Goal: Obtain resource: Obtain resource

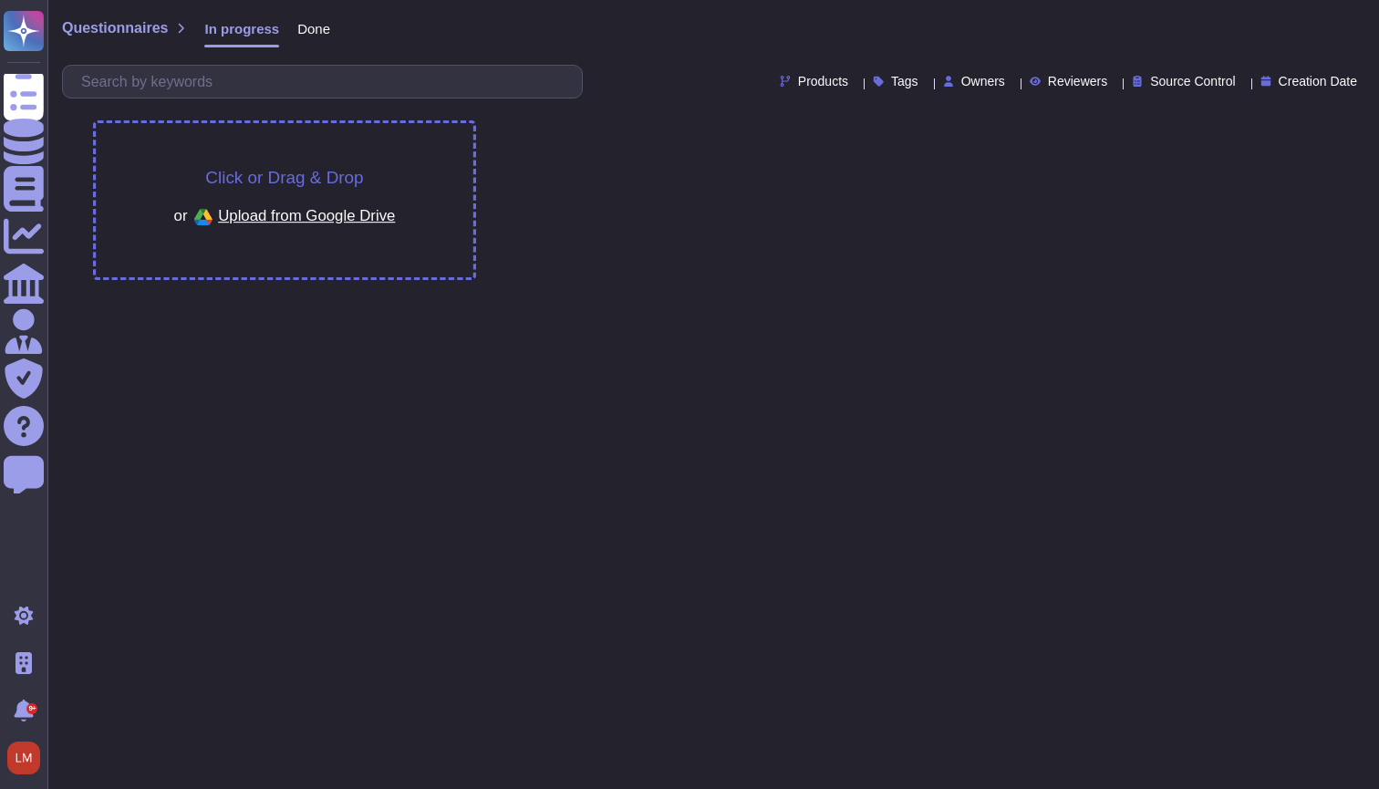
click at [1095, 241] on div "Click or Drag & Drop or Upload from Google Drive" at bounding box center [713, 199] width 1251 height 181
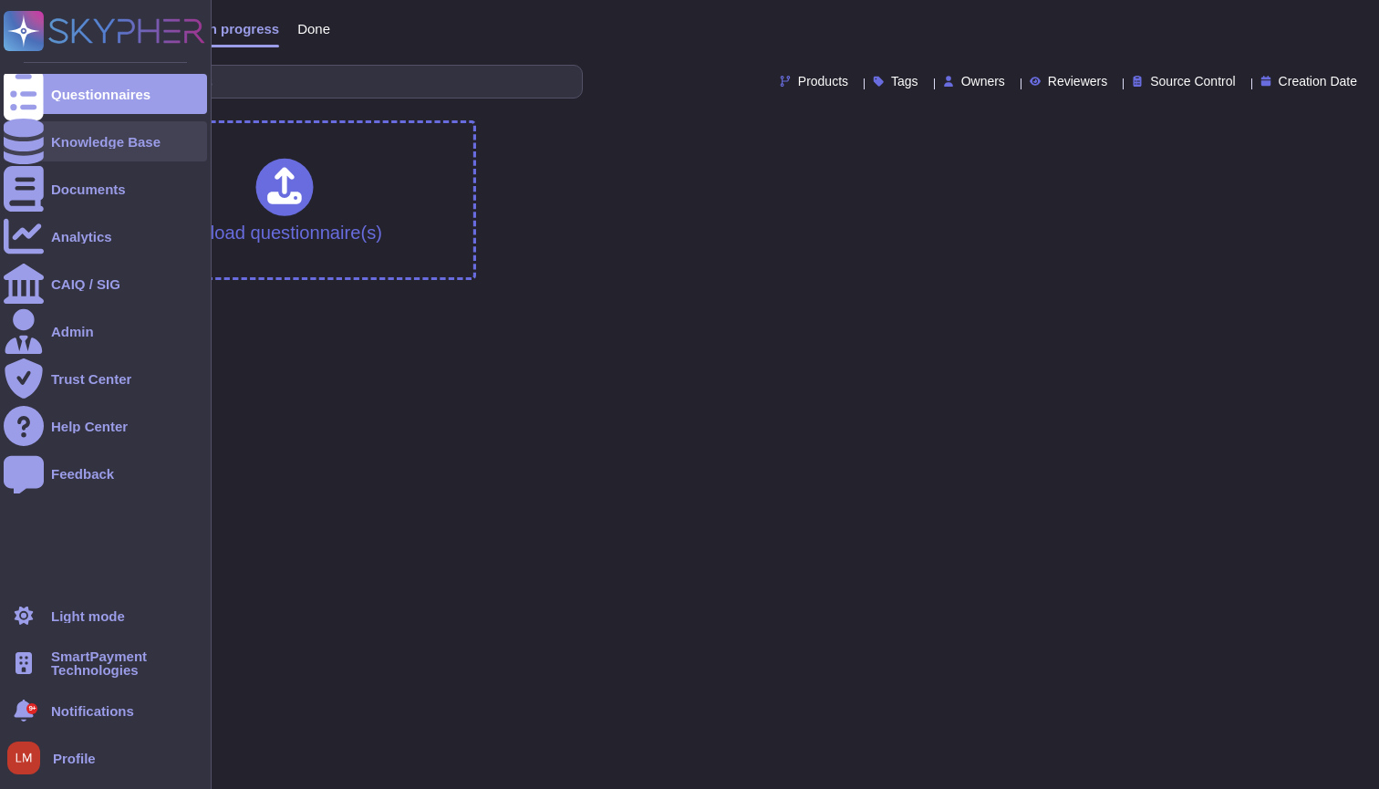
click at [59, 133] on div "Knowledge Base" at bounding box center [105, 141] width 203 height 40
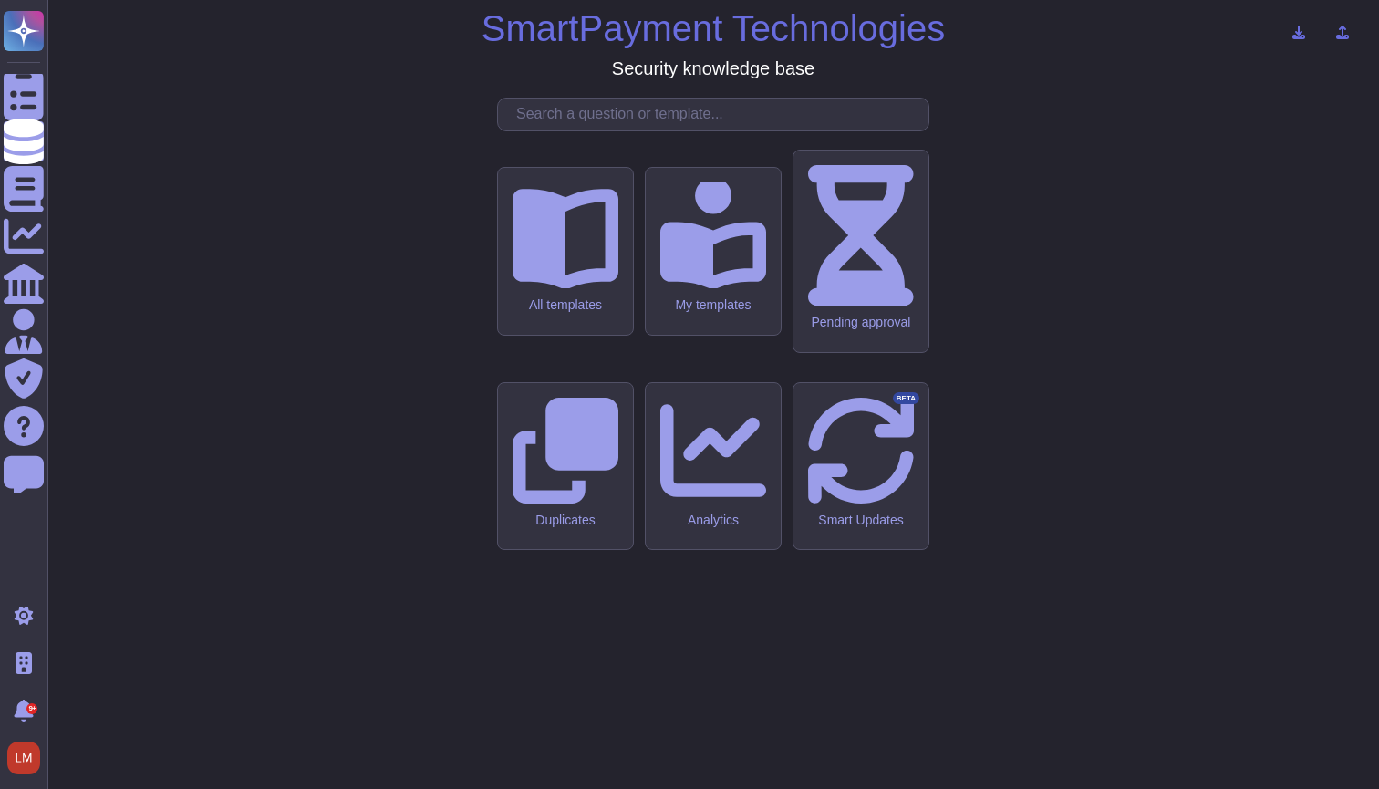
click at [353, 4] on div "SmartPayment Technologies Security knowledge base All templates My templates Pe…" at bounding box center [712, 394] width 1331 height 789
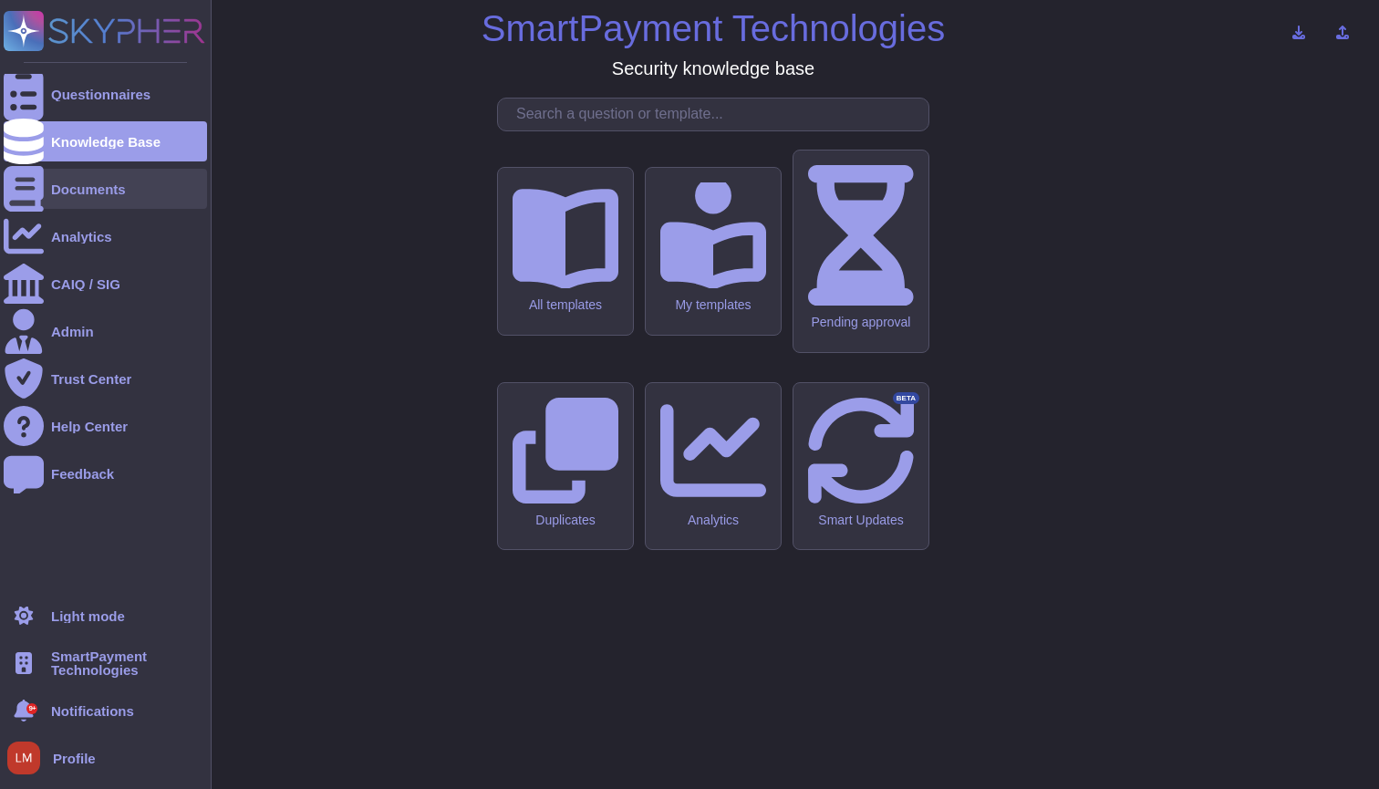
click at [94, 182] on div "Documents" at bounding box center [88, 189] width 75 height 14
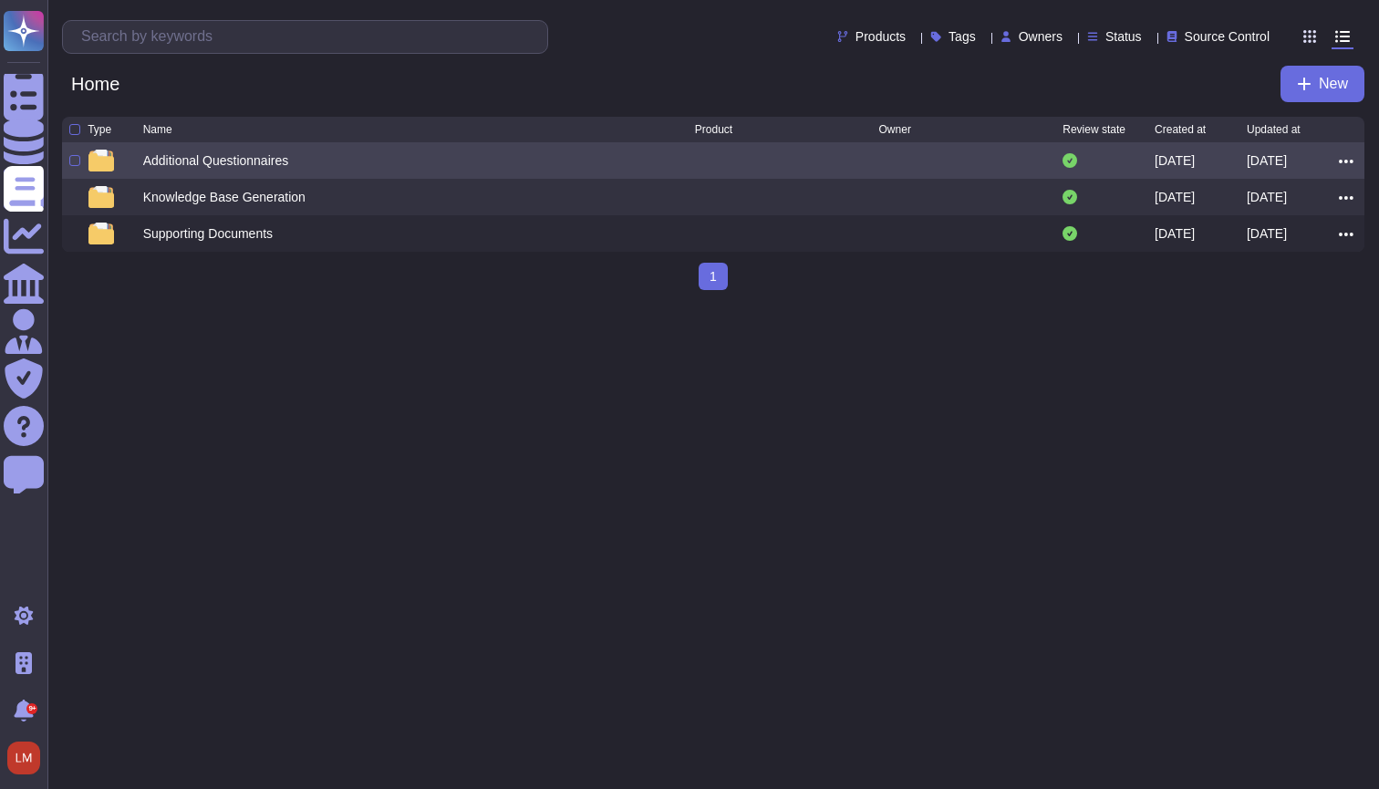
click at [264, 161] on div "Additional Questionnaires" at bounding box center [216, 160] width 146 height 18
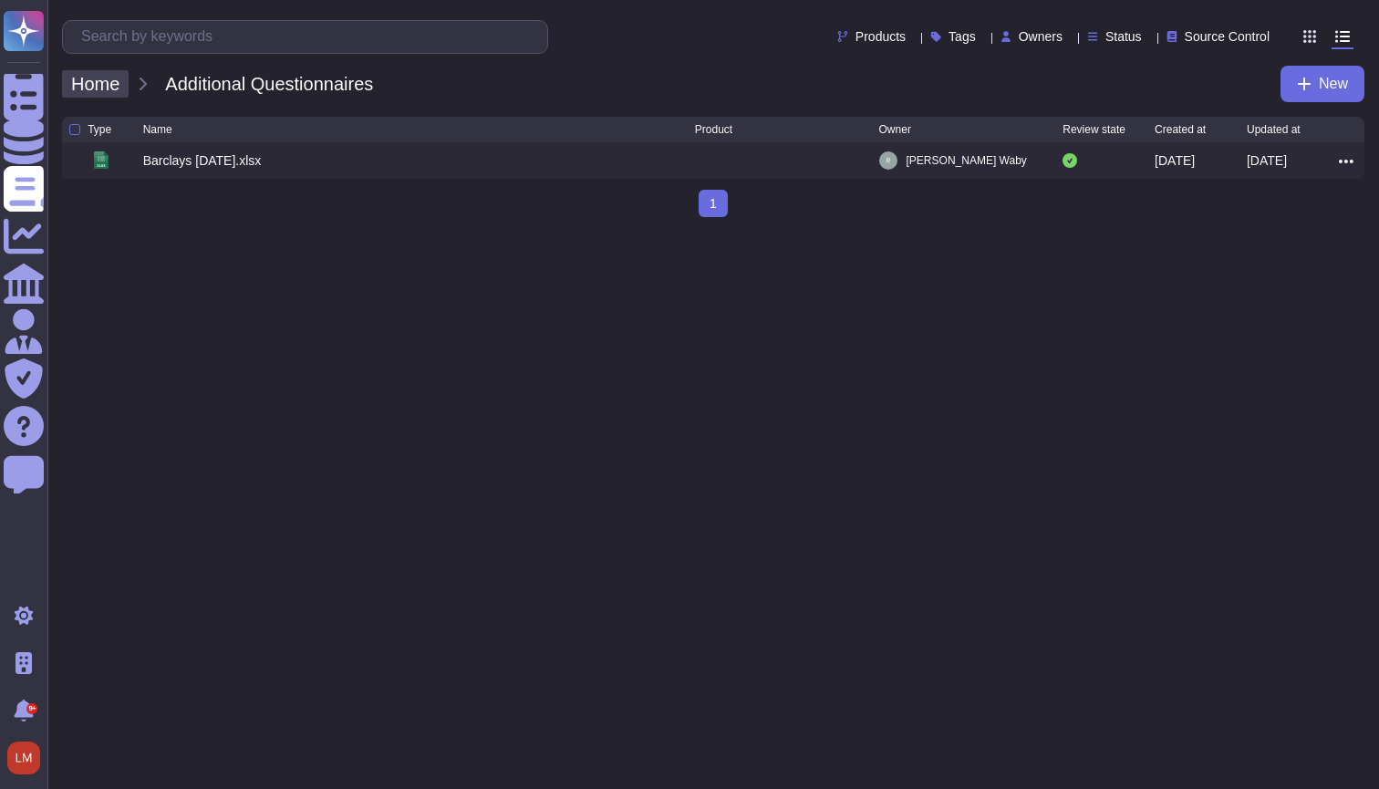
click at [114, 86] on span "Home" at bounding box center [95, 83] width 67 height 27
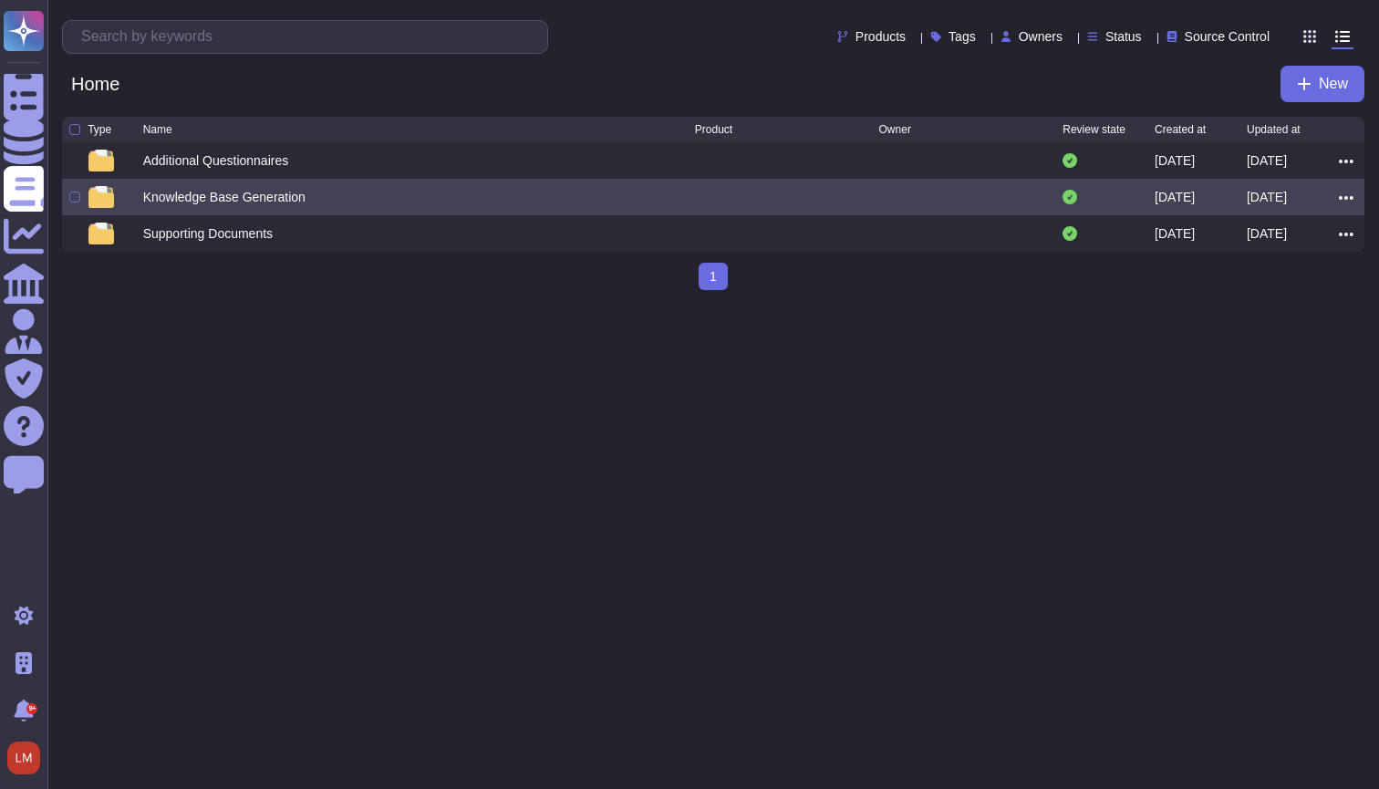
click at [177, 203] on div "Knowledge Base Generation" at bounding box center [224, 197] width 162 height 18
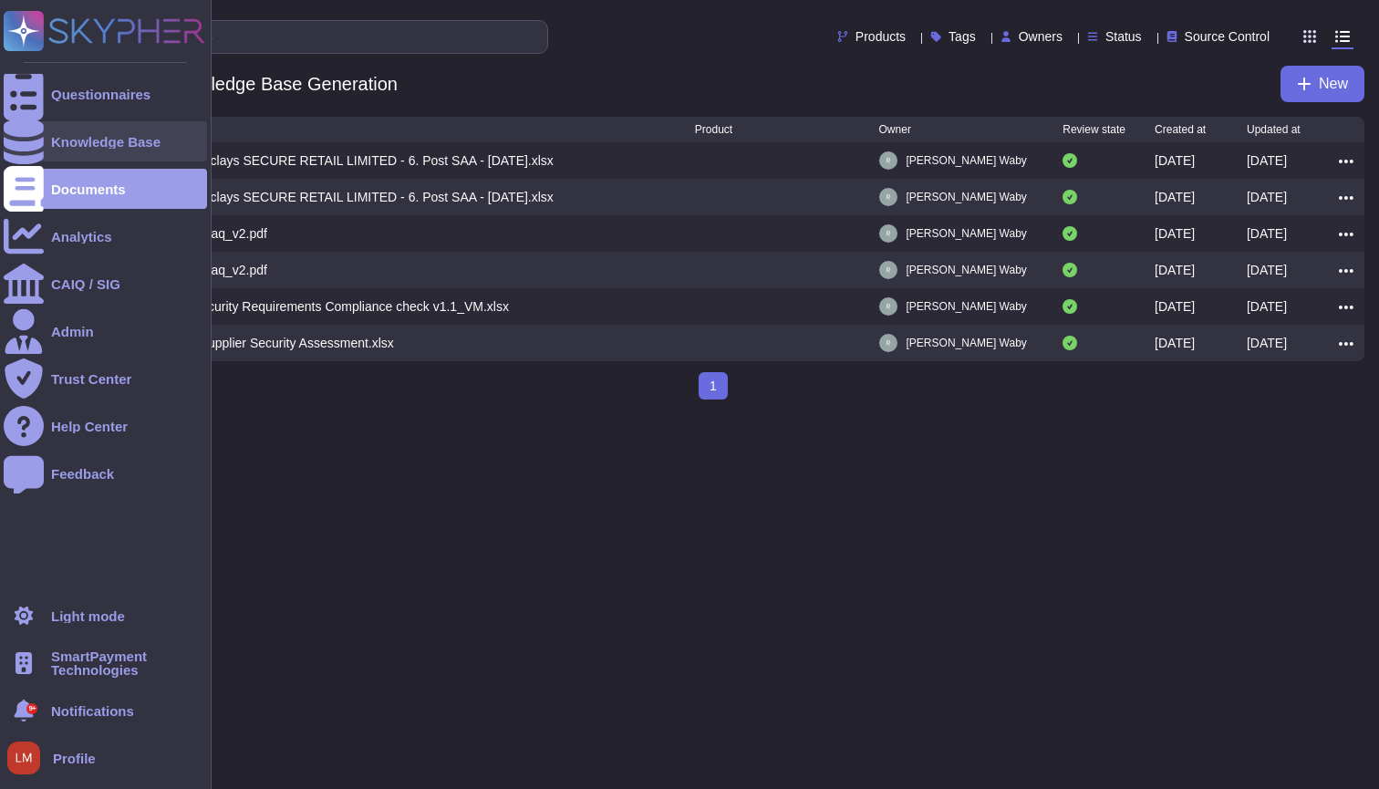
click at [74, 140] on div "Knowledge Base" at bounding box center [105, 142] width 109 height 14
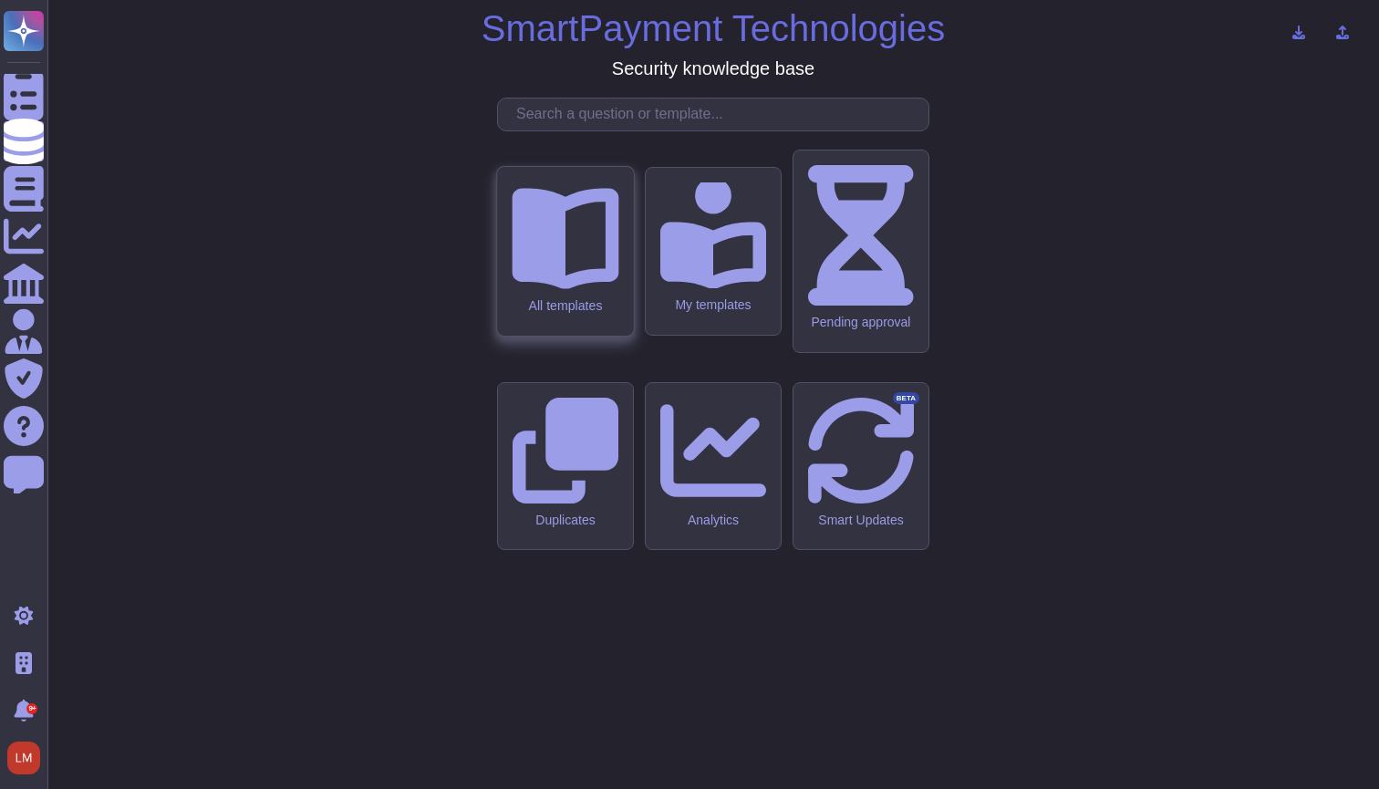
click at [574, 288] on icon at bounding box center [565, 234] width 107 height 107
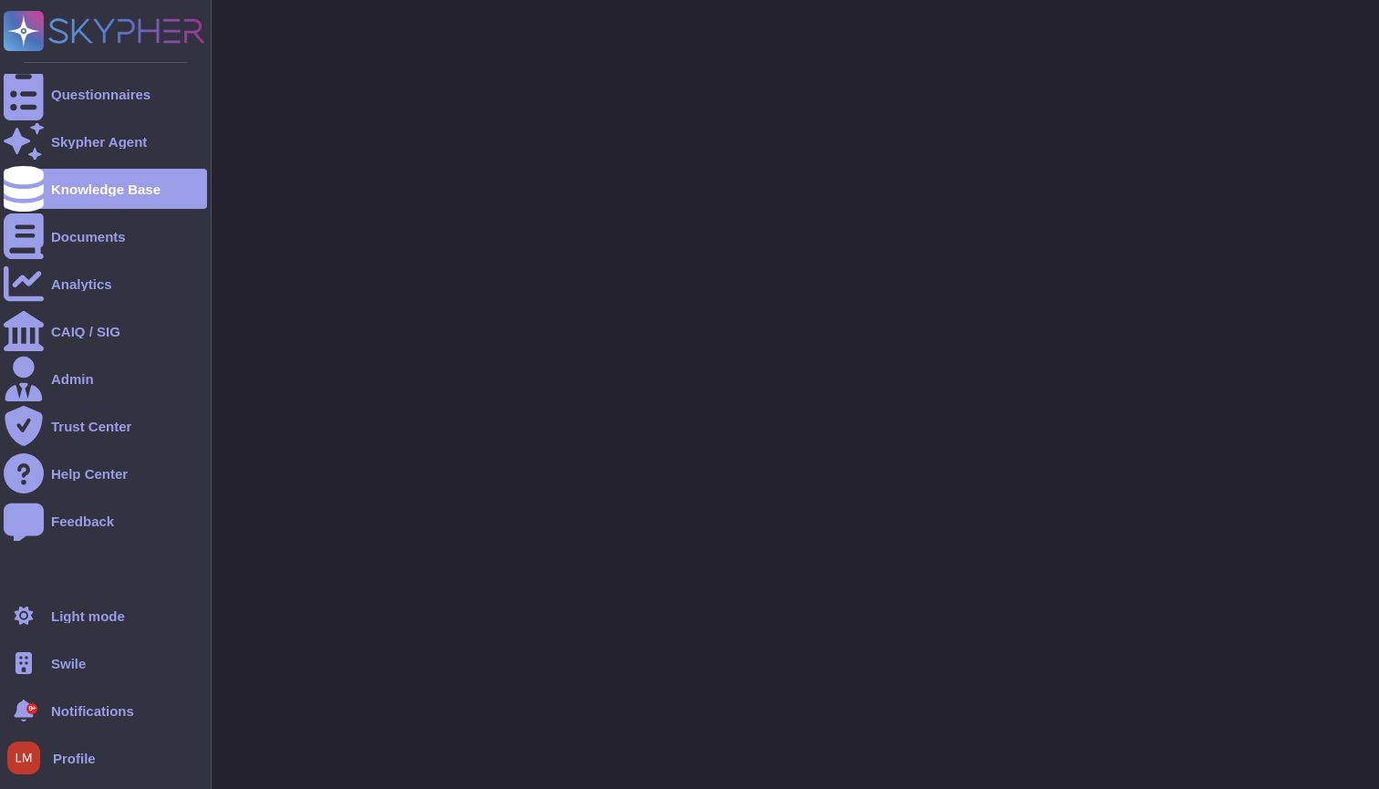
click at [72, 663] on span "Swile" at bounding box center [68, 664] width 35 height 14
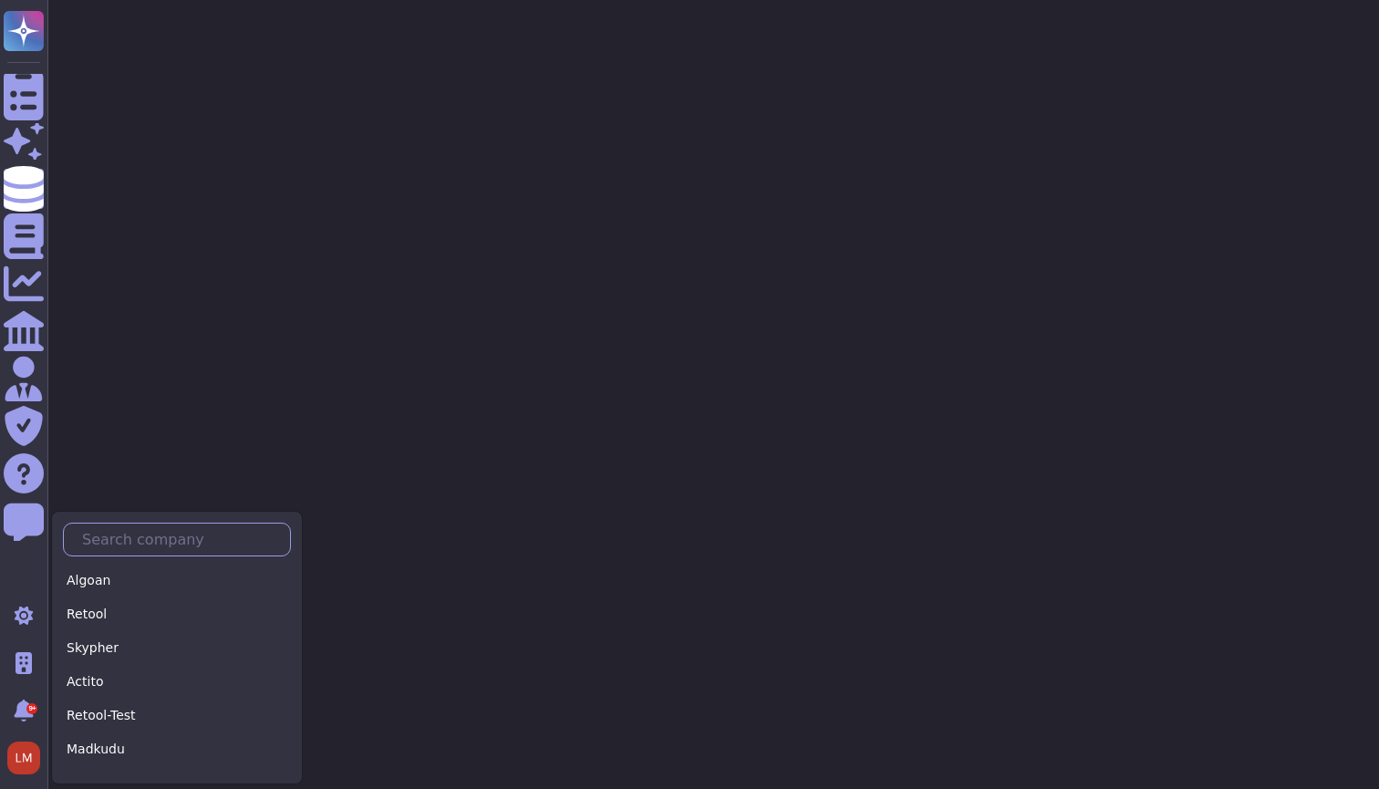
click at [149, 539] on input "text" at bounding box center [181, 539] width 217 height 32
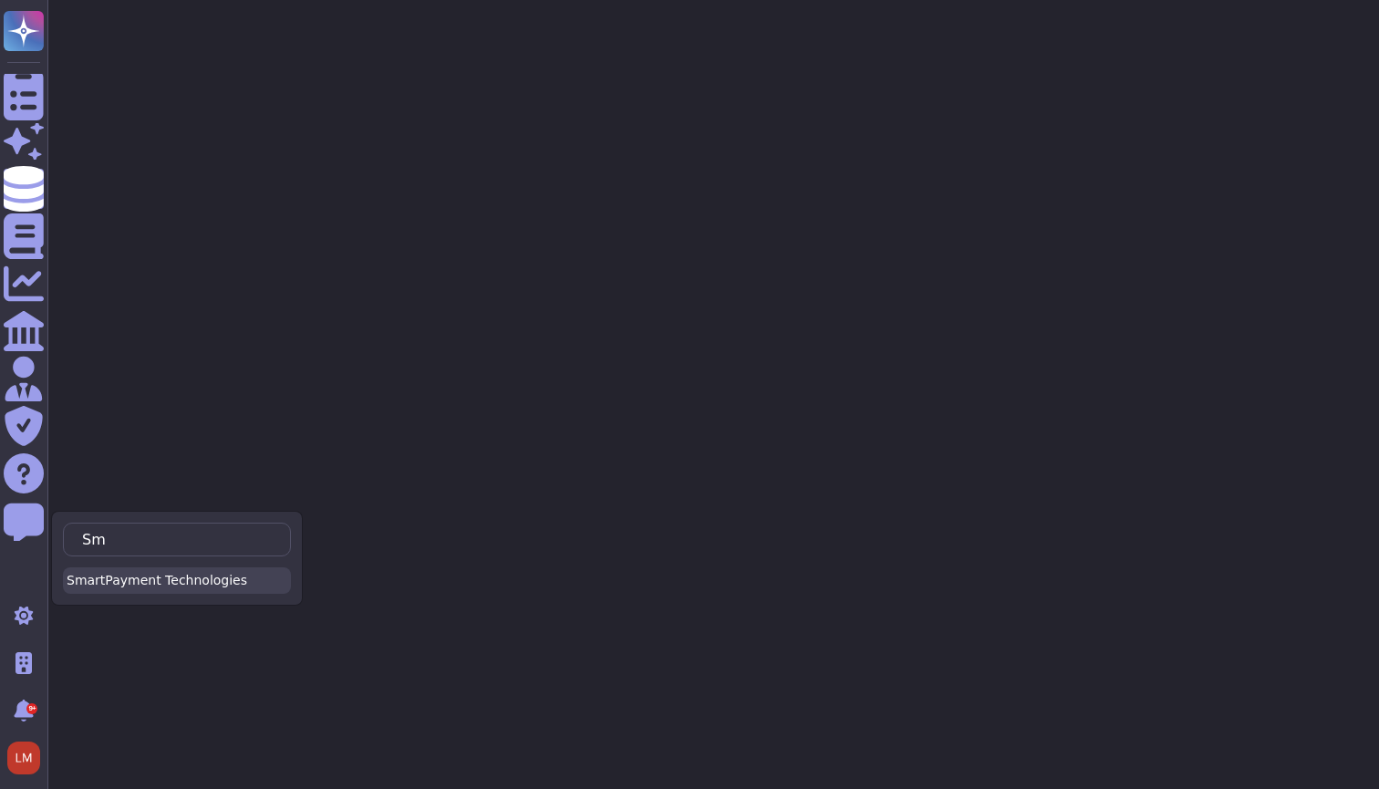
type input "Sm"
click at [118, 580] on div "SmartPayment Technologies" at bounding box center [177, 580] width 228 height 26
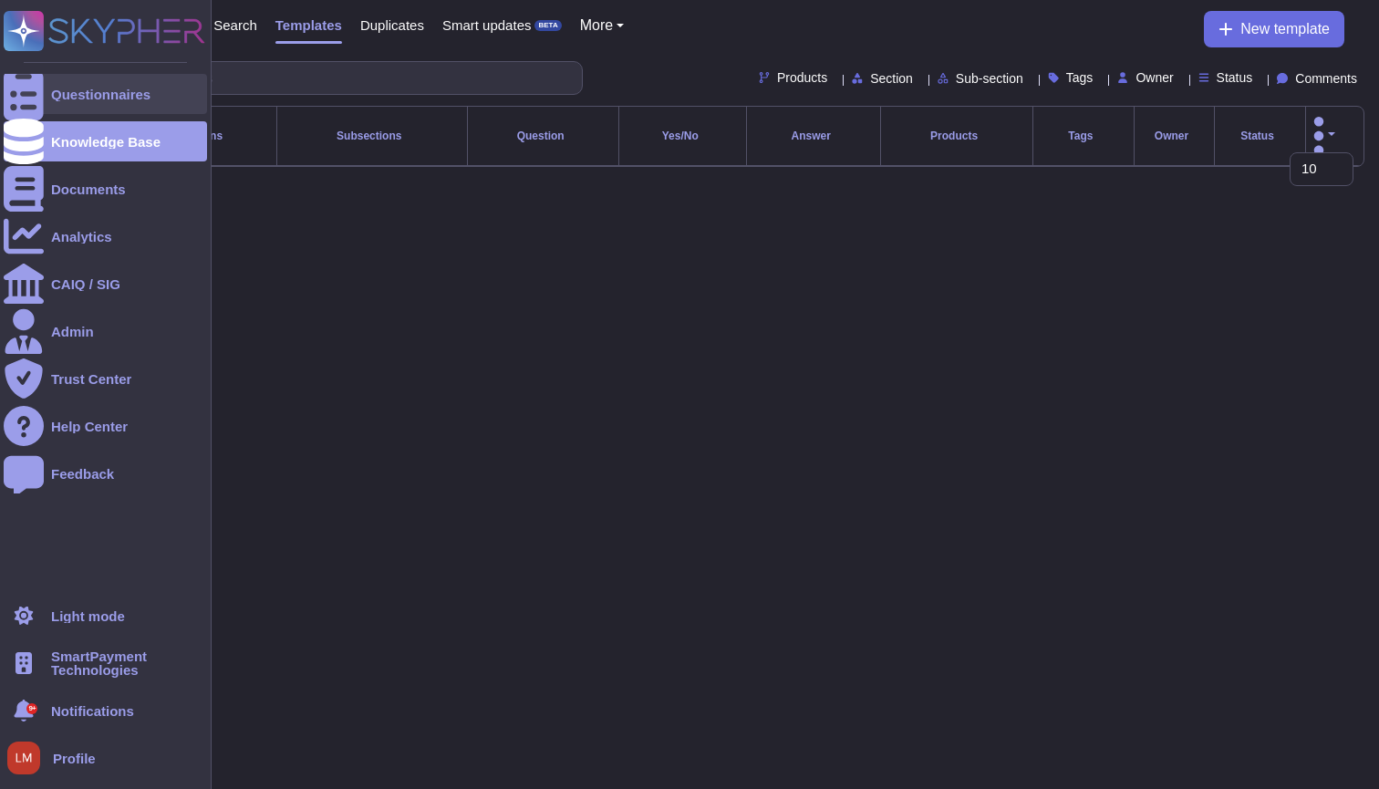
click at [15, 103] on div at bounding box center [24, 94] width 40 height 40
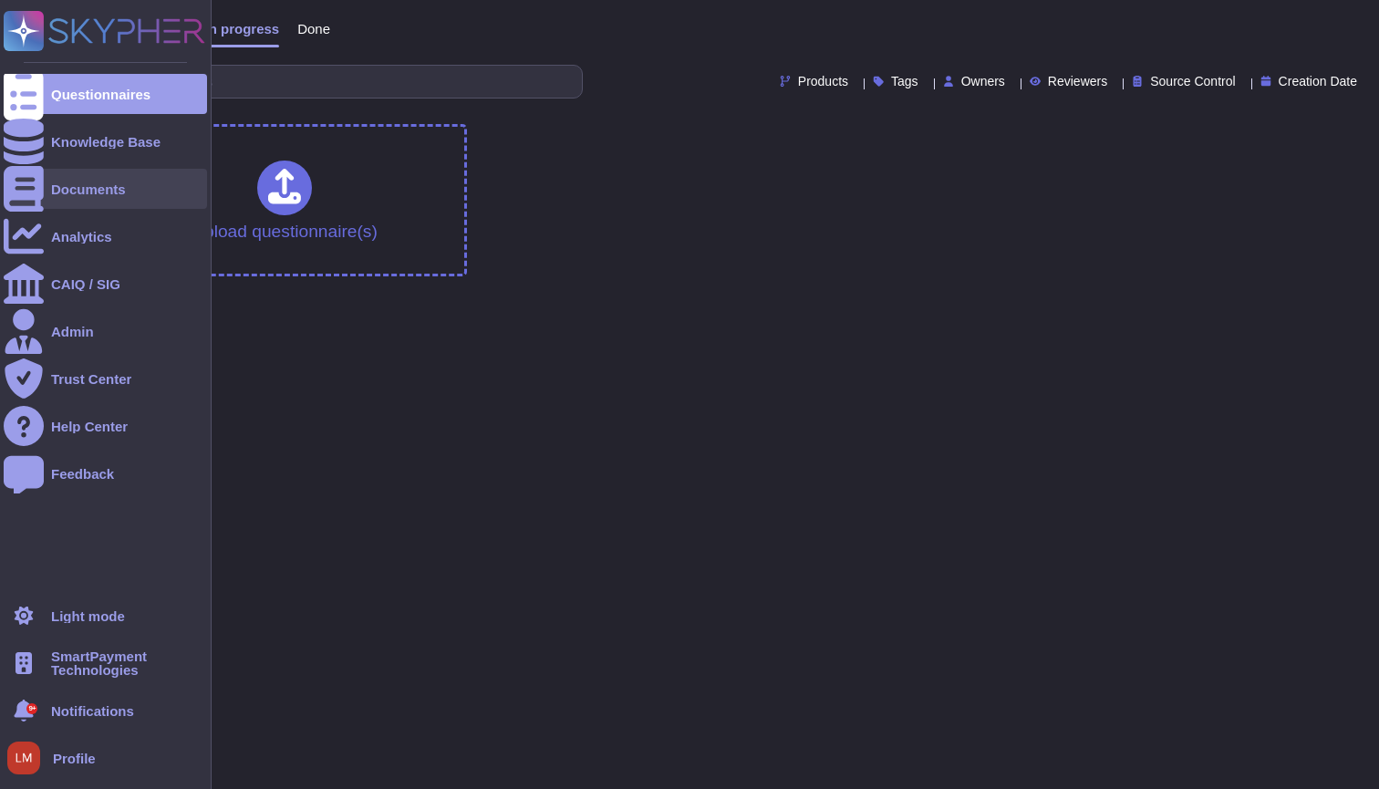
click at [103, 193] on div "Documents" at bounding box center [88, 189] width 75 height 14
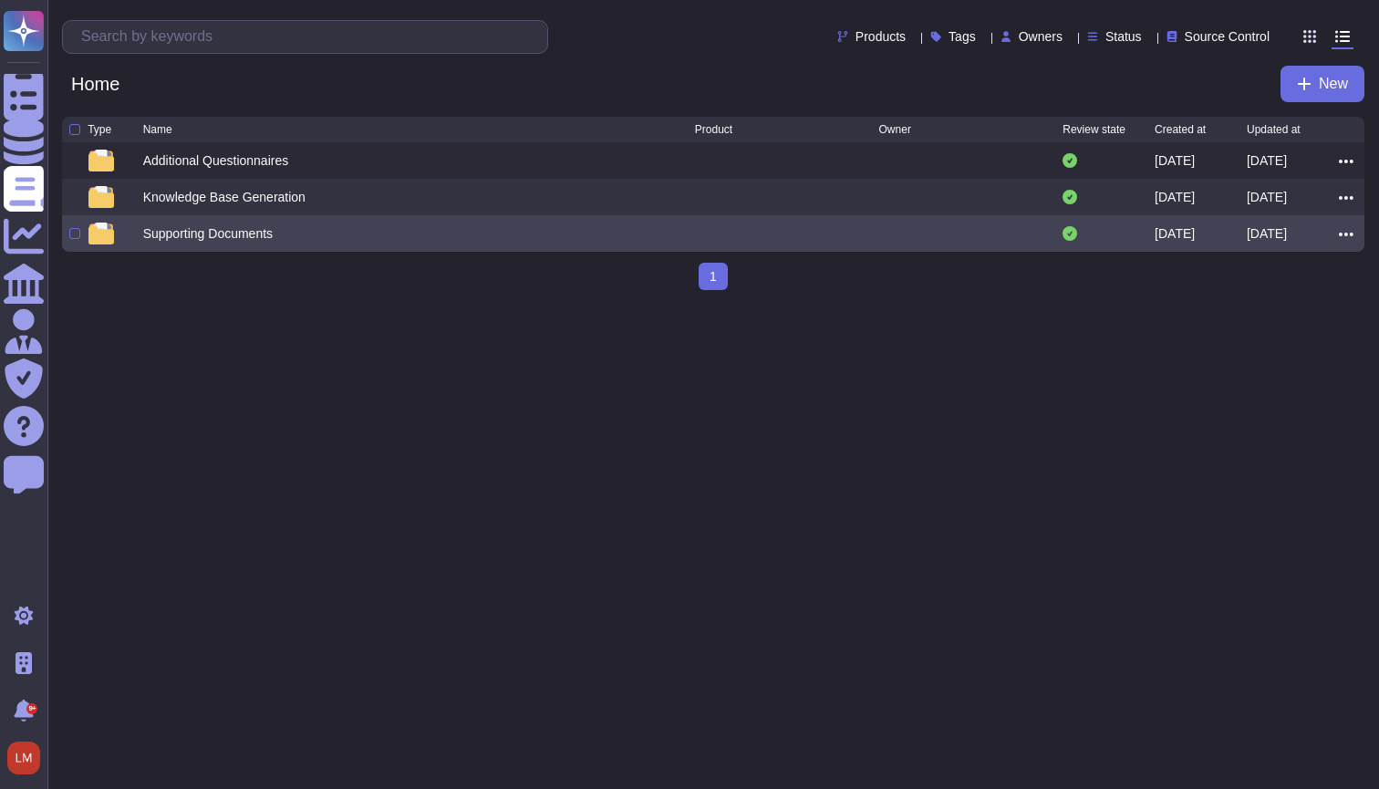
click at [307, 234] on div "Supporting Documents" at bounding box center [419, 233] width 552 height 22
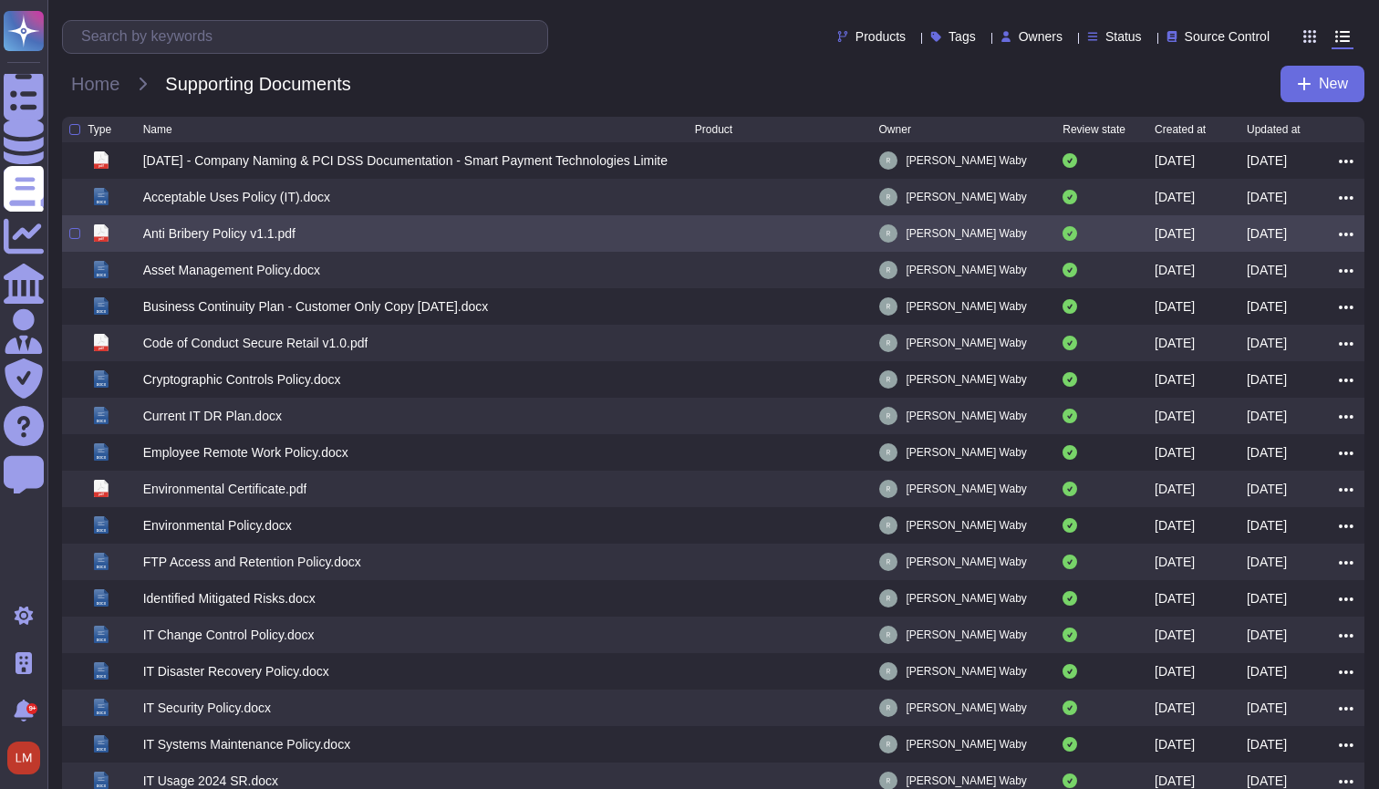
click at [307, 234] on div "Anti Bribery Policy v1.1.pdf" at bounding box center [419, 233] width 552 height 22
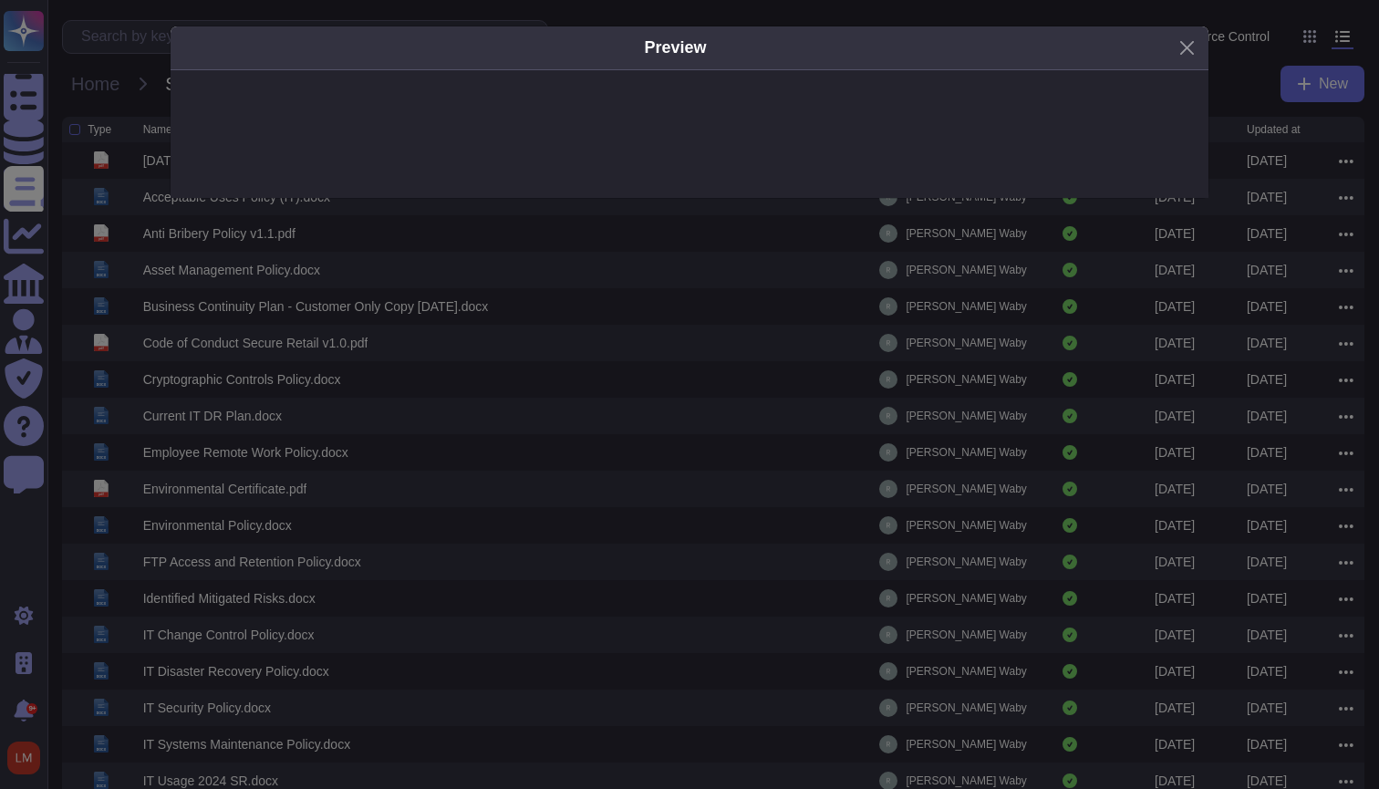
click at [785, 513] on div "Preview" at bounding box center [689, 394] width 1379 height 789
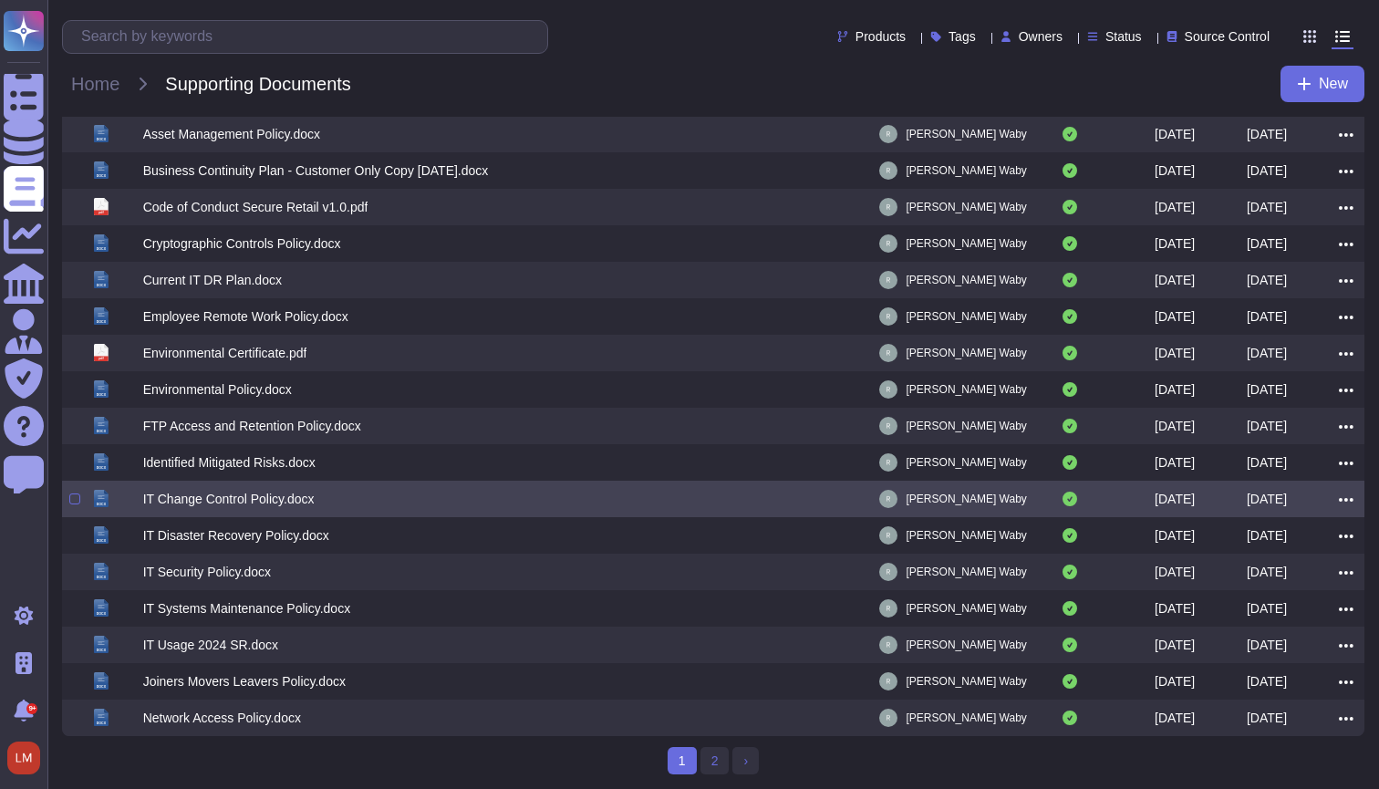
scroll to position [140, 0]
click at [667, 502] on div "IT Change Control Policy.docx" at bounding box center [419, 499] width 552 height 22
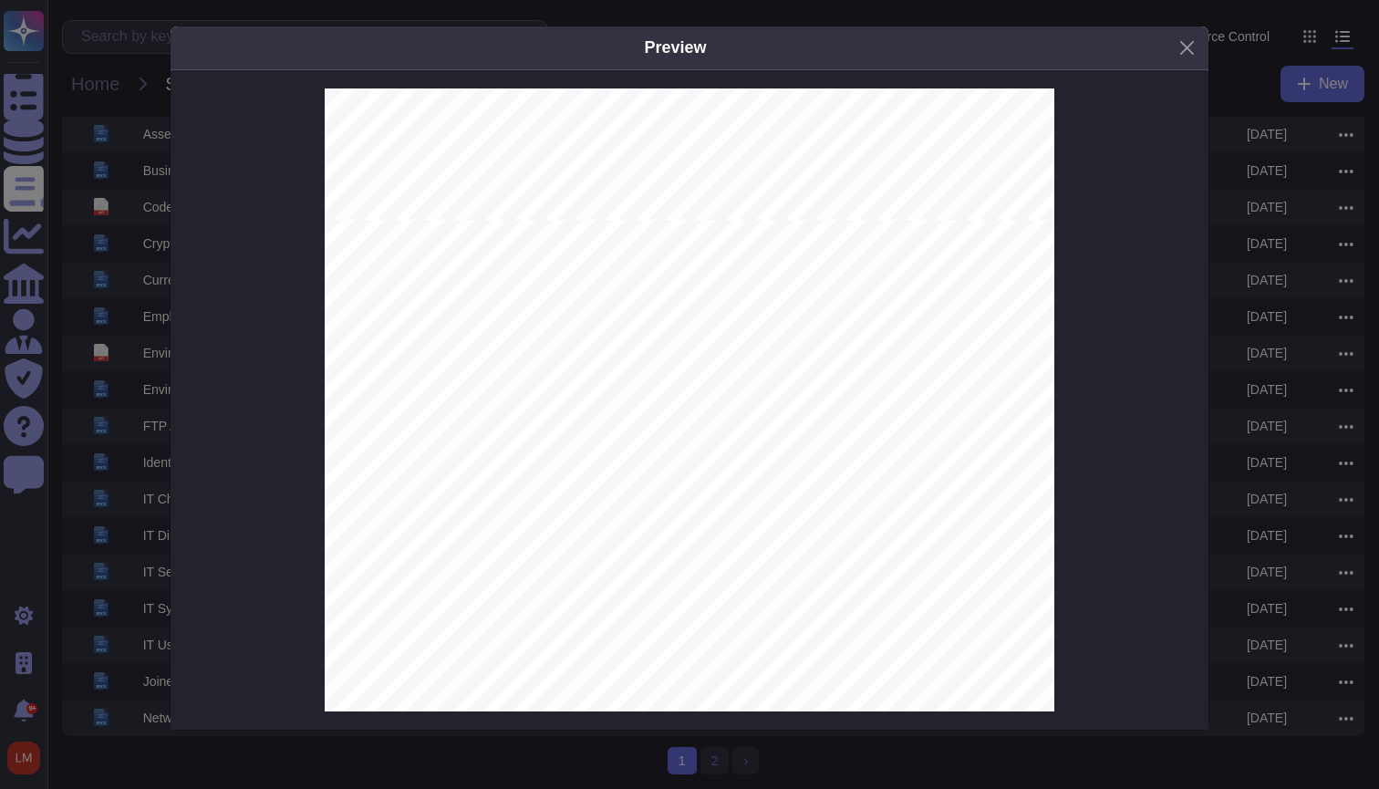
scroll to position [6230, 0]
click at [126, 360] on div "Preview DOCUMENT FOR INTERNAL USE ONLY IT Change Control Policy Author(s): [PER…" at bounding box center [689, 394] width 1379 height 789
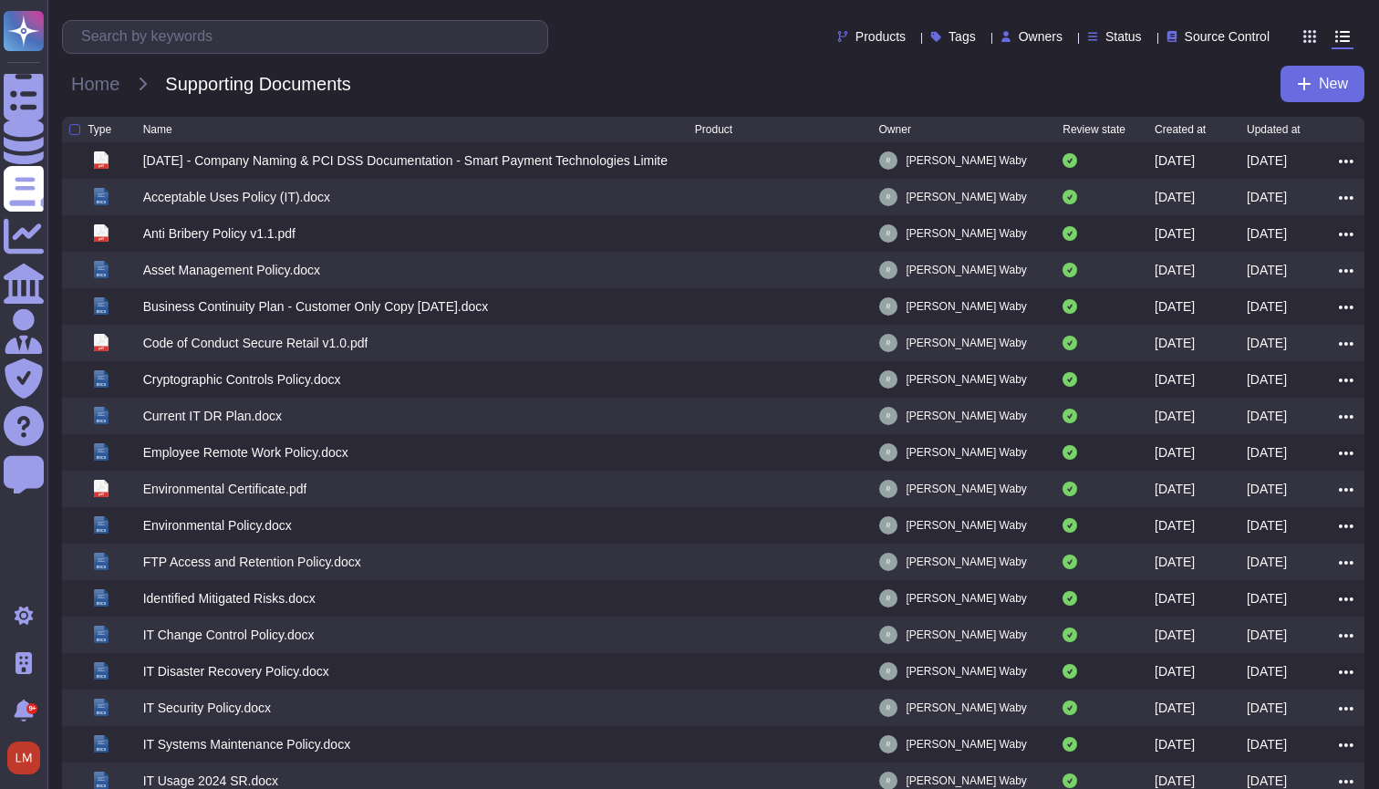
scroll to position [0, 0]
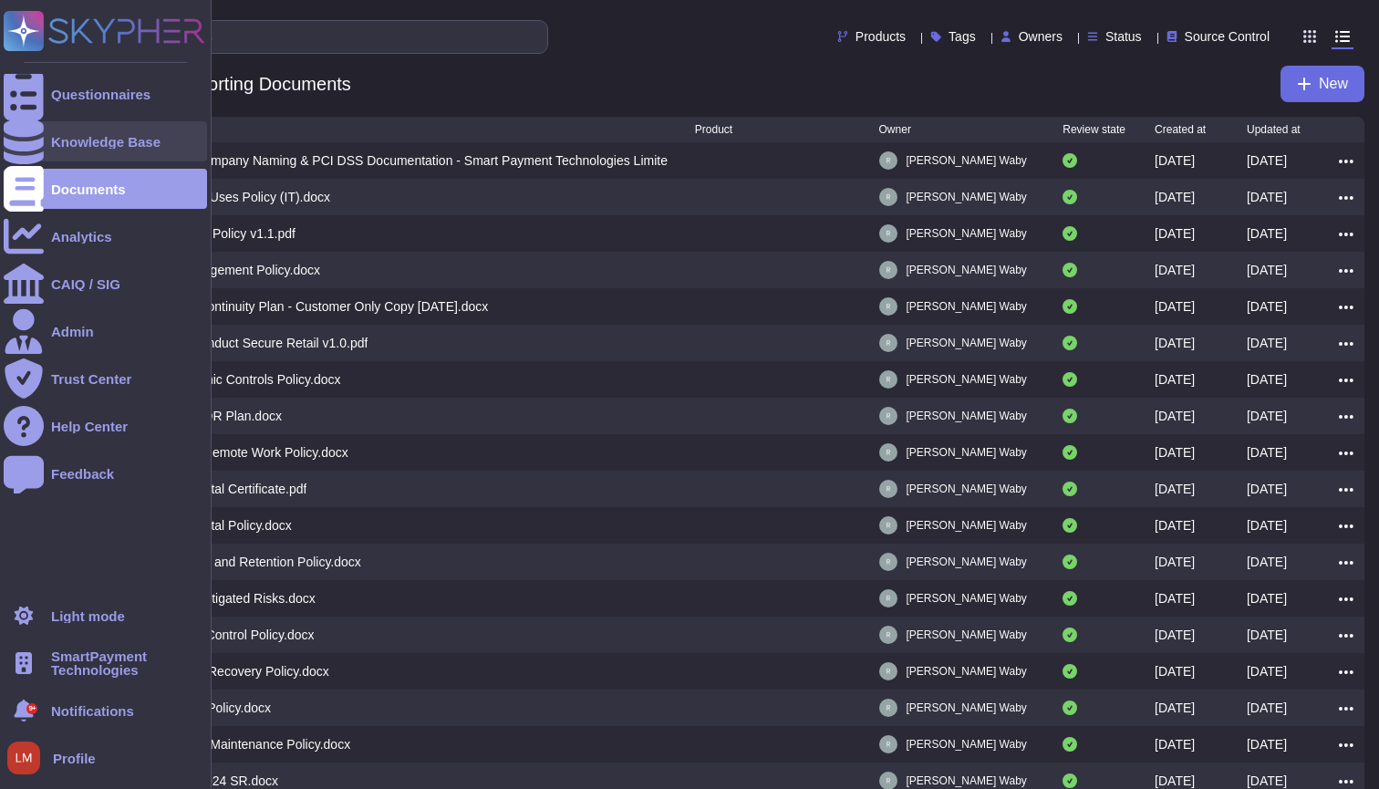
click at [96, 139] on div "Knowledge Base" at bounding box center [105, 142] width 109 height 14
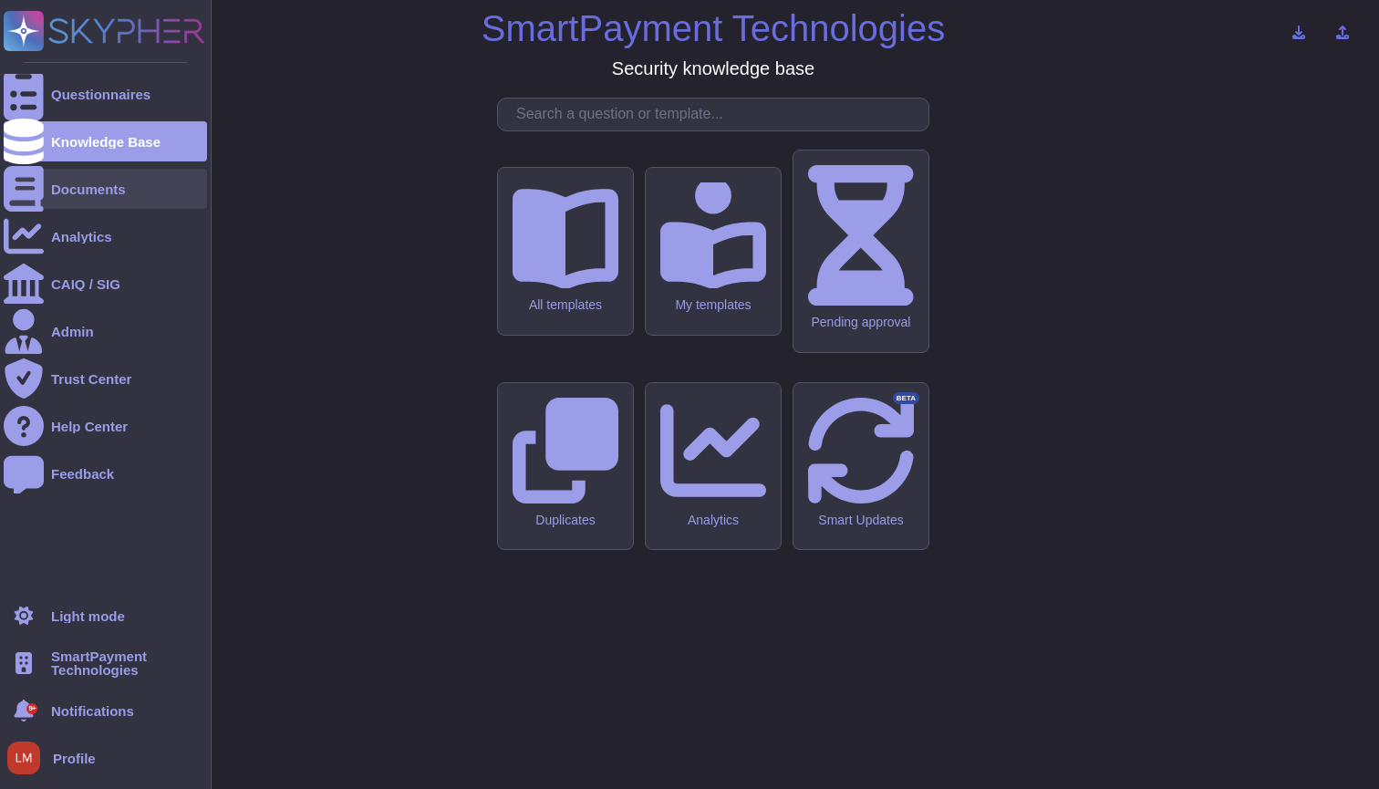
click at [74, 191] on div "Documents" at bounding box center [88, 189] width 75 height 14
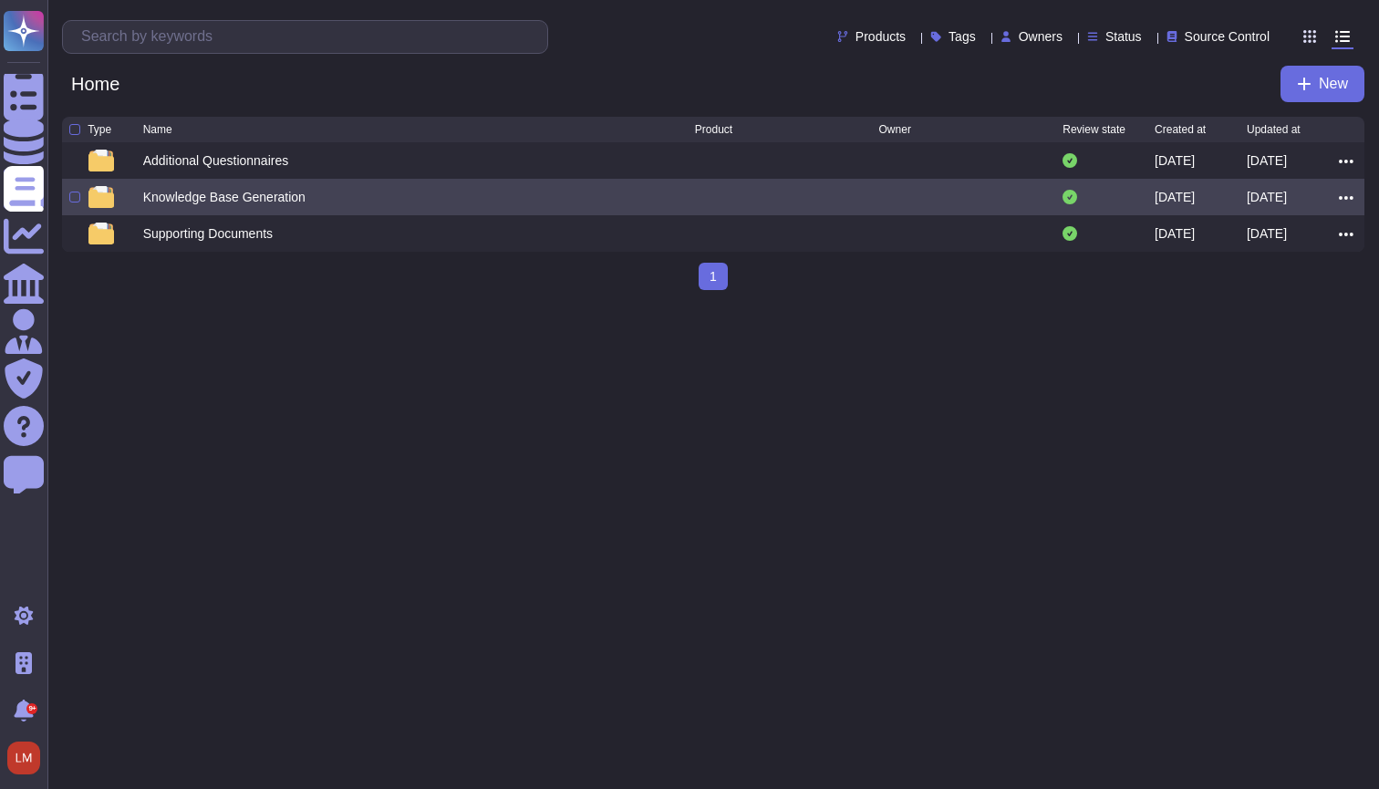
click at [270, 193] on div "Knowledge Base Generation" at bounding box center [224, 197] width 162 height 18
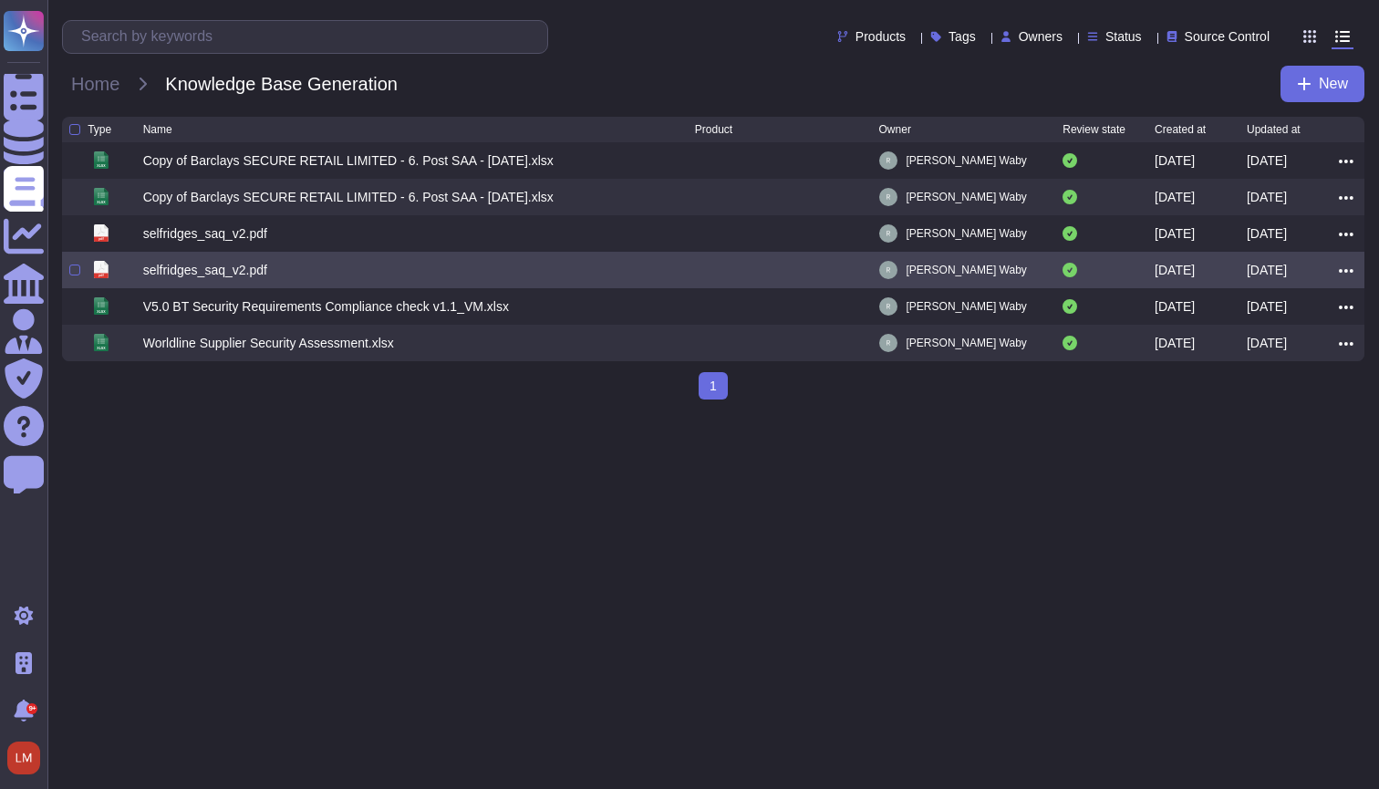
click at [236, 277] on div "selfridges_saq_v2.pdf" at bounding box center [205, 270] width 124 height 18
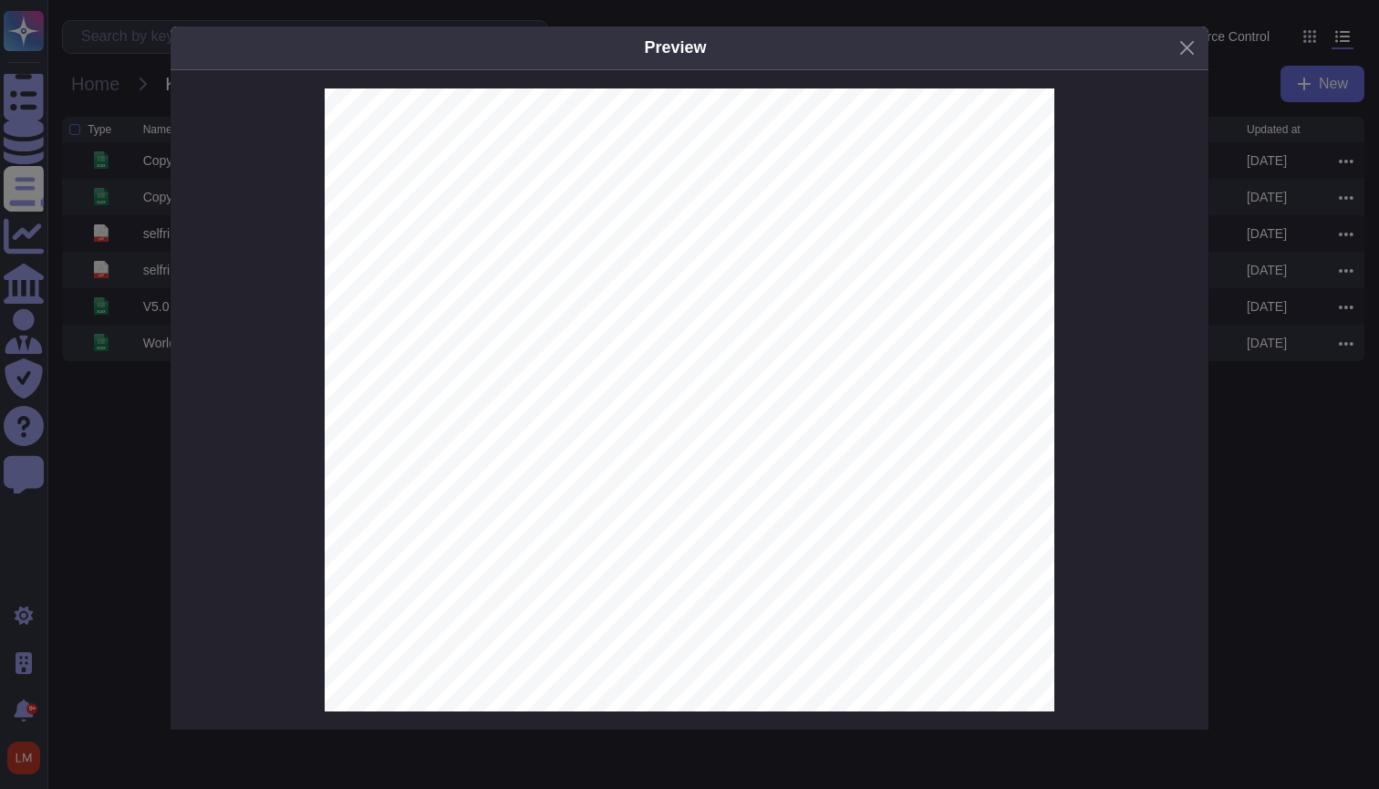
scroll to position [14860, 0]
click at [140, 392] on div "Preview . INTRODUCTION Selfridges SAQ - V2 (2) Selfridges Supplier Assessment I…" at bounding box center [689, 394] width 1379 height 789
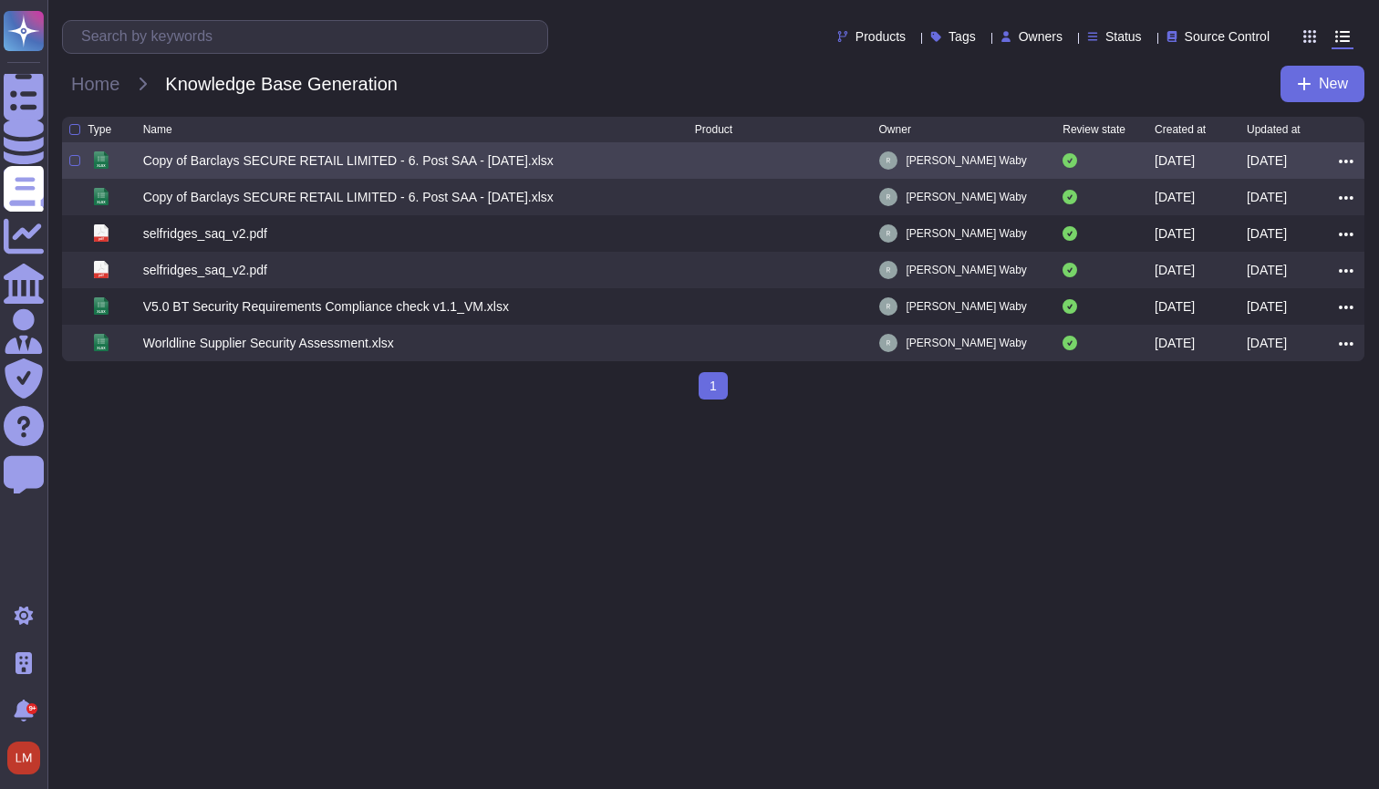
click at [228, 160] on div "Copy of Barclays SECURE RETAIL LIMITED - 6. Post SAA - [DATE].xlsx" at bounding box center [348, 160] width 410 height 18
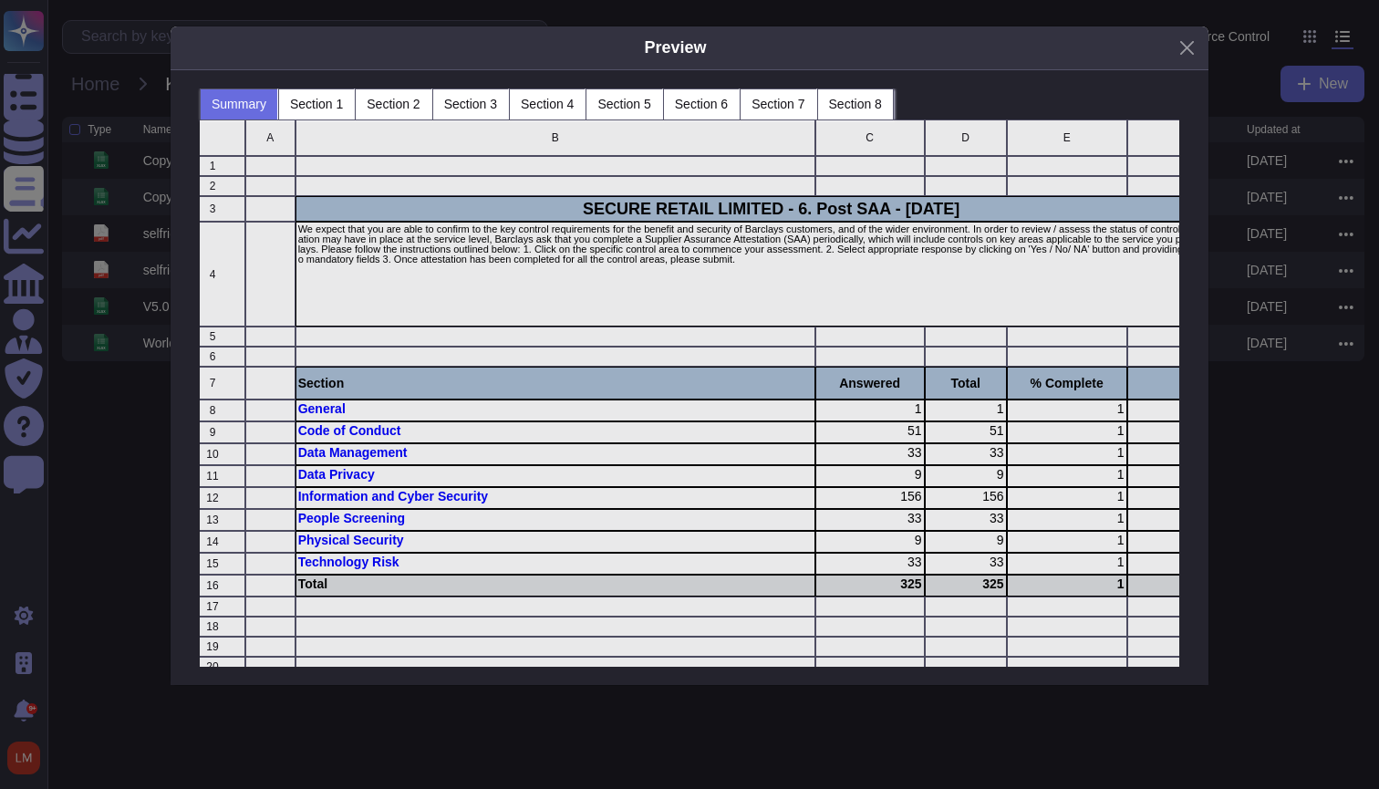
scroll to position [0, 20]
click at [326, 101] on button "Section 1" at bounding box center [316, 103] width 77 height 31
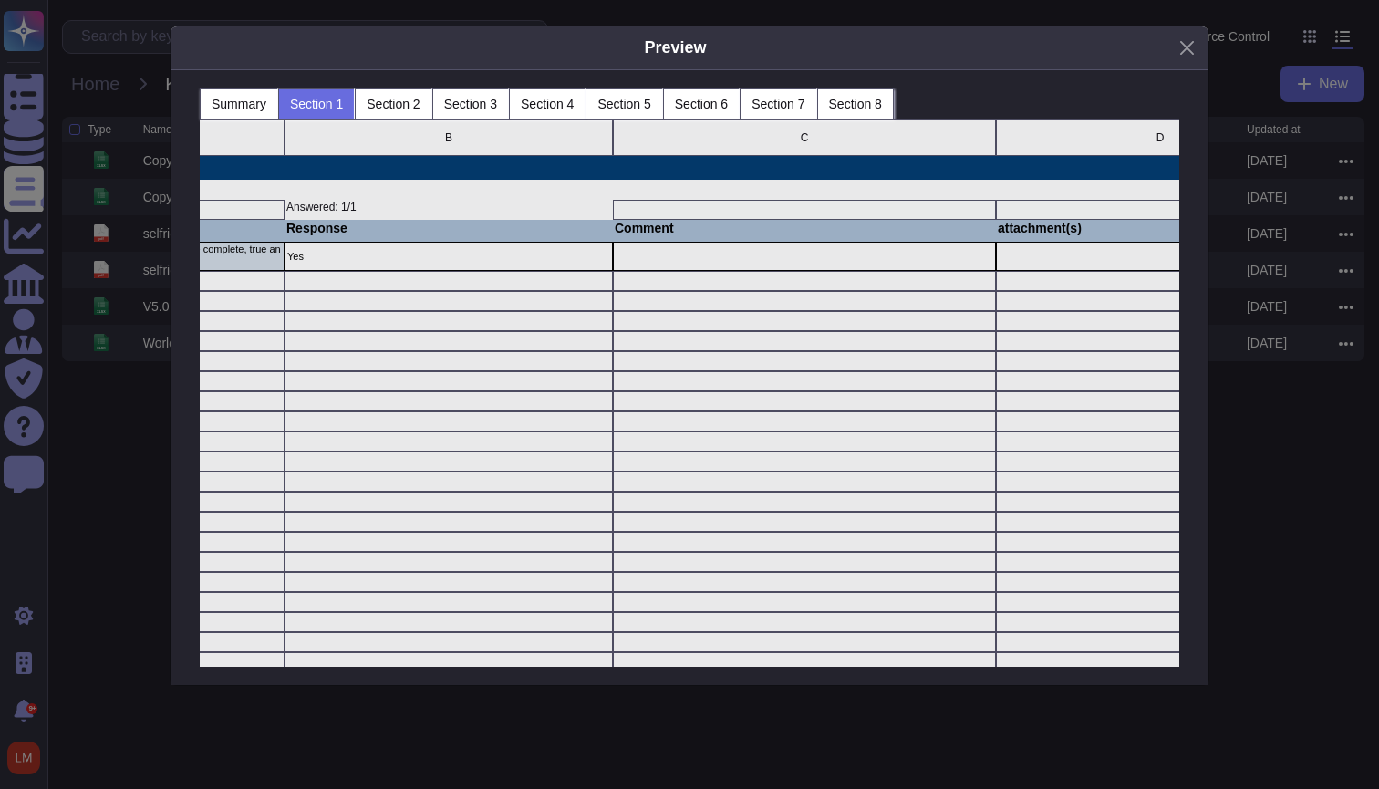
scroll to position [0, 445]
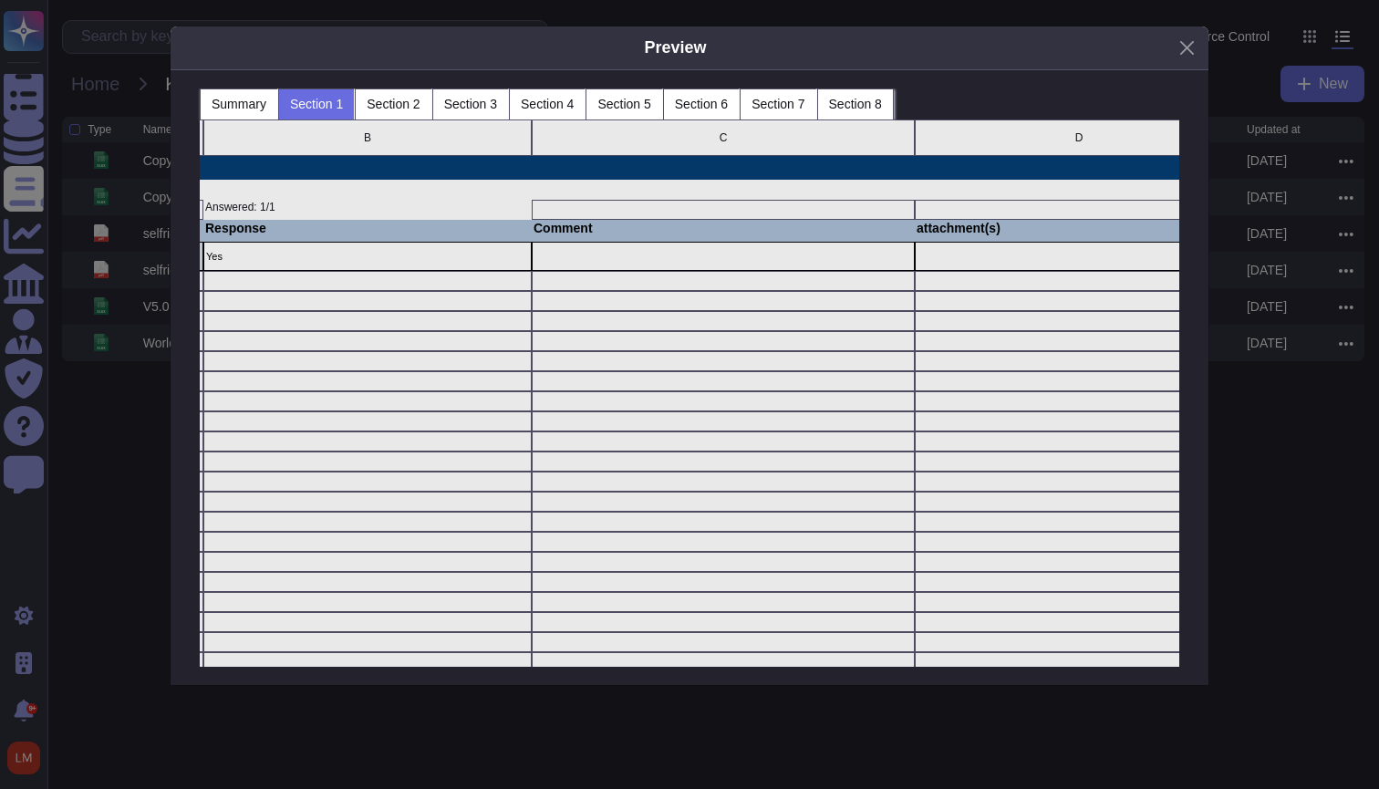
click at [422, 87] on div "Summary Section 1 Section 2 Section 3 Section 4 Section 5 Section 6 Section 7 S…" at bounding box center [690, 377] width 1038 height 615
click at [420, 109] on button "Section 2" at bounding box center [393, 103] width 77 height 31
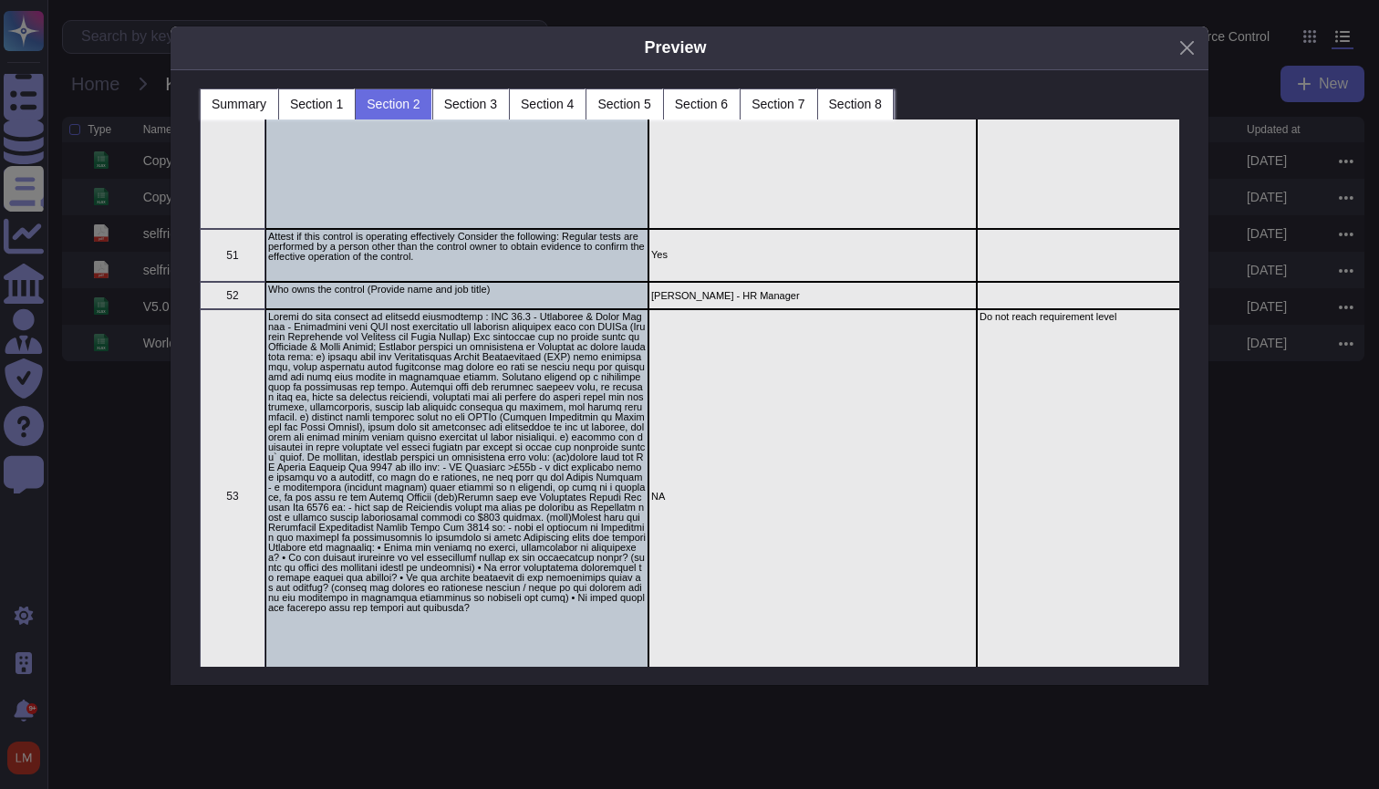
scroll to position [6074, 0]
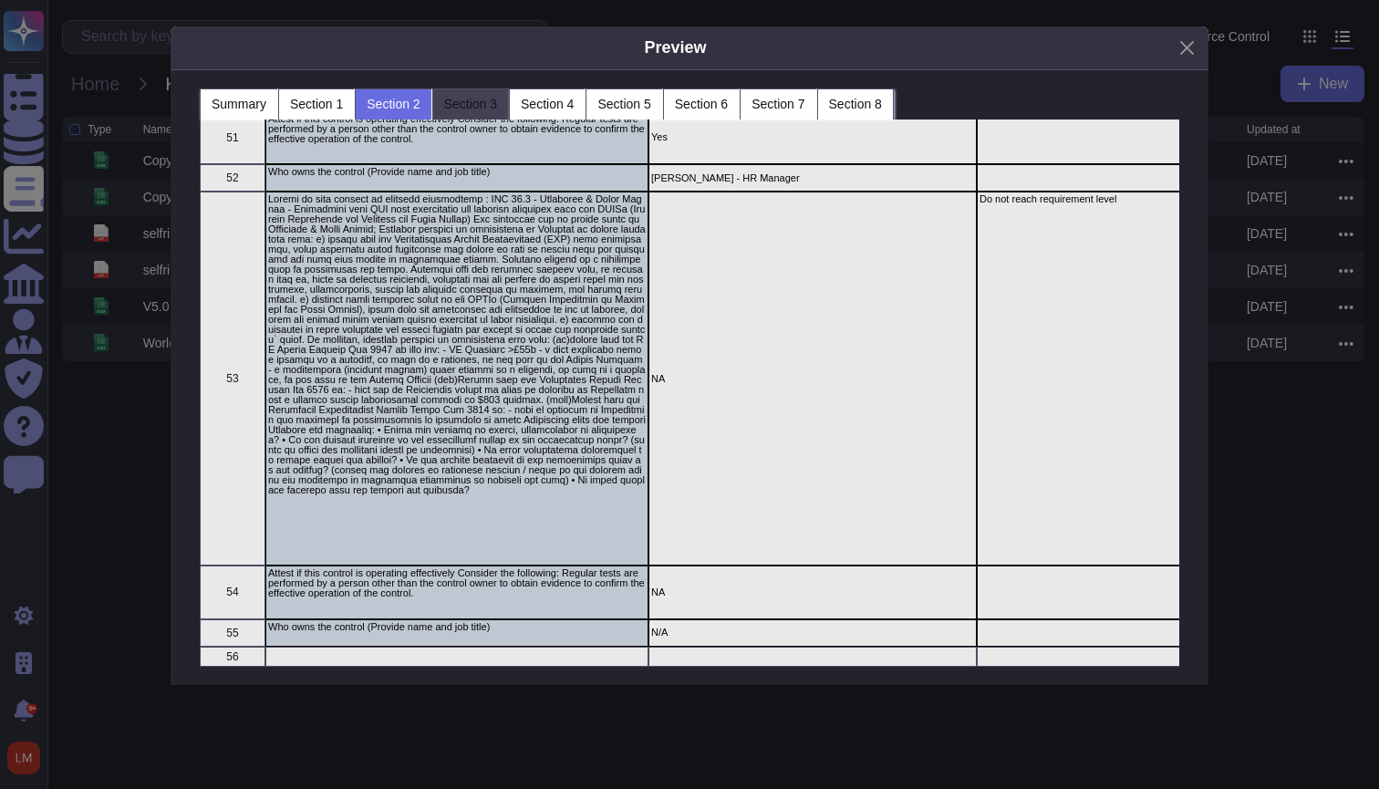
click at [476, 105] on button "Section 3" at bounding box center [470, 103] width 77 height 31
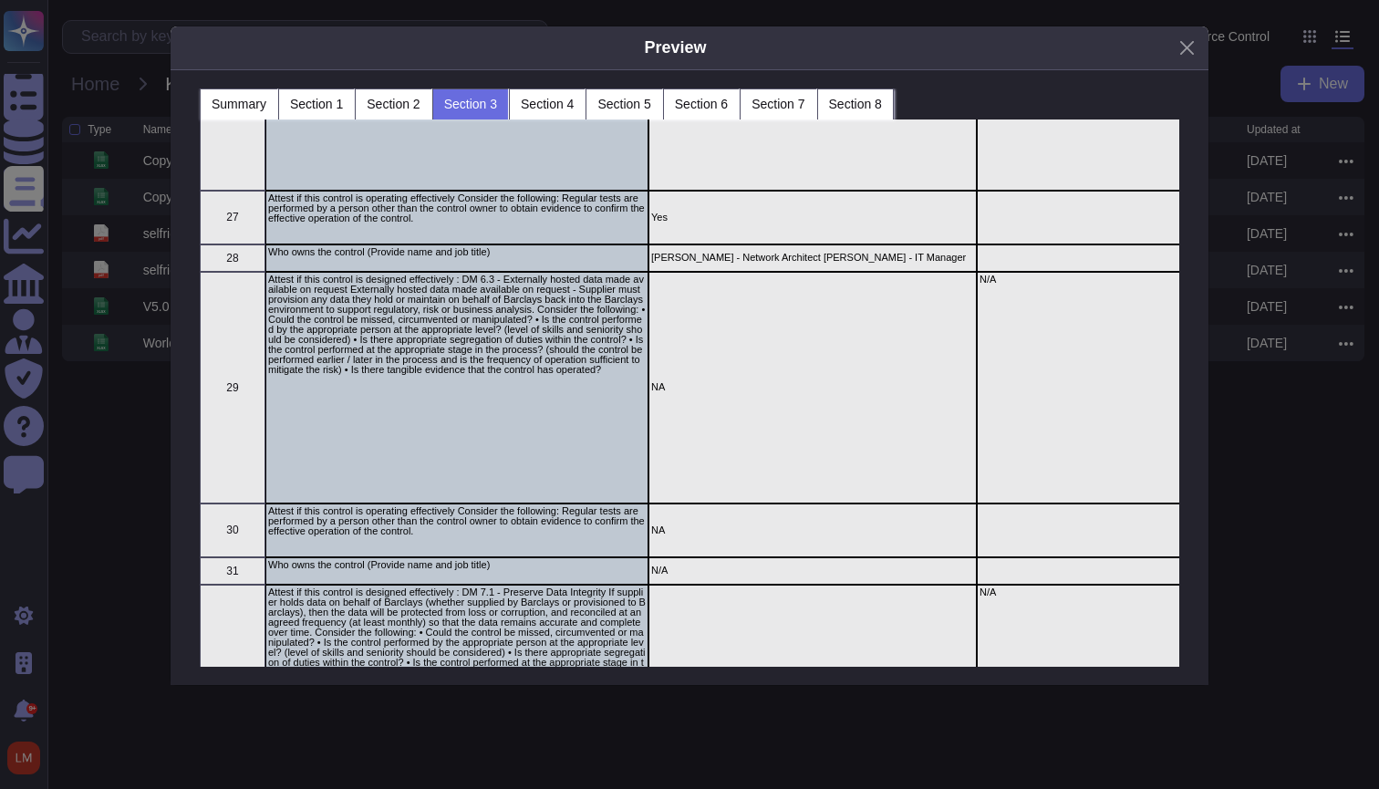
scroll to position [3406, 0]
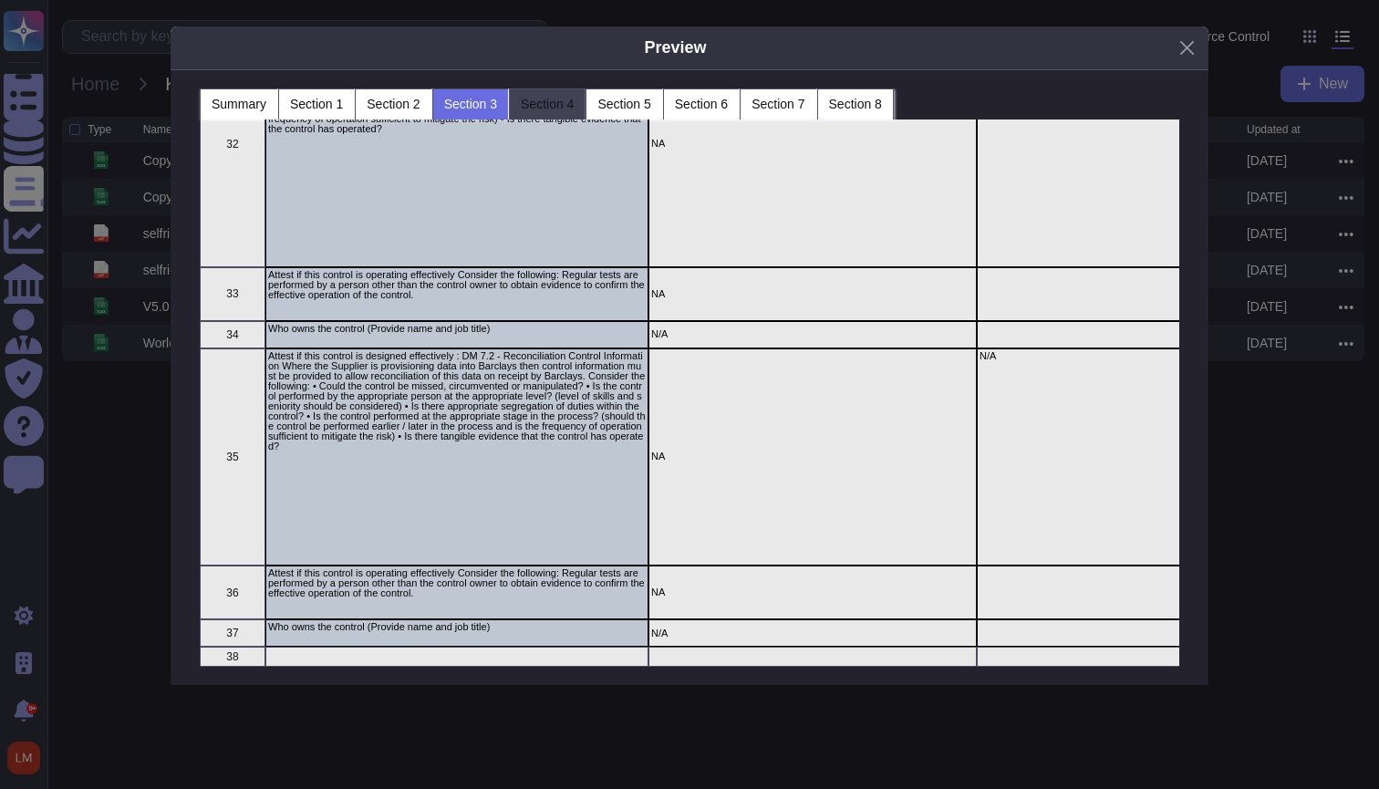
click at [573, 105] on button "Section 4" at bounding box center [547, 103] width 77 height 31
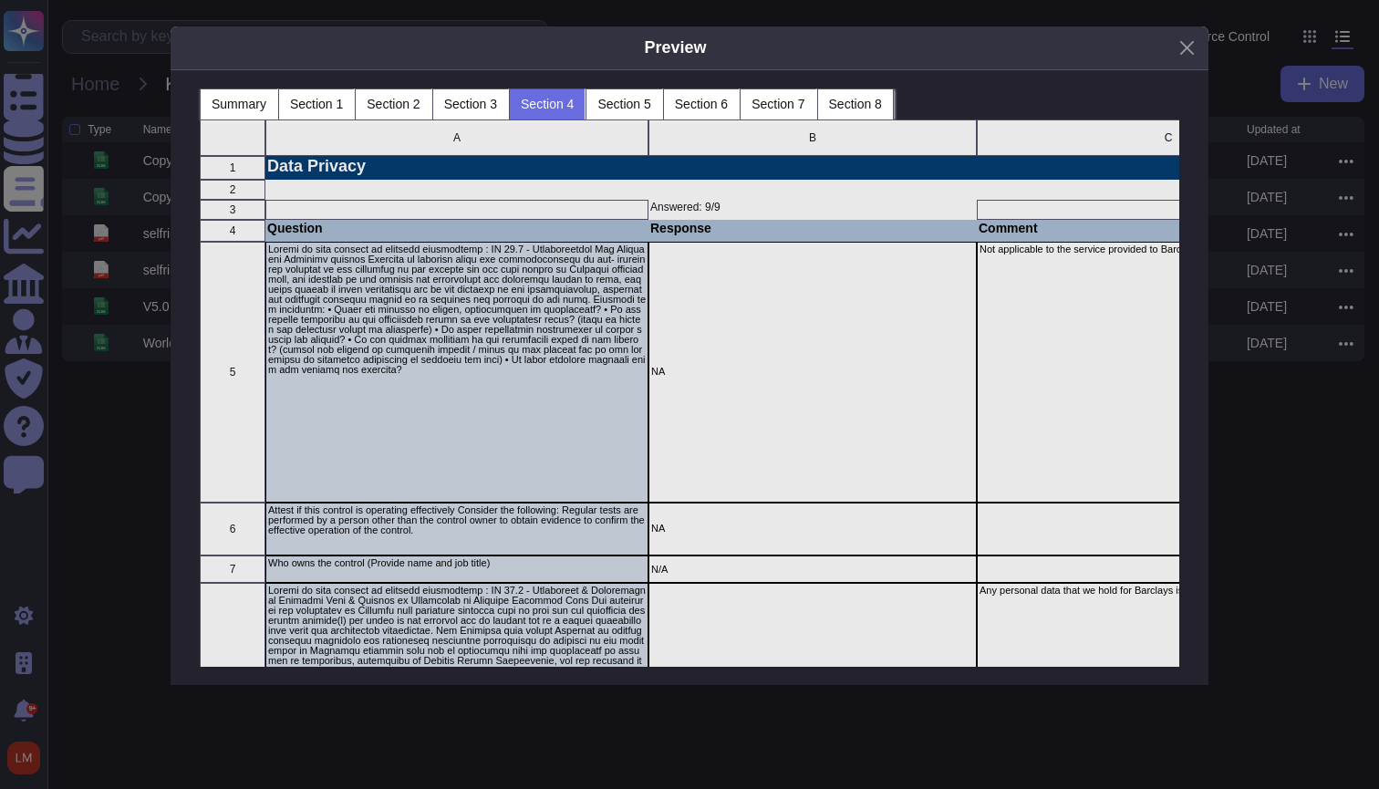
scroll to position [0, 32]
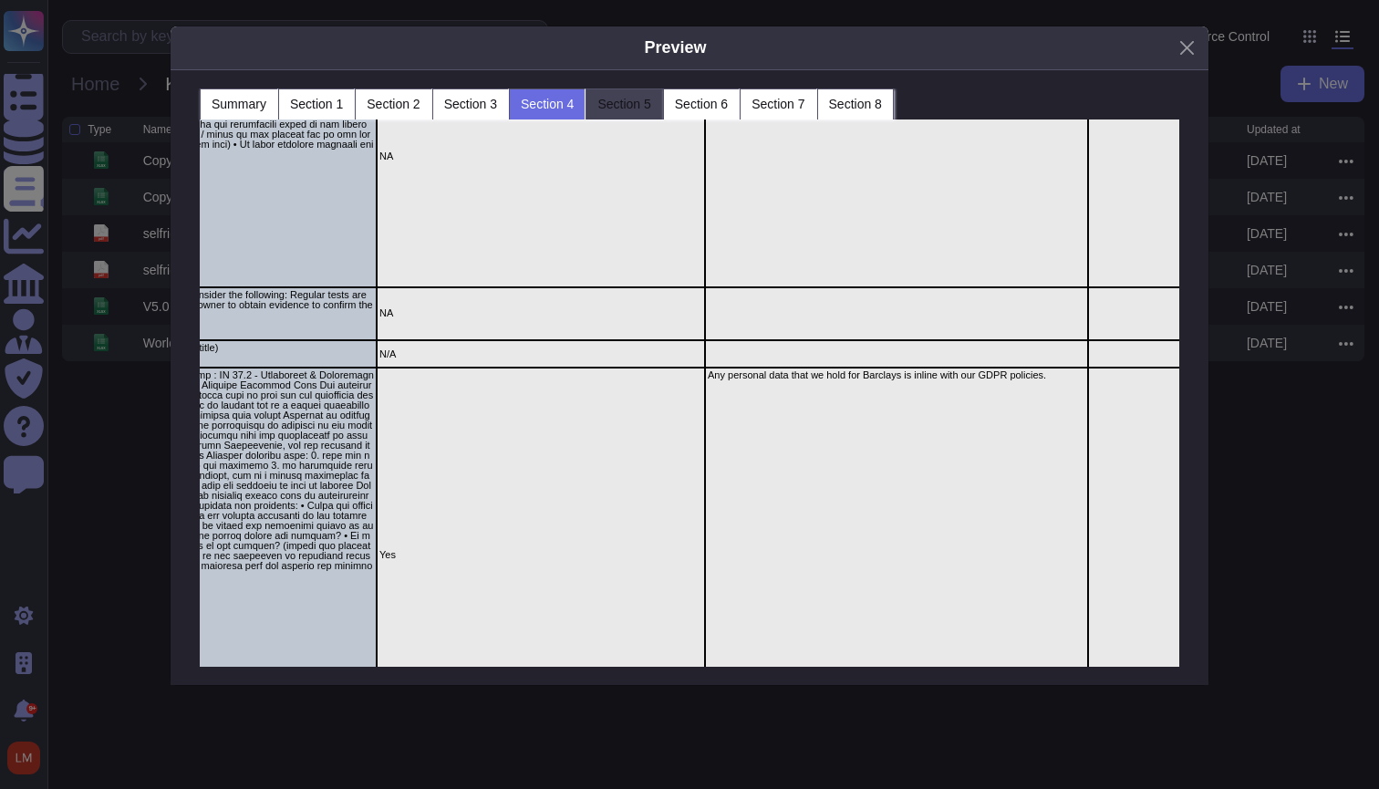
click at [662, 95] on button "Section 5" at bounding box center [623, 103] width 77 height 31
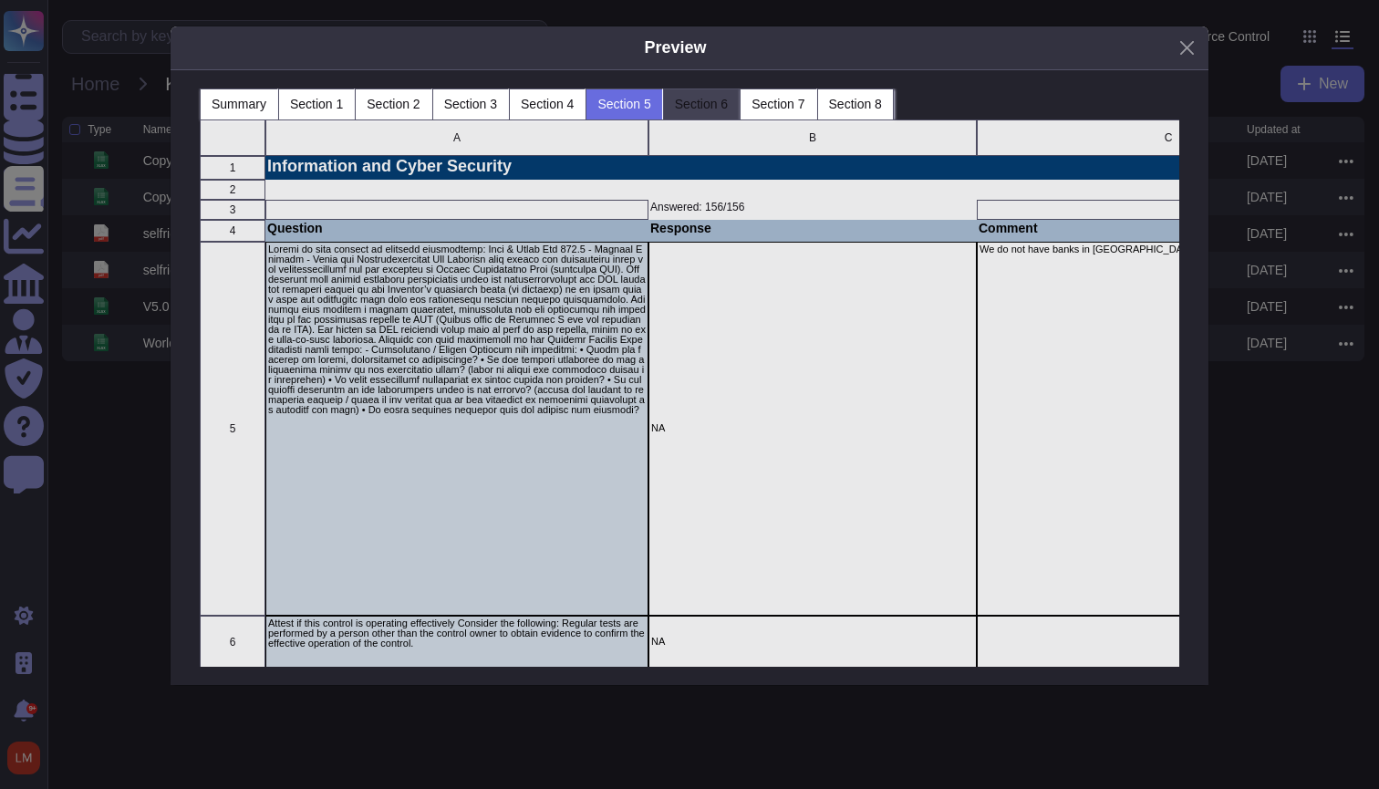
click at [739, 112] on button "Section 6" at bounding box center [701, 103] width 77 height 31
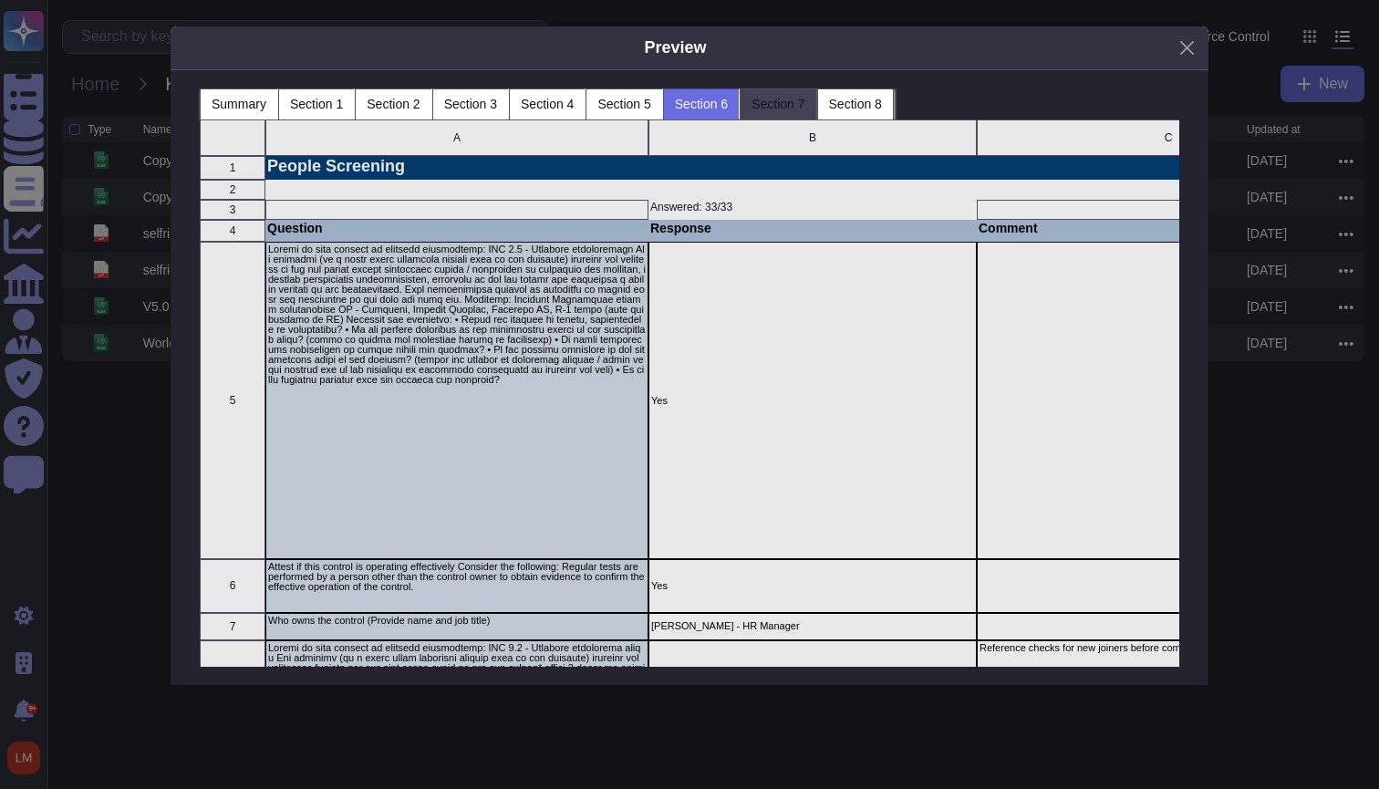
click at [800, 113] on button "Section 7" at bounding box center [777, 103] width 77 height 31
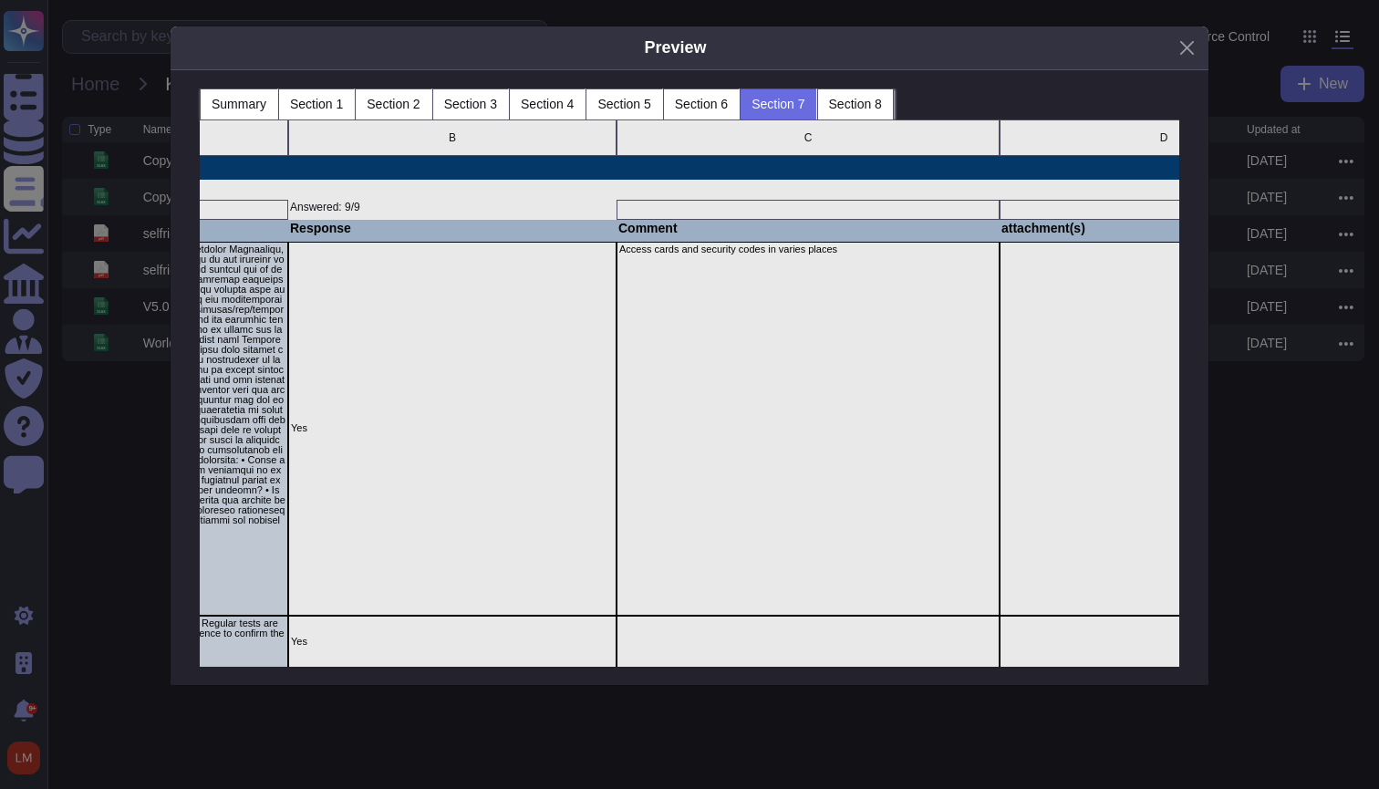
scroll to position [0, 437]
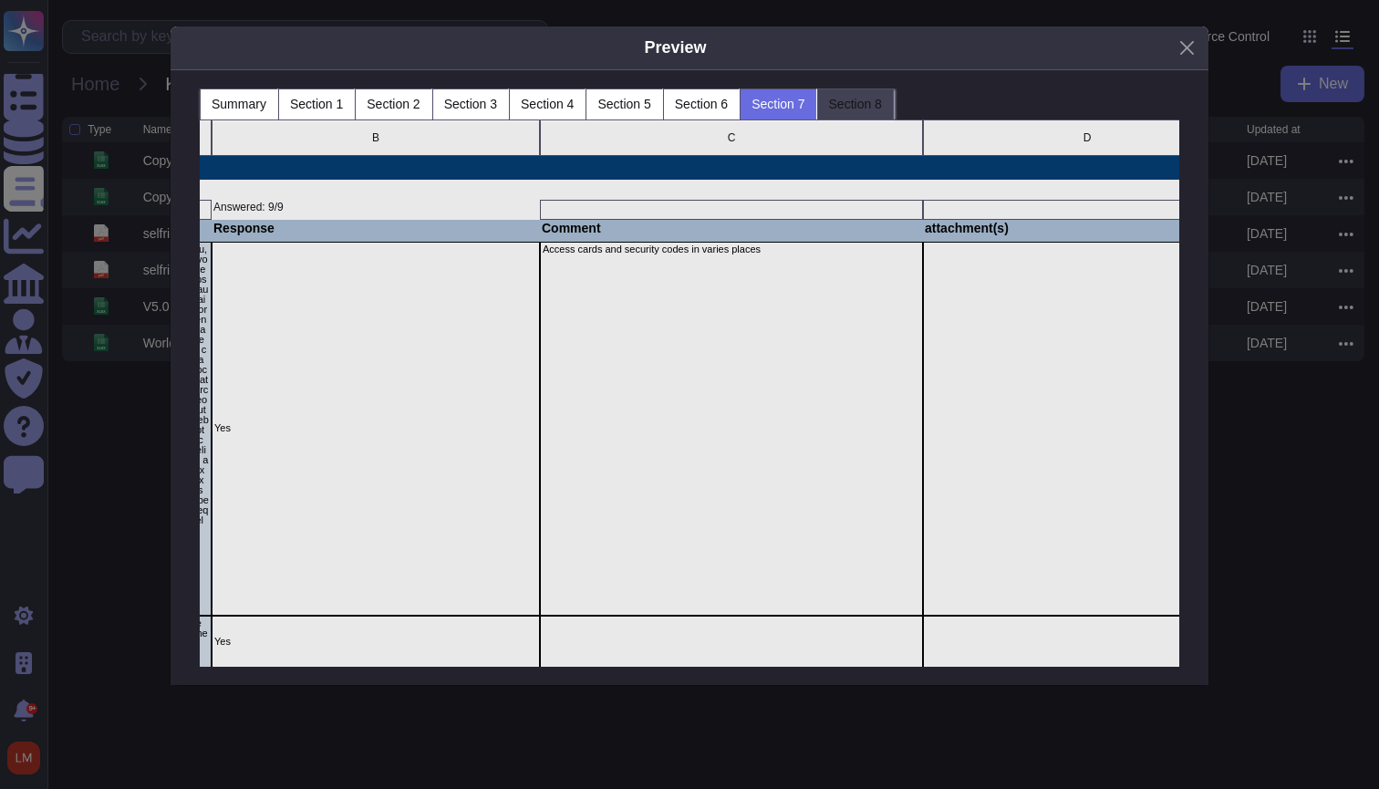
click at [876, 108] on button "Section 8" at bounding box center [855, 103] width 77 height 31
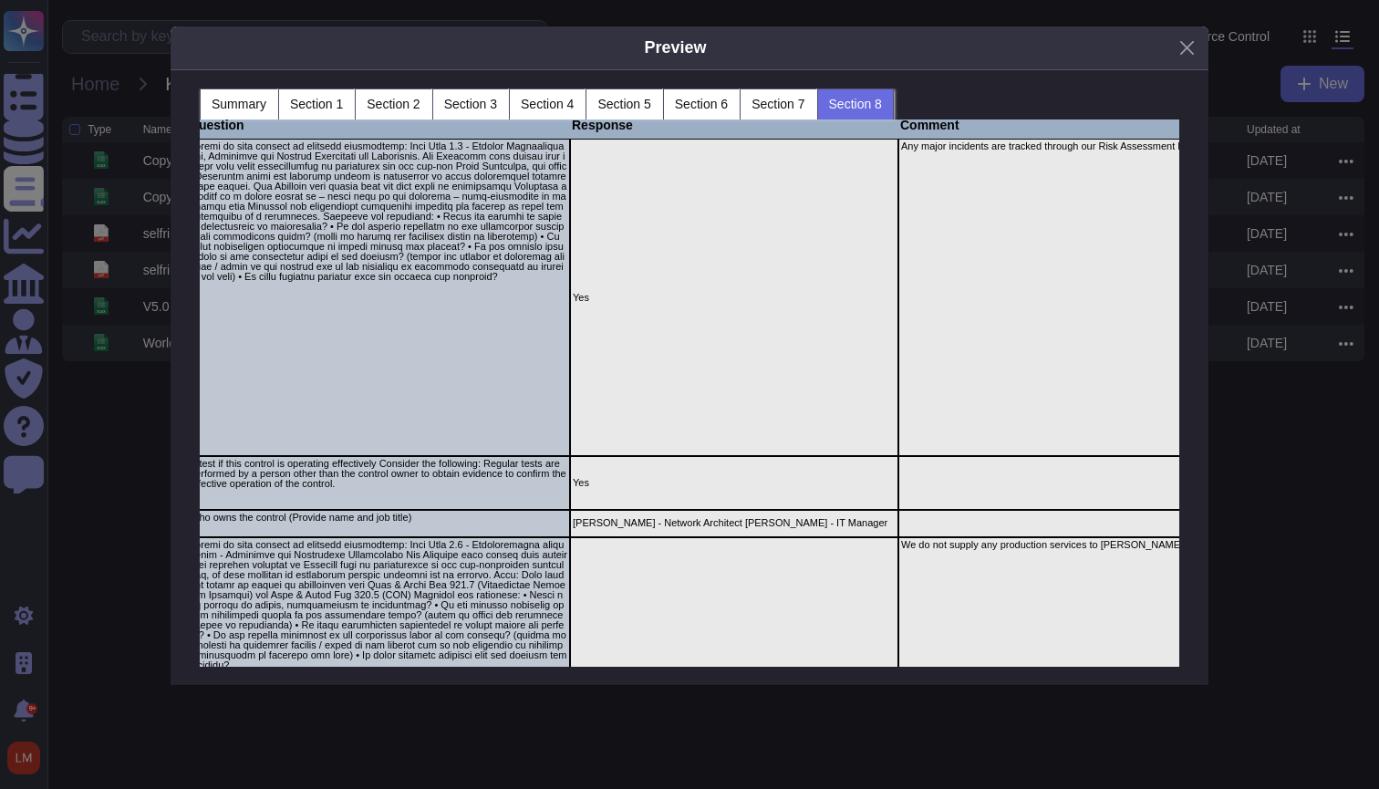
scroll to position [128, 78]
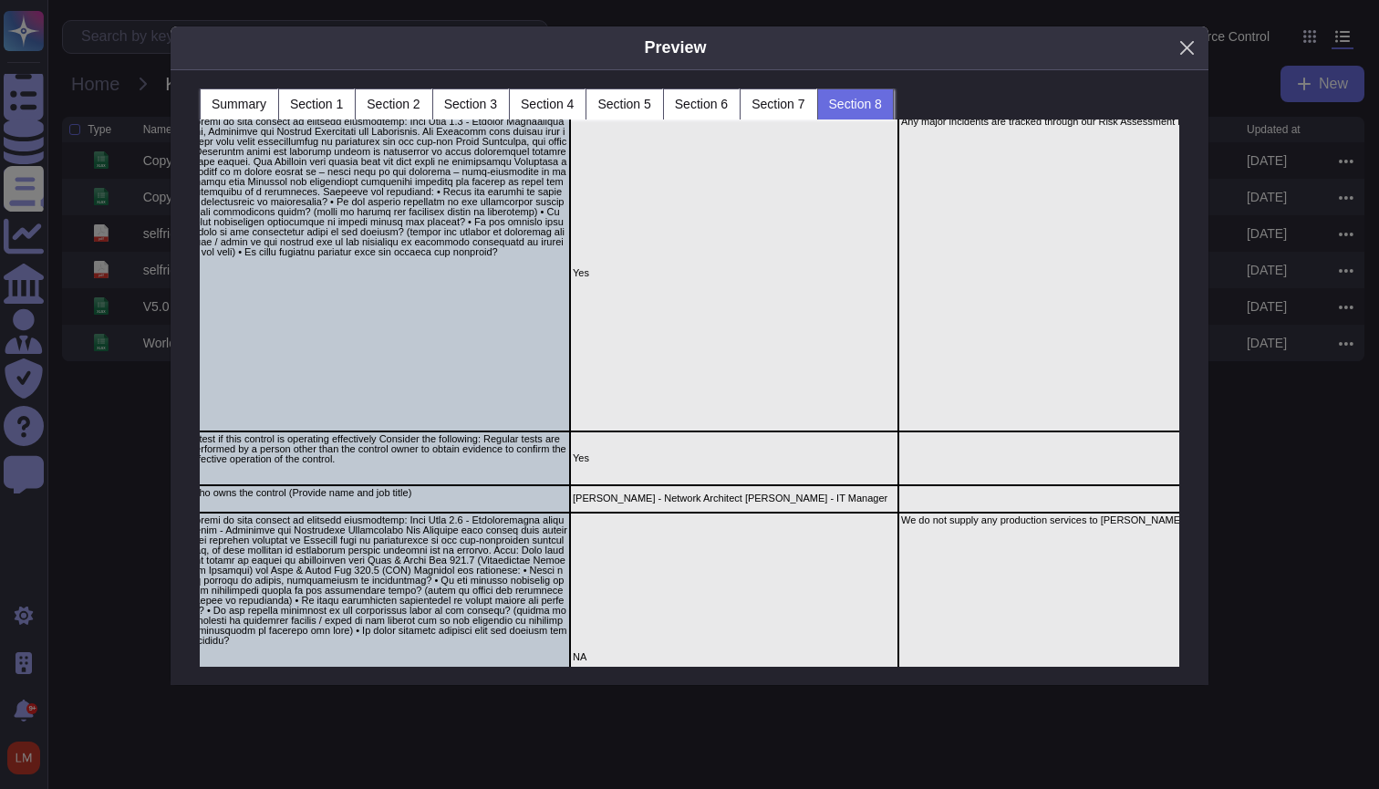
click at [1179, 38] on button "Close" at bounding box center [1187, 48] width 28 height 28
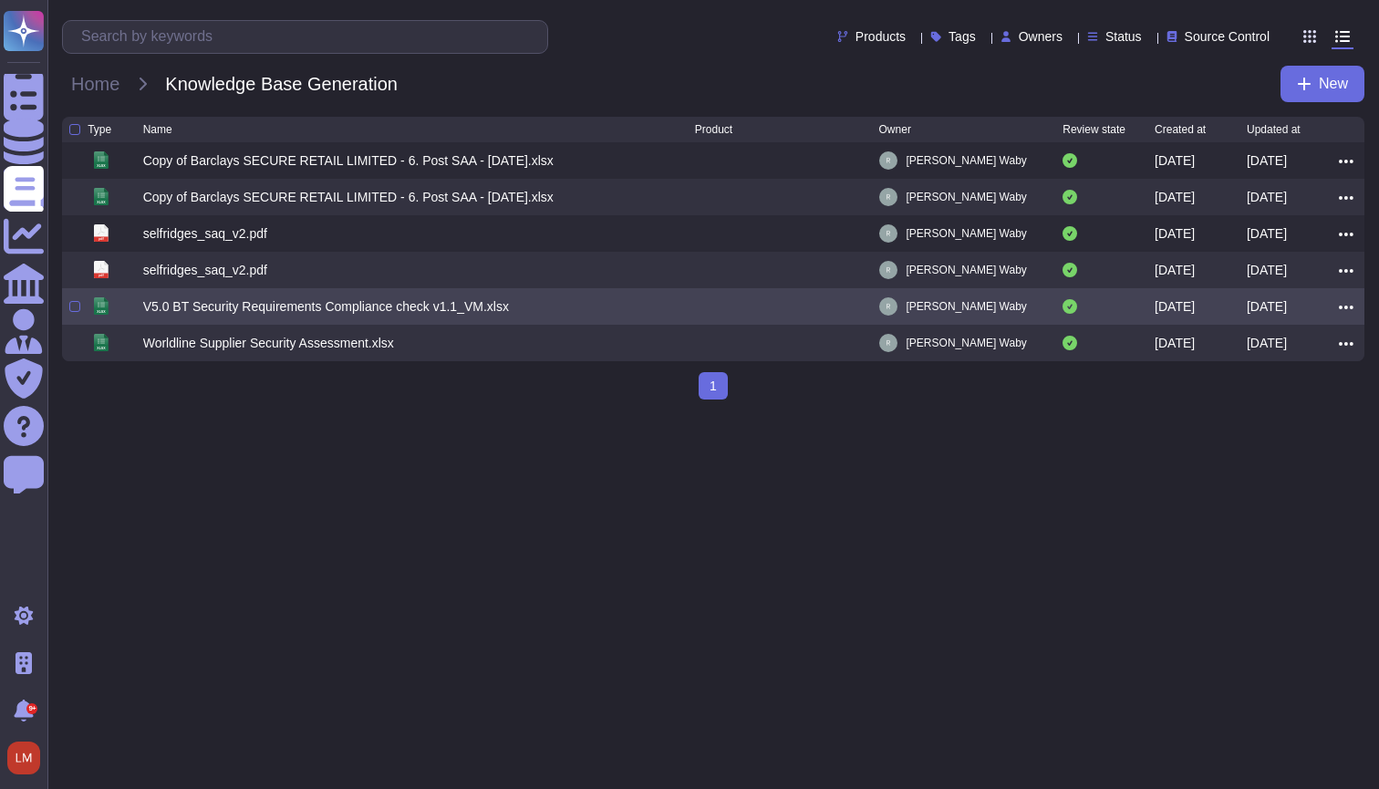
click at [509, 315] on div "V5.0 BT Security Requirements Compliance check v1.1_VM.xlsx" at bounding box center [326, 306] width 366 height 18
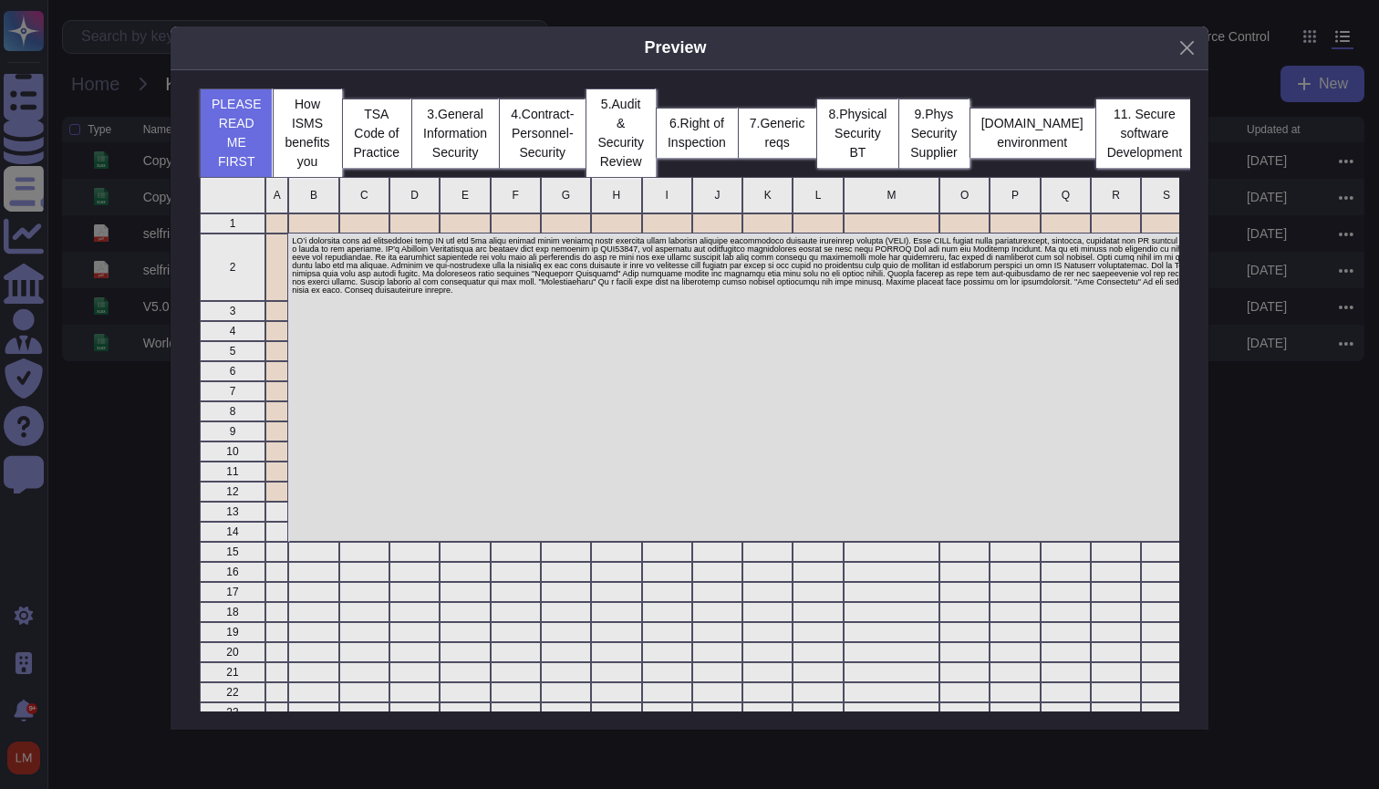
scroll to position [547, 979]
click at [385, 140] on button "TSA Code of Practice" at bounding box center [377, 132] width 70 height 69
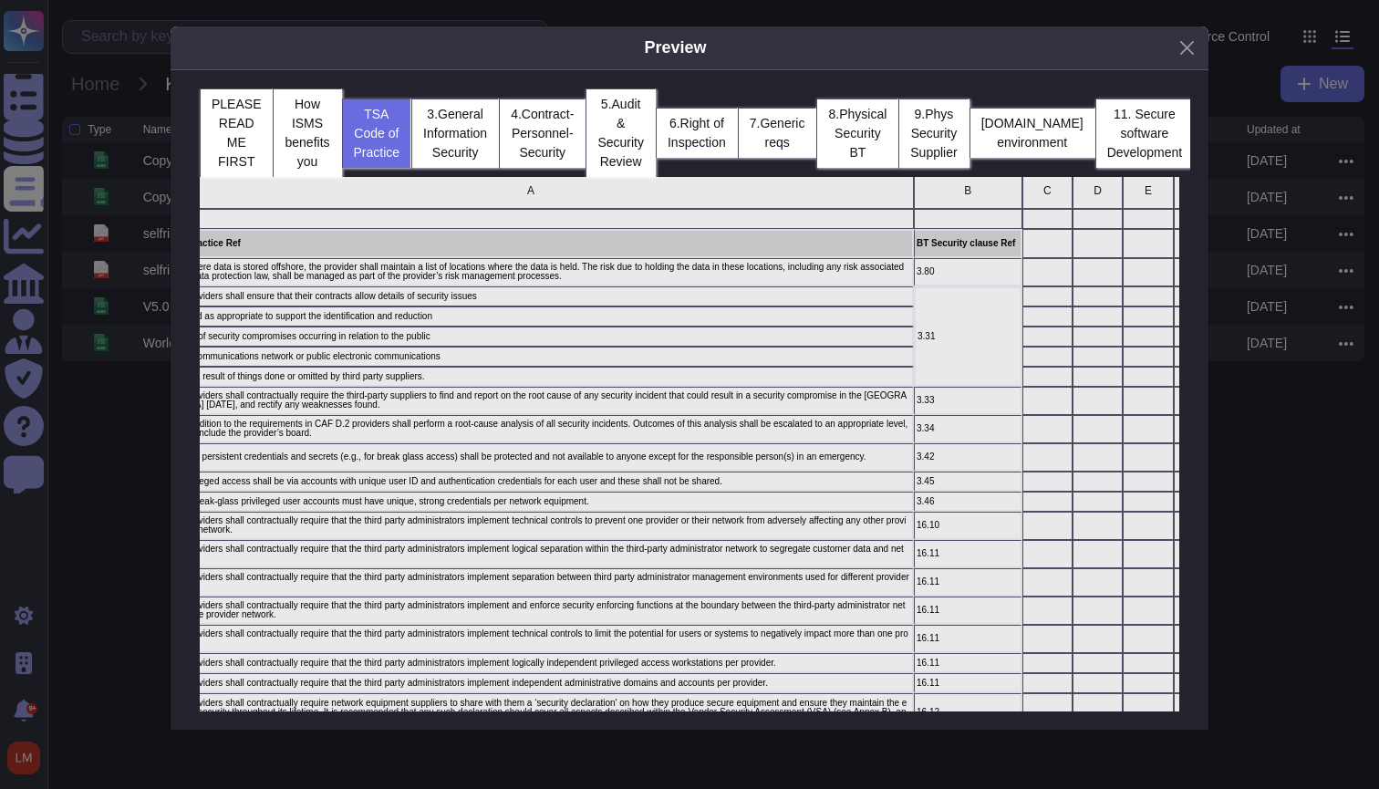
scroll to position [0, 0]
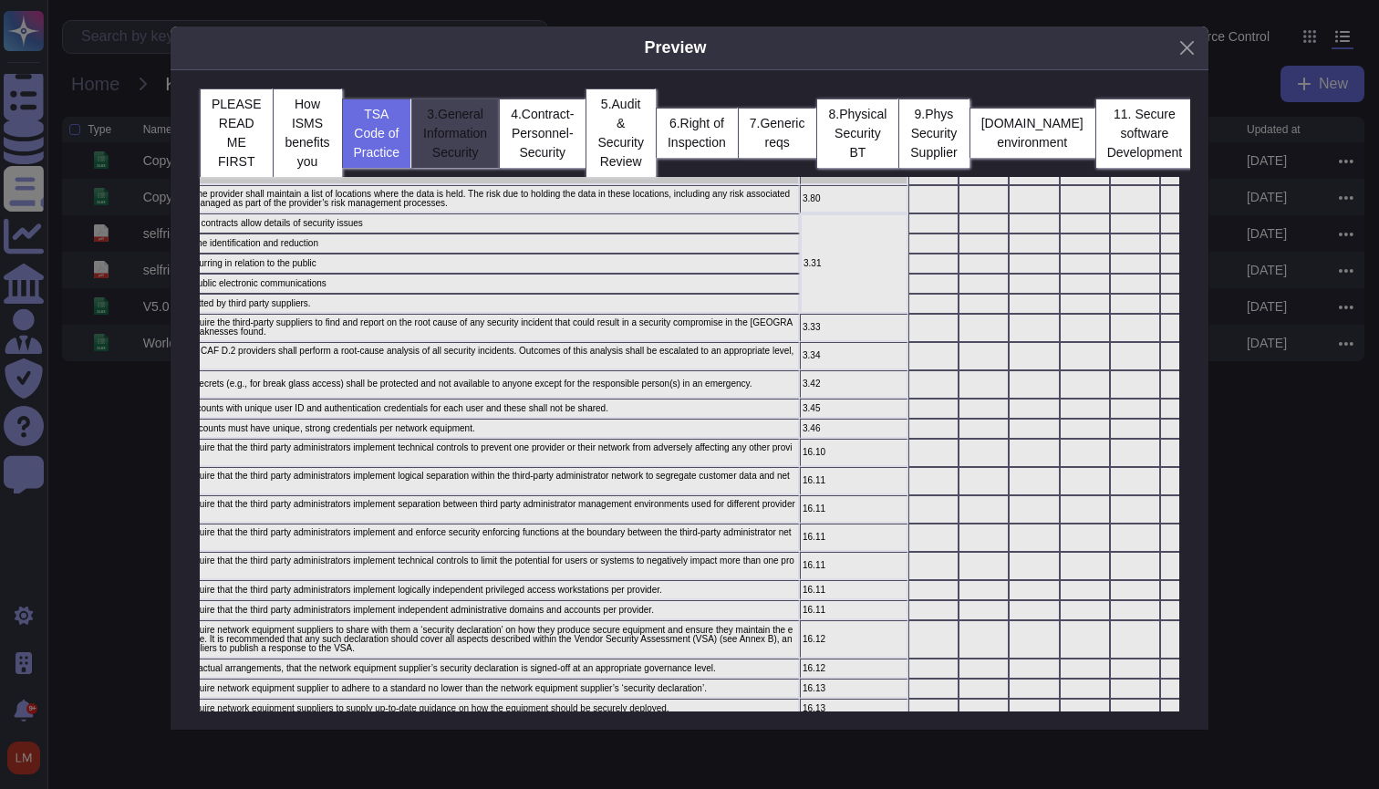
click at [481, 159] on button "3.General Information Security" at bounding box center [455, 132] width 88 height 69
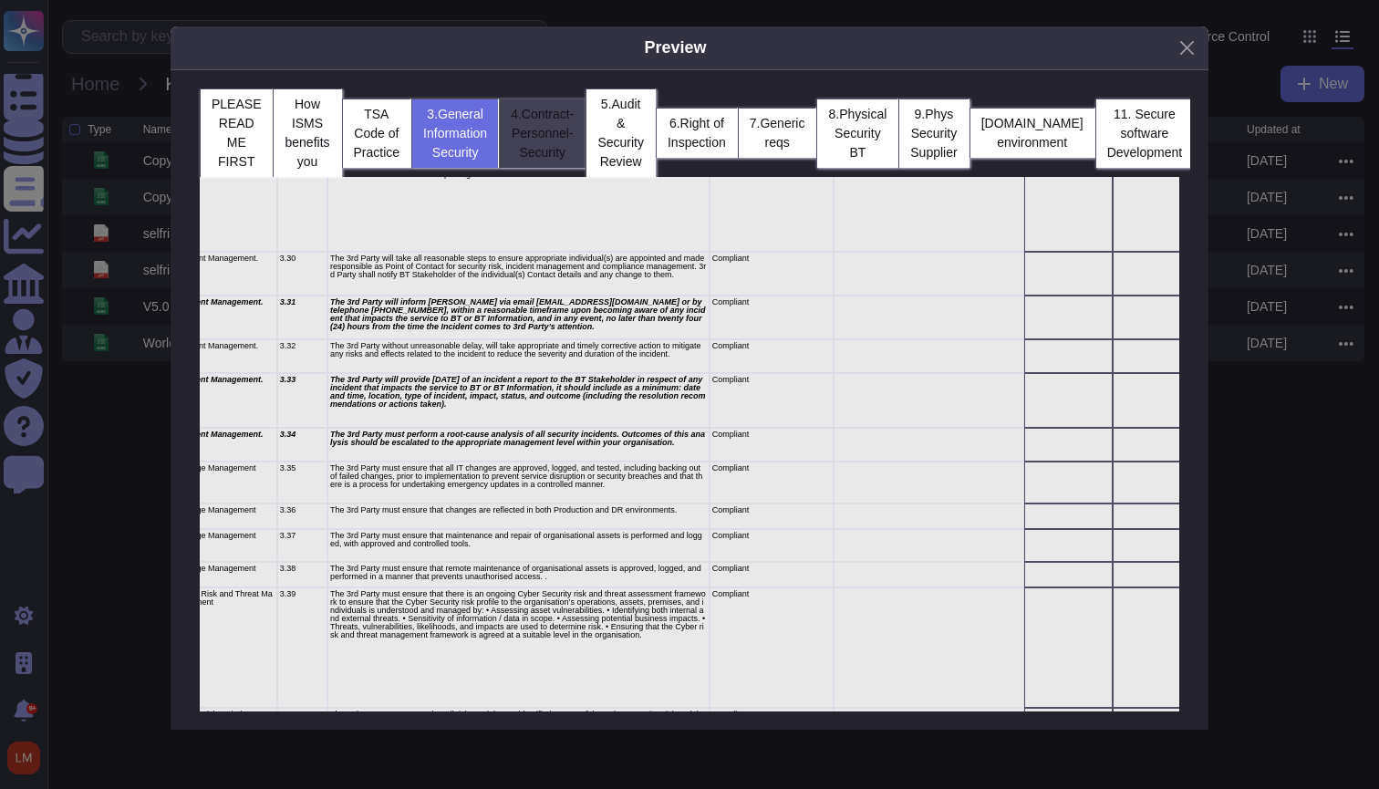
click at [563, 138] on button "4.Contract-Personnel-Security" at bounding box center [542, 132] width 87 height 69
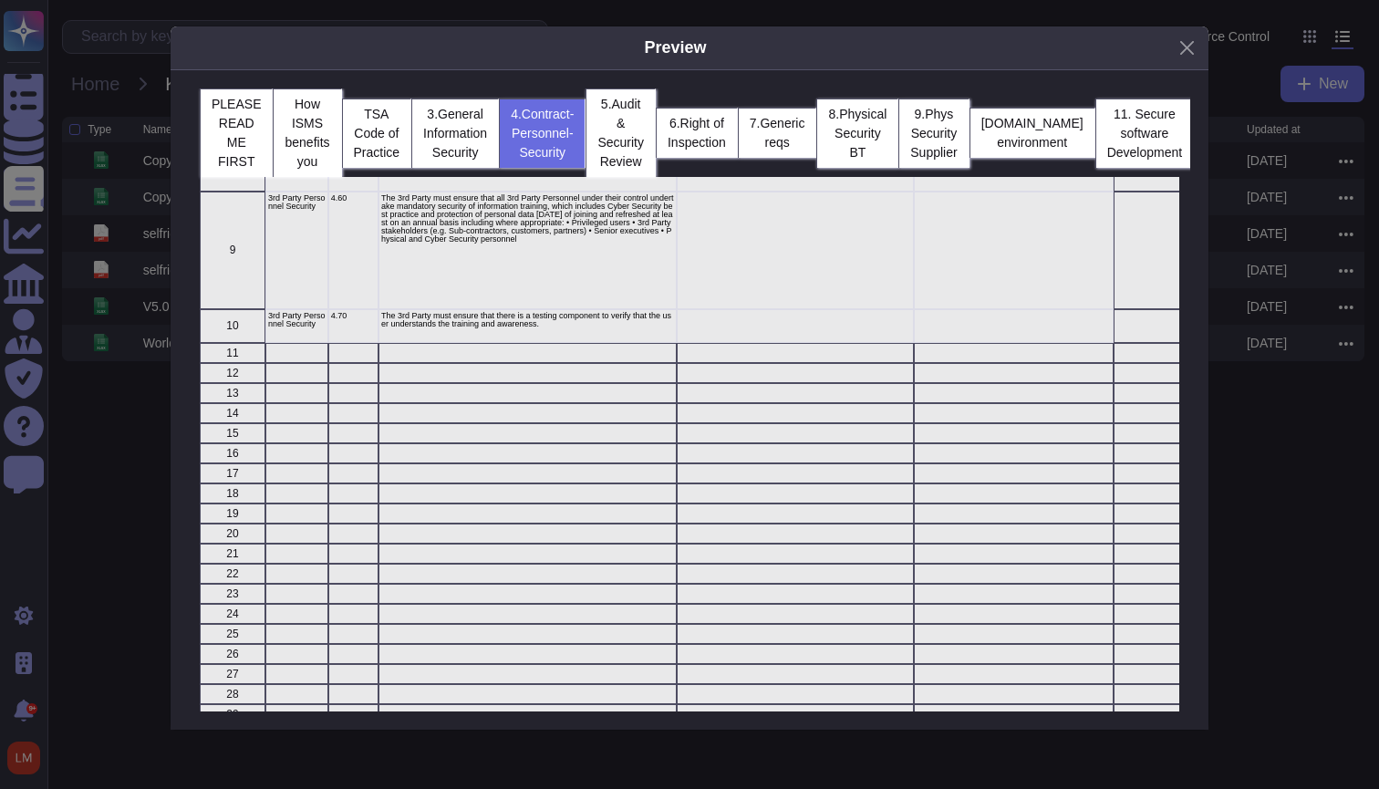
scroll to position [515, 0]
click at [738, 117] on button "6.Right of Inspection" at bounding box center [697, 133] width 82 height 50
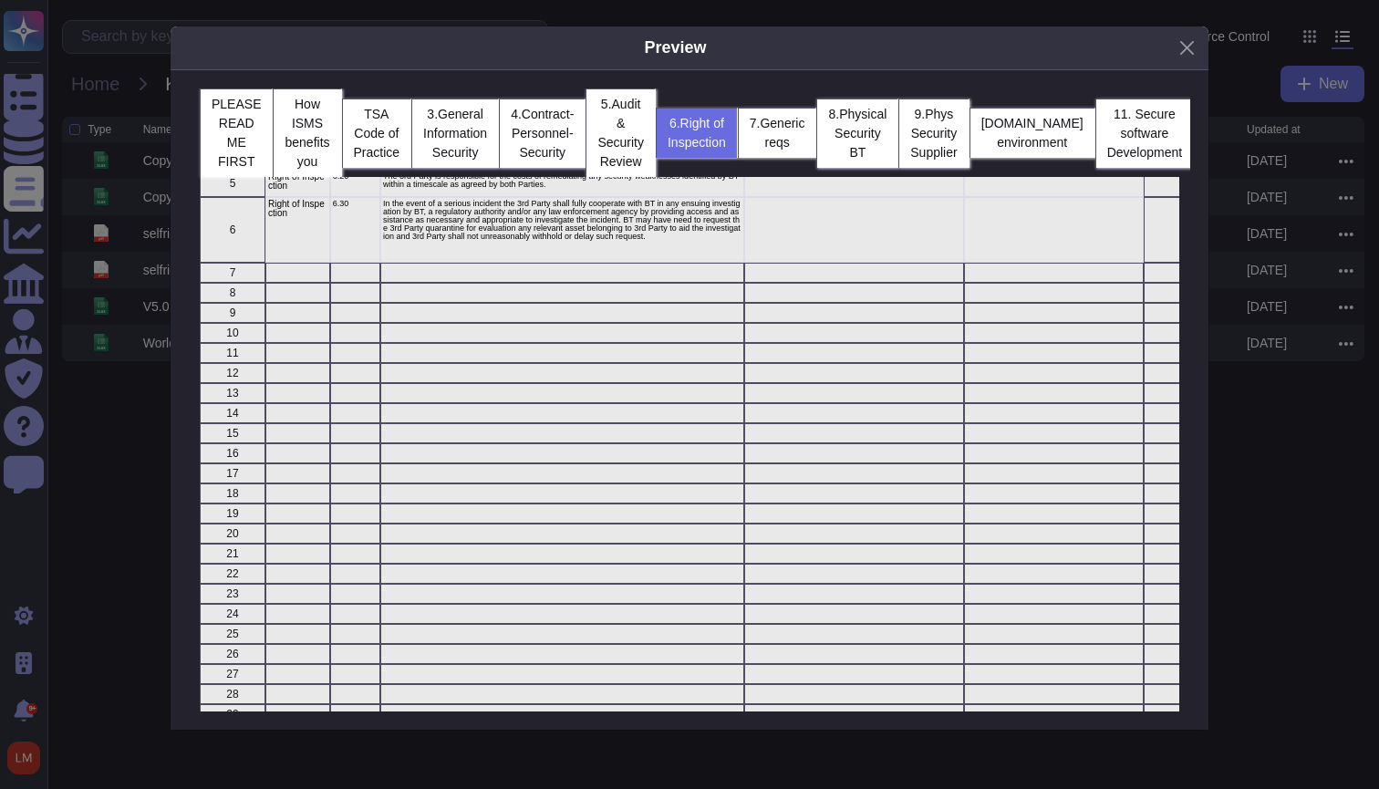
scroll to position [0, 0]
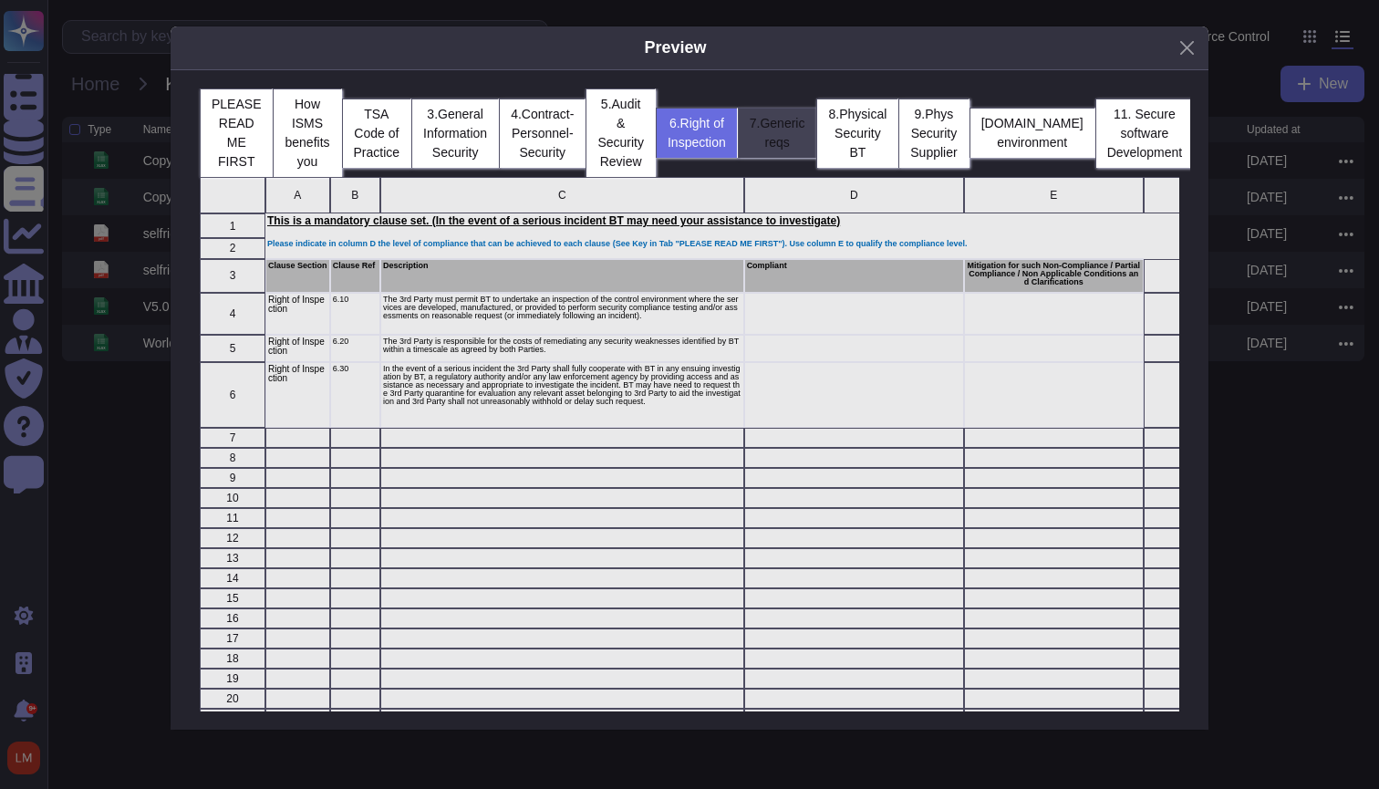
click at [817, 129] on button "7.Generic reqs" at bounding box center [777, 133] width 79 height 50
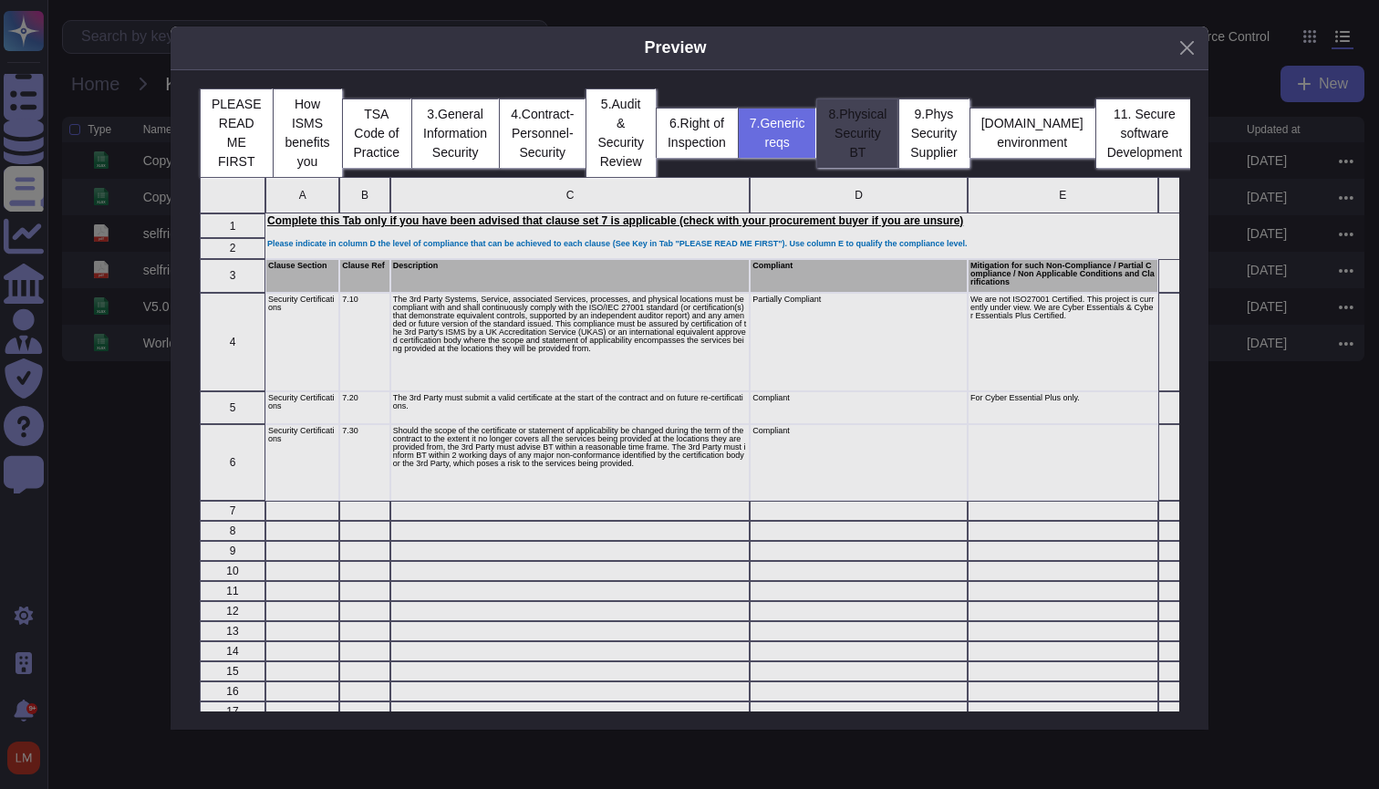
click at [874, 130] on button "8.Physical Security BT" at bounding box center [857, 132] width 82 height 69
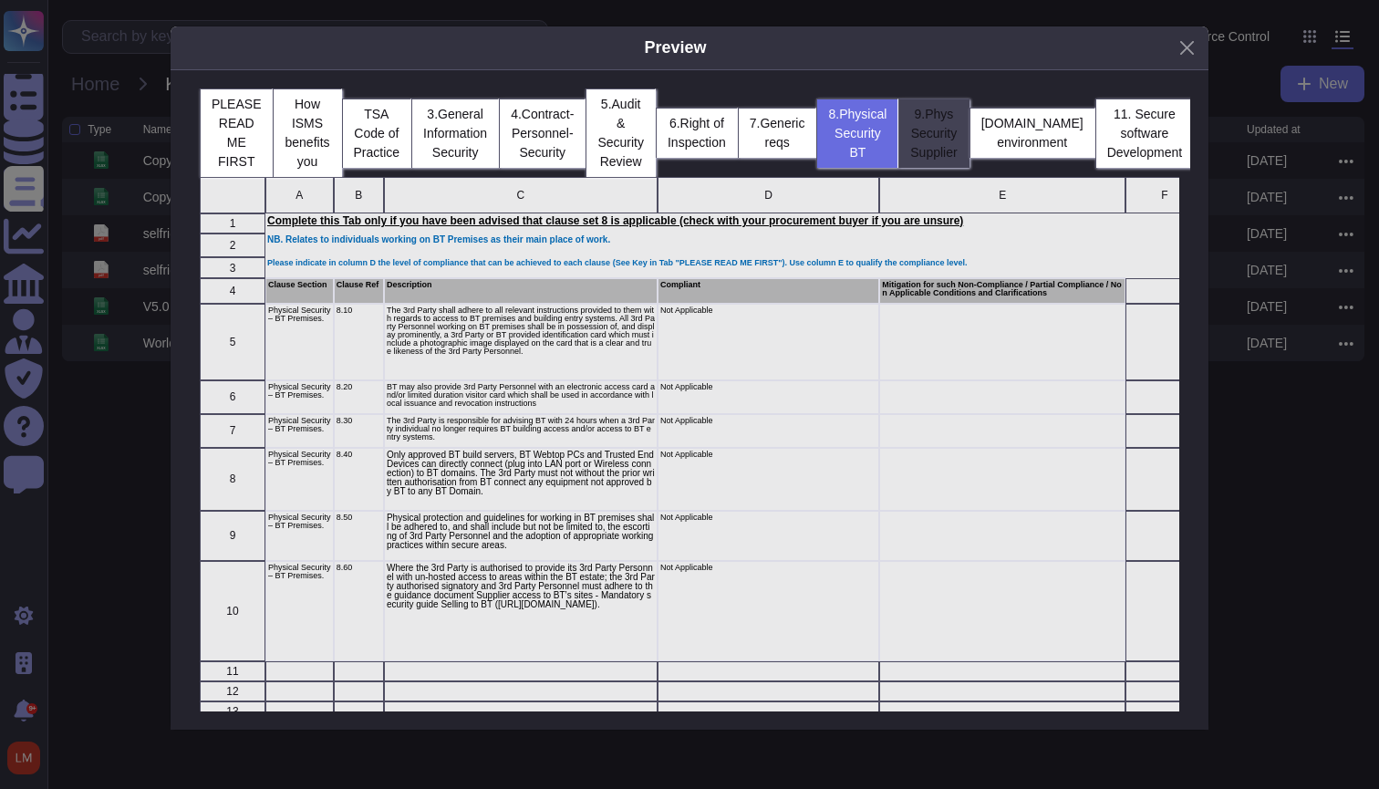
click at [968, 129] on button "9.Phys Security Supplier" at bounding box center [933, 132] width 70 height 69
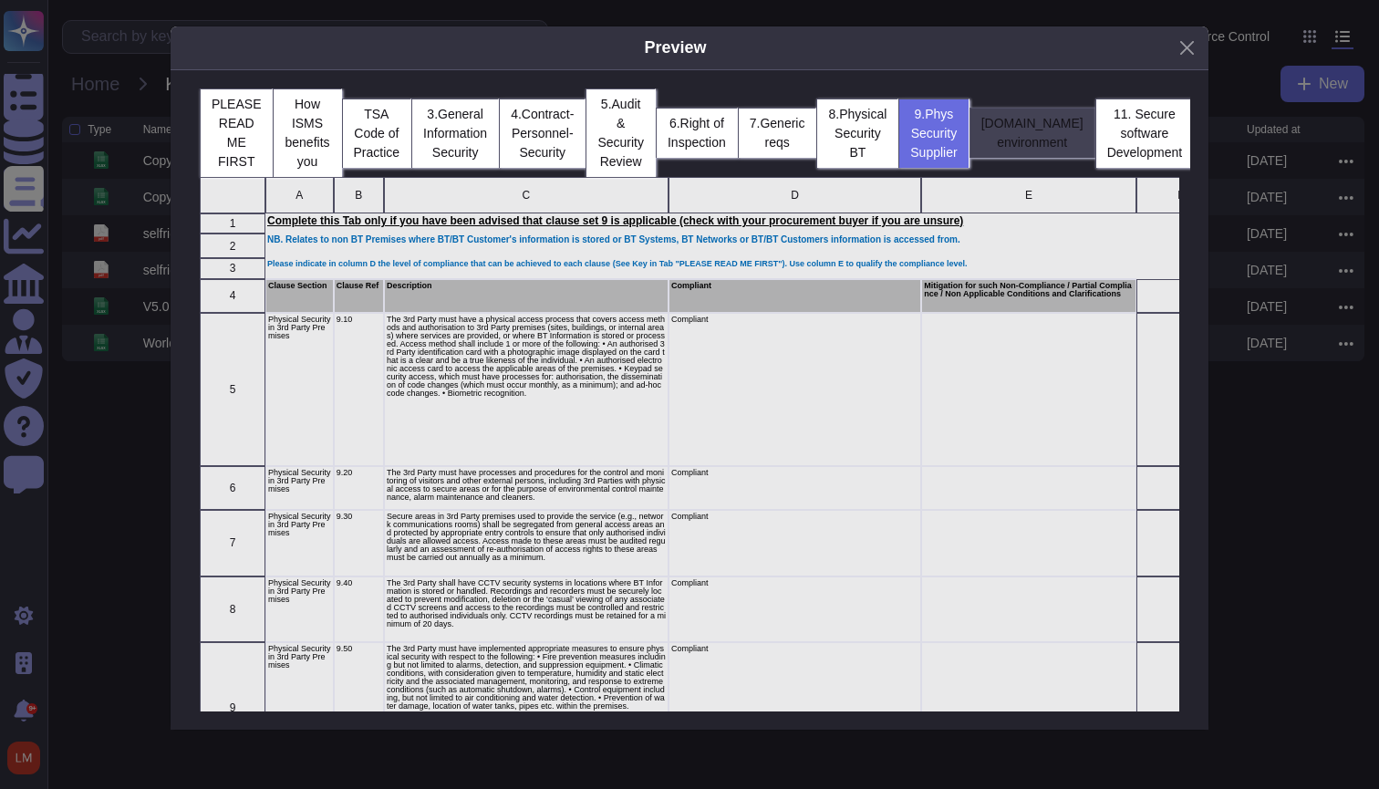
click at [1055, 140] on button "[DOMAIN_NAME] environment" at bounding box center [1032, 133] width 126 height 50
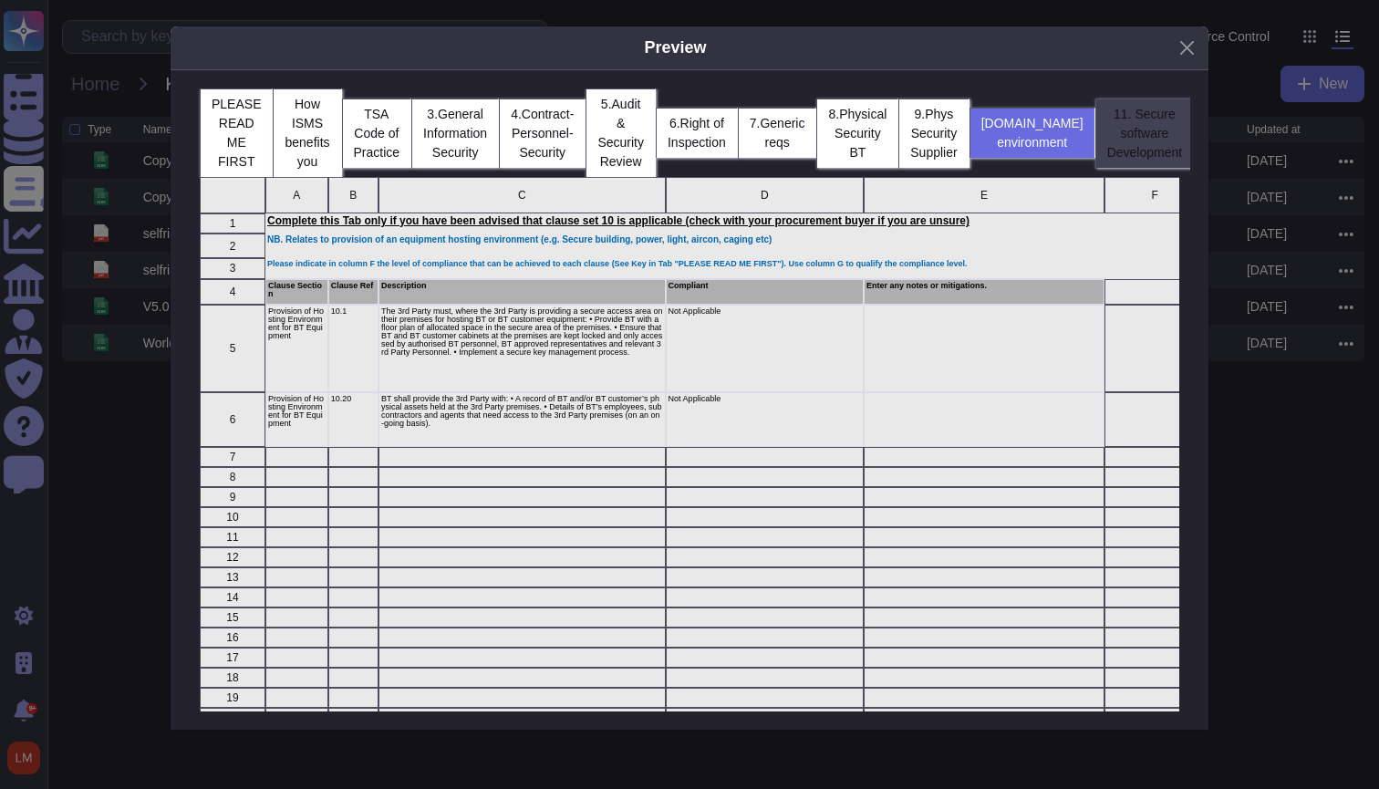
click at [1133, 149] on button "11. Secure software Development" at bounding box center [1144, 132] width 98 height 69
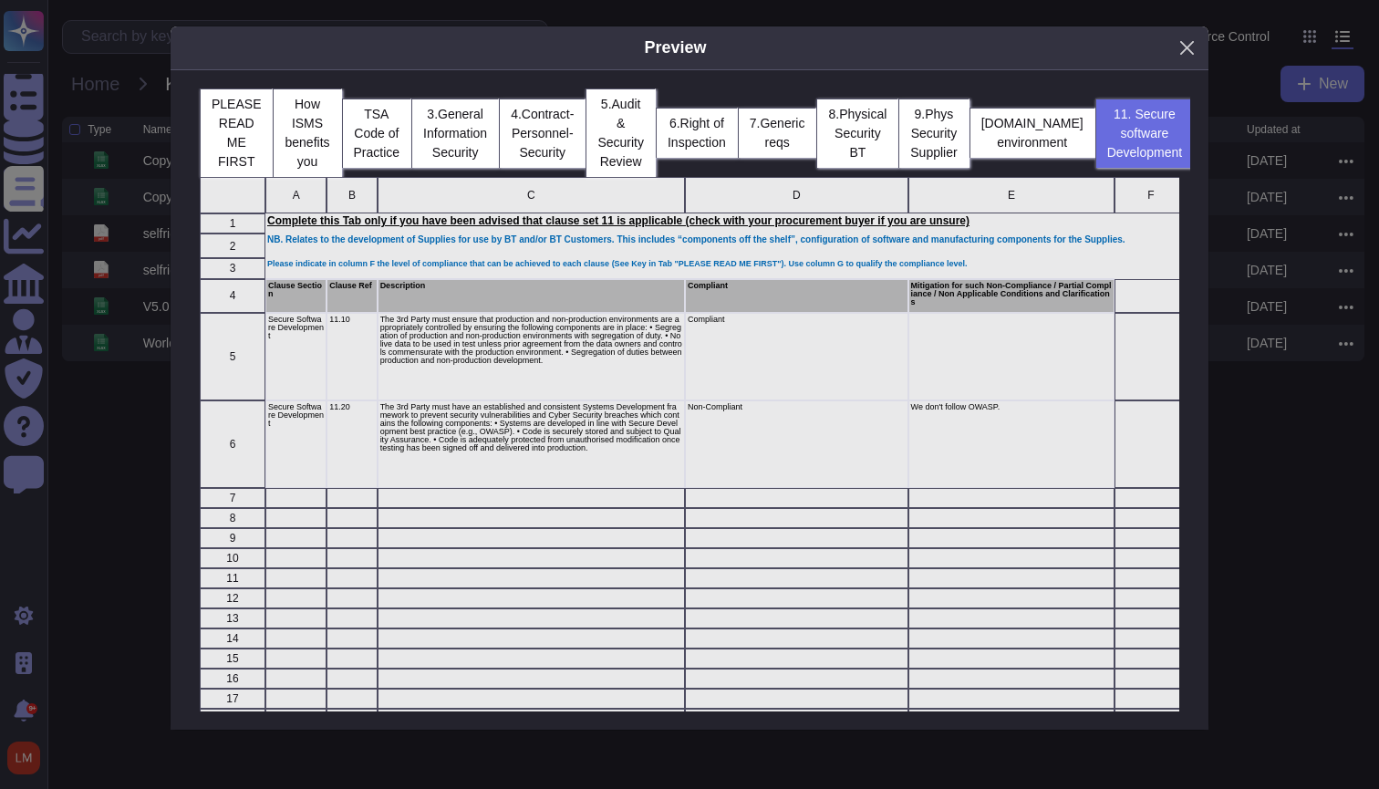
click at [1182, 41] on button "Close" at bounding box center [1187, 48] width 28 height 28
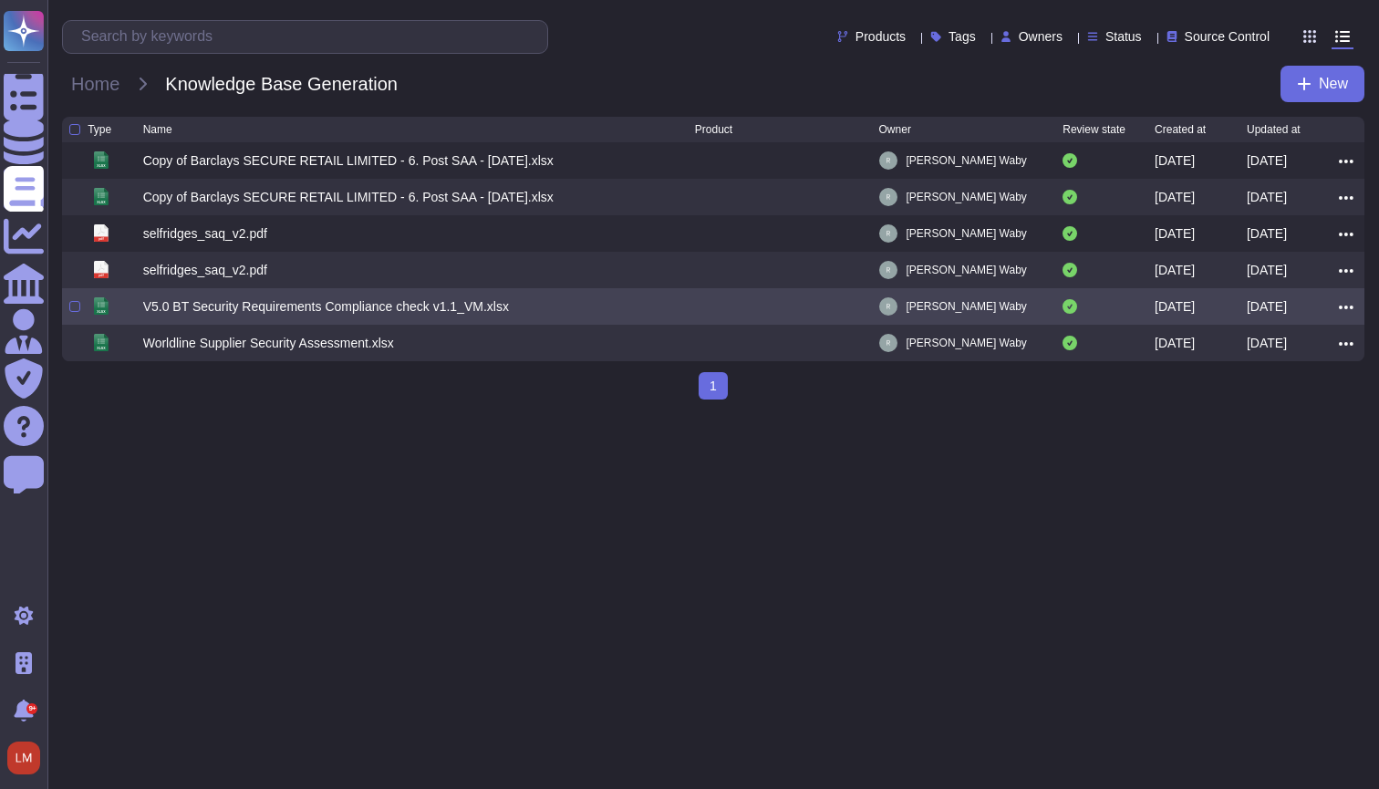
click at [287, 310] on div "V5.0 BT Security Requirements Compliance check v1.1_VM.xlsx" at bounding box center [326, 306] width 366 height 18
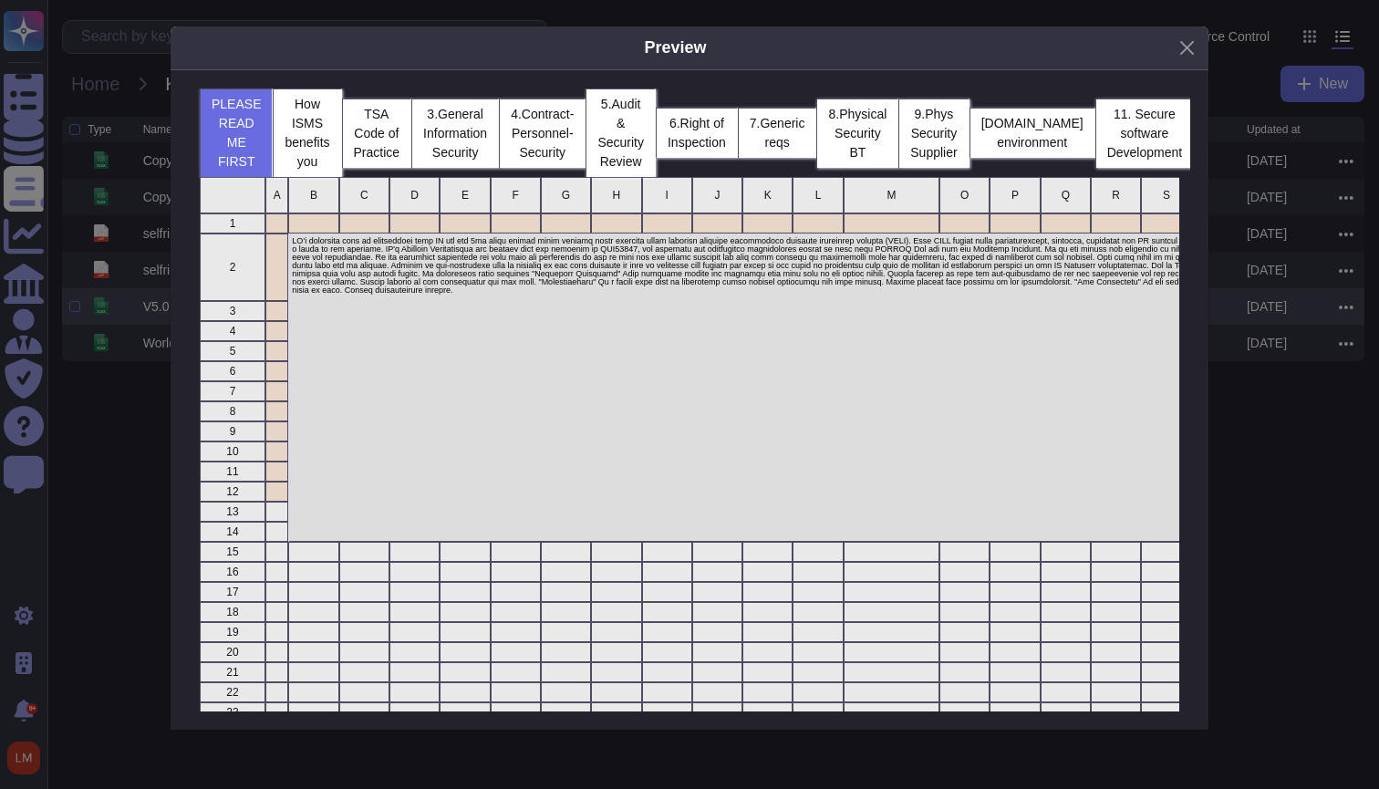
scroll to position [547, 979]
click at [73, 400] on div "Preview PLEASE READ ME FIRST How ISMS benefits you TSA Code of Practice 3.Gener…" at bounding box center [689, 394] width 1379 height 789
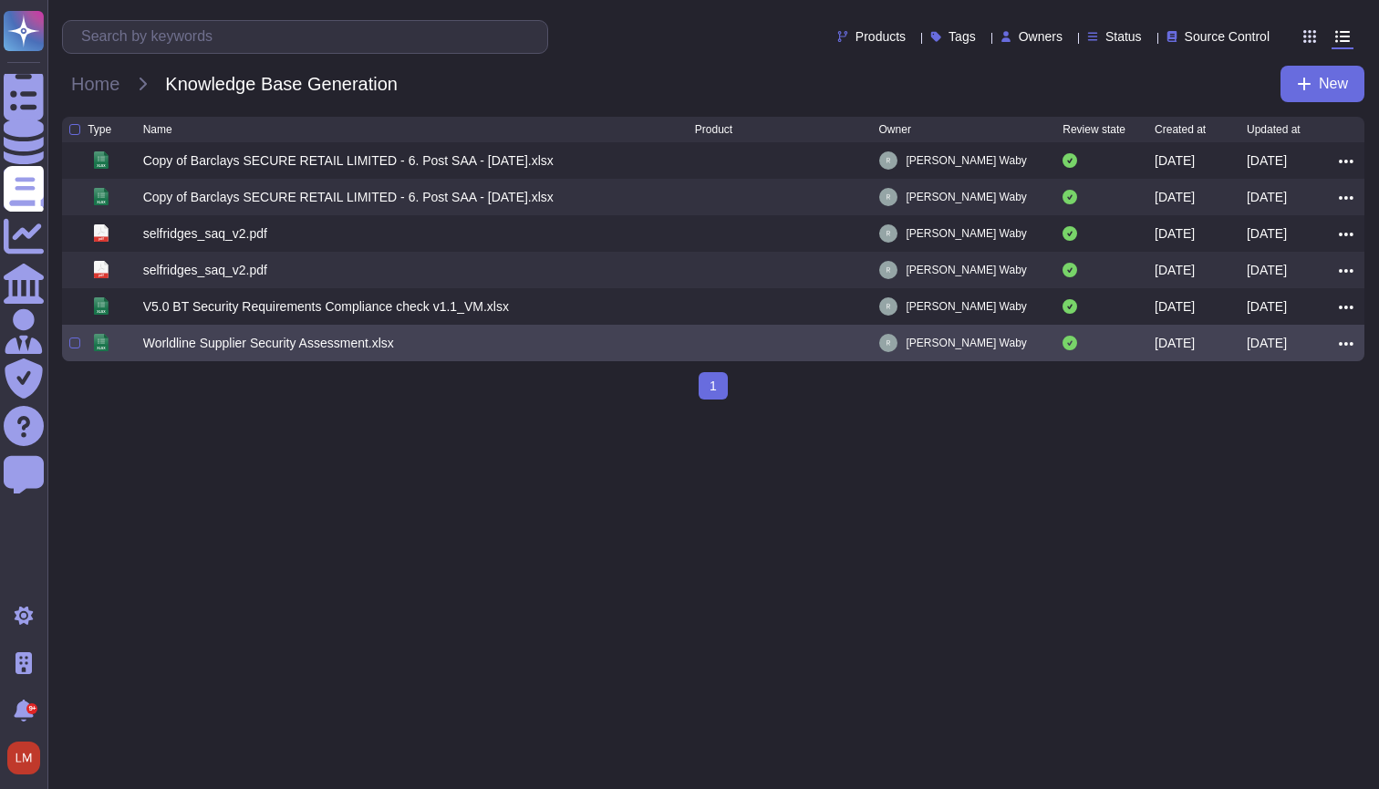
click at [211, 332] on div "xlsx Worldline Supplier Security Assessment.xlsx [PERSON_NAME] [DATE] [DATE]" at bounding box center [713, 343] width 1302 height 36
click at [233, 346] on div "Worldline Supplier Security Assessment.xlsx" at bounding box center [268, 343] width 251 height 18
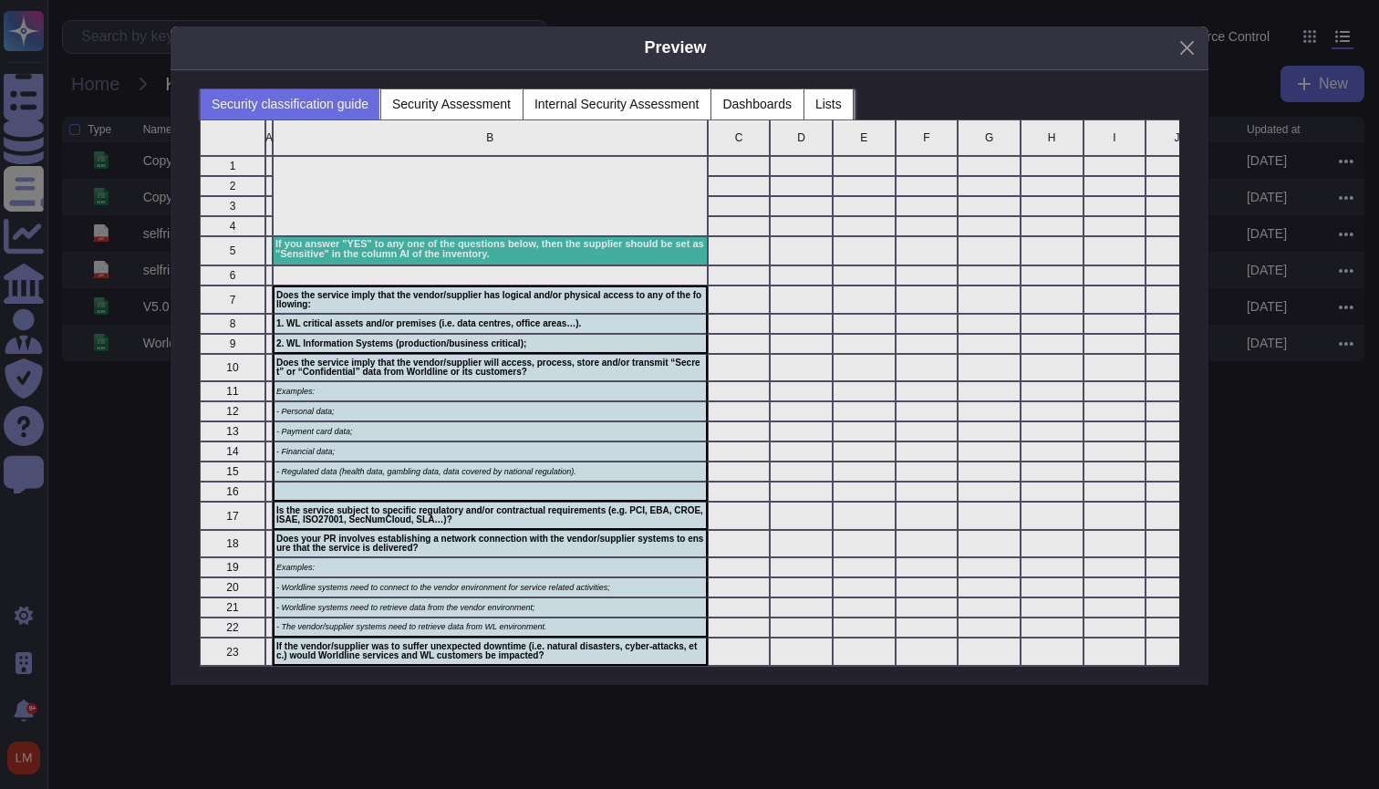
scroll to position [1, 1]
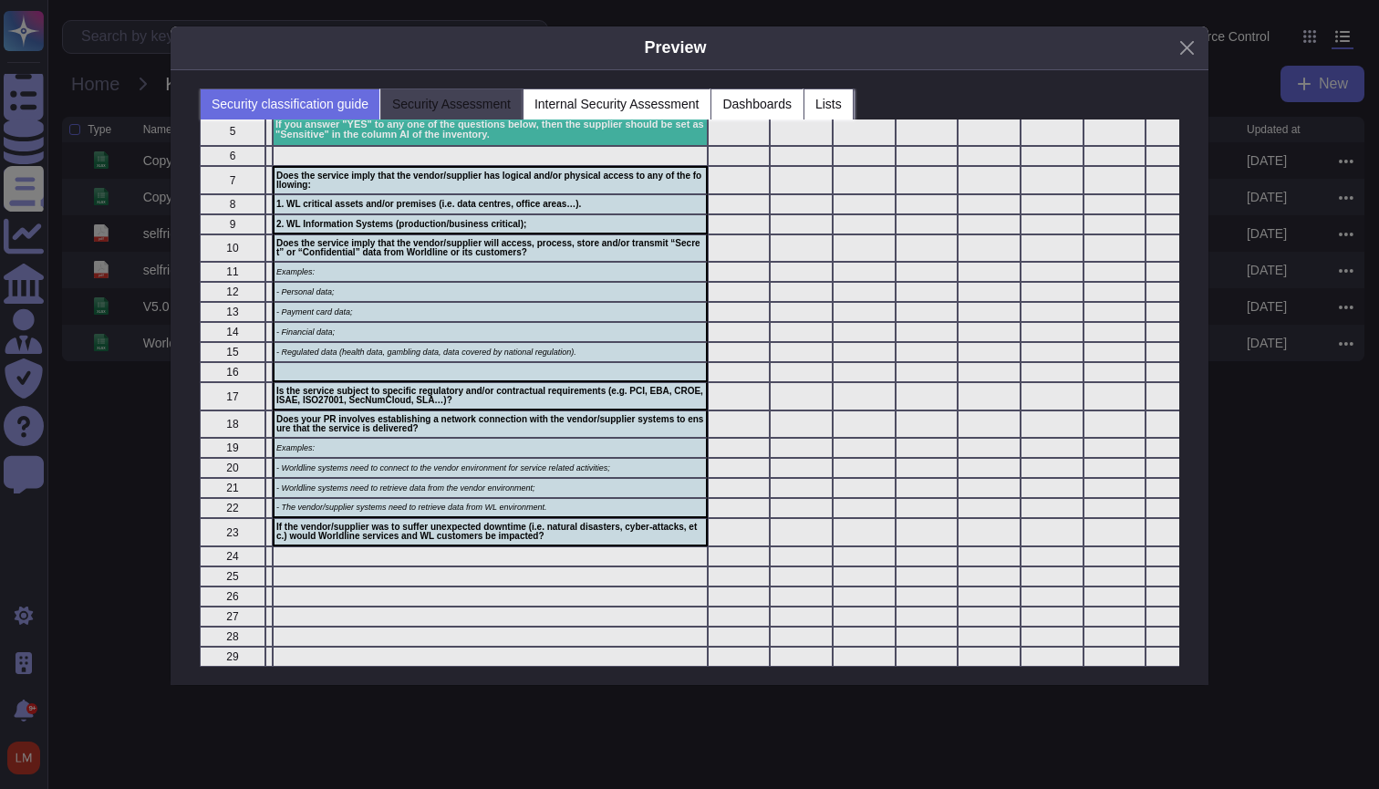
click at [491, 101] on button "Security Assessment" at bounding box center [451, 103] width 142 height 31
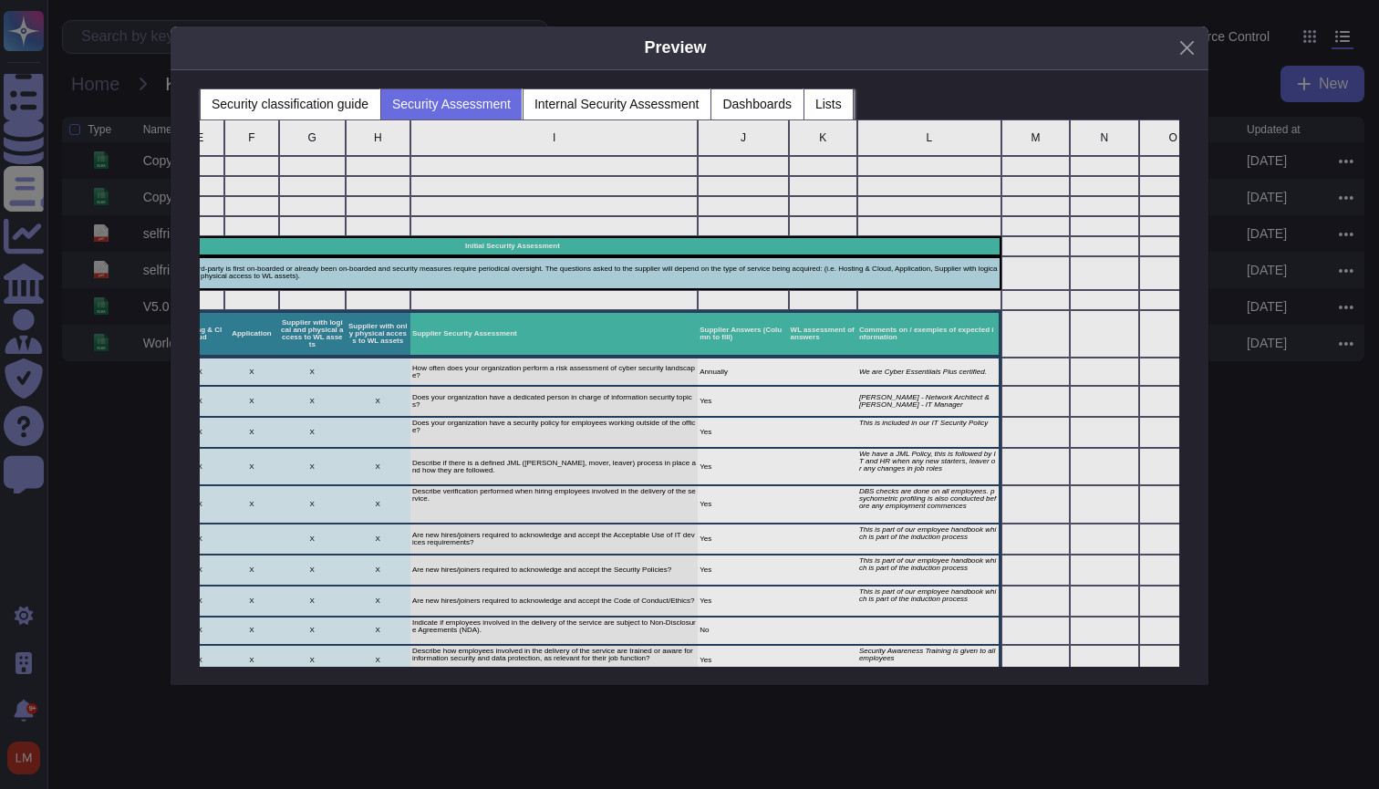
scroll to position [0, 249]
click at [816, 367] on div "grid" at bounding box center [823, 371] width 68 height 28
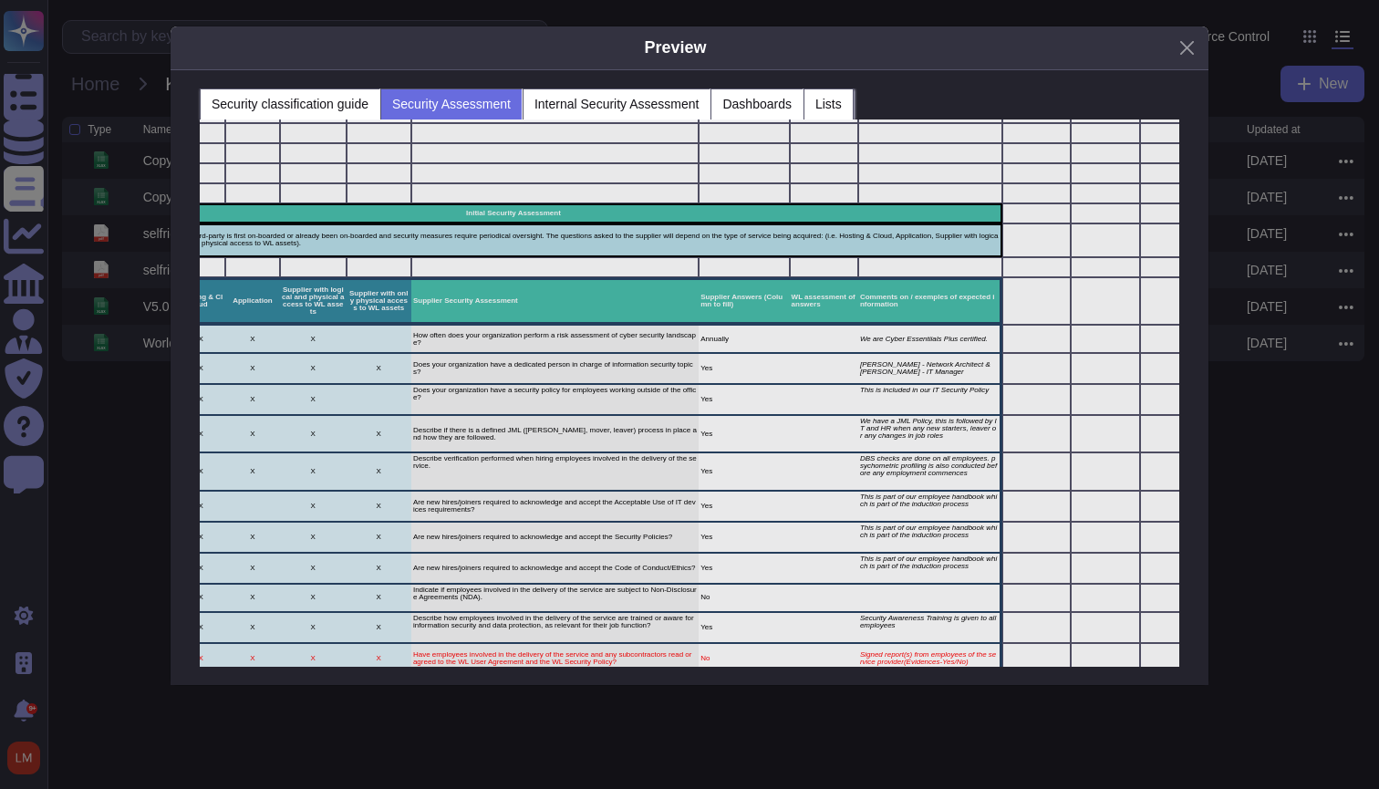
scroll to position [33, 247]
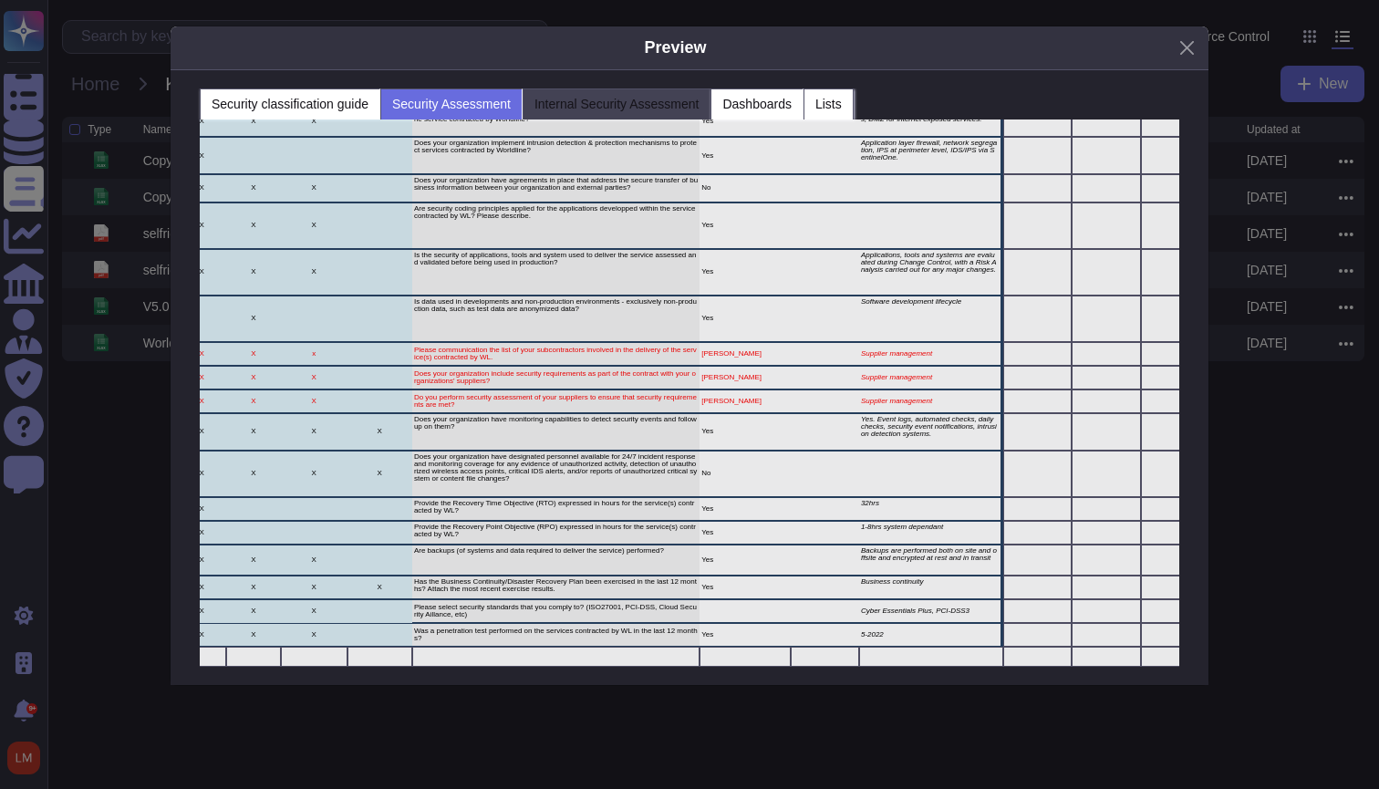
click at [670, 96] on button "Internal Security Assessment" at bounding box center [616, 103] width 189 height 31
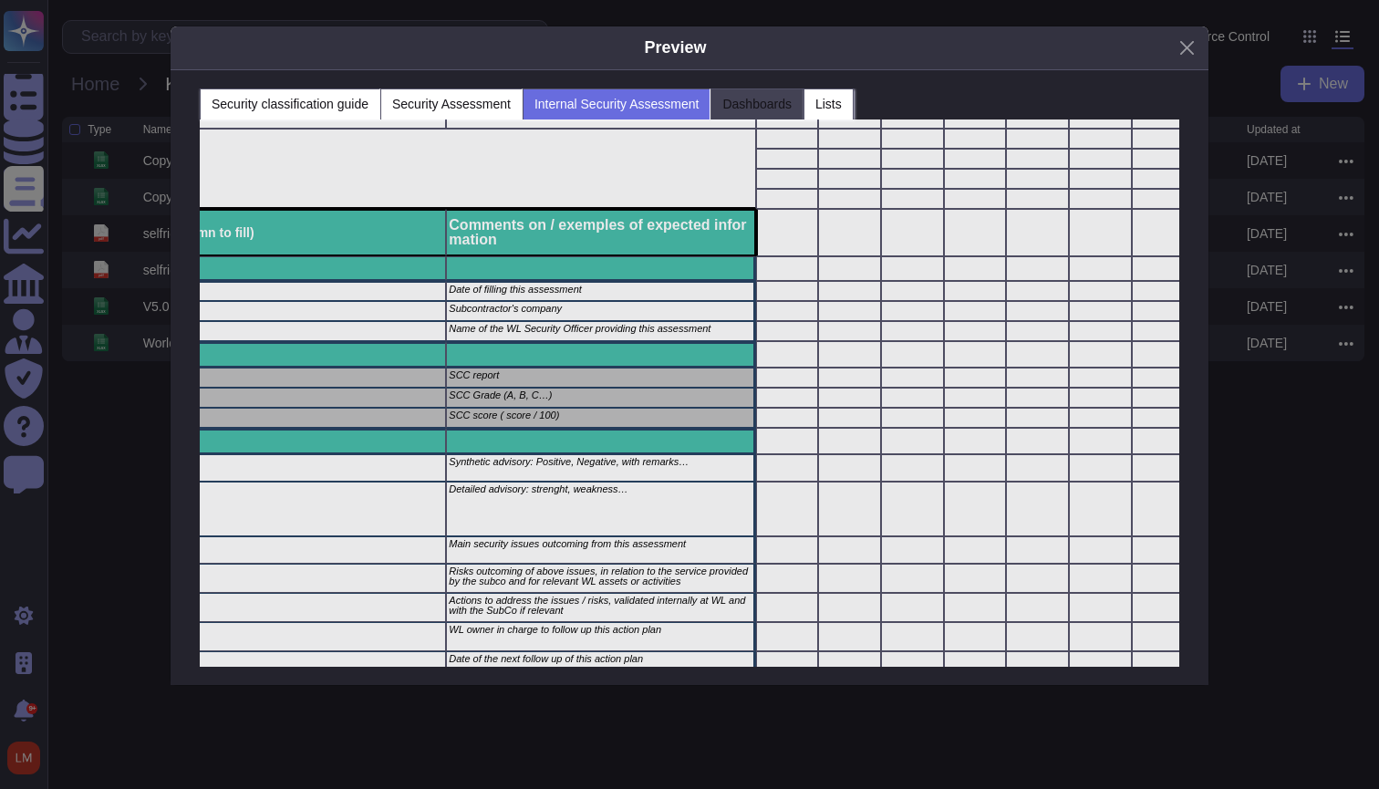
click at [791, 113] on button "Dashboards" at bounding box center [756, 103] width 93 height 31
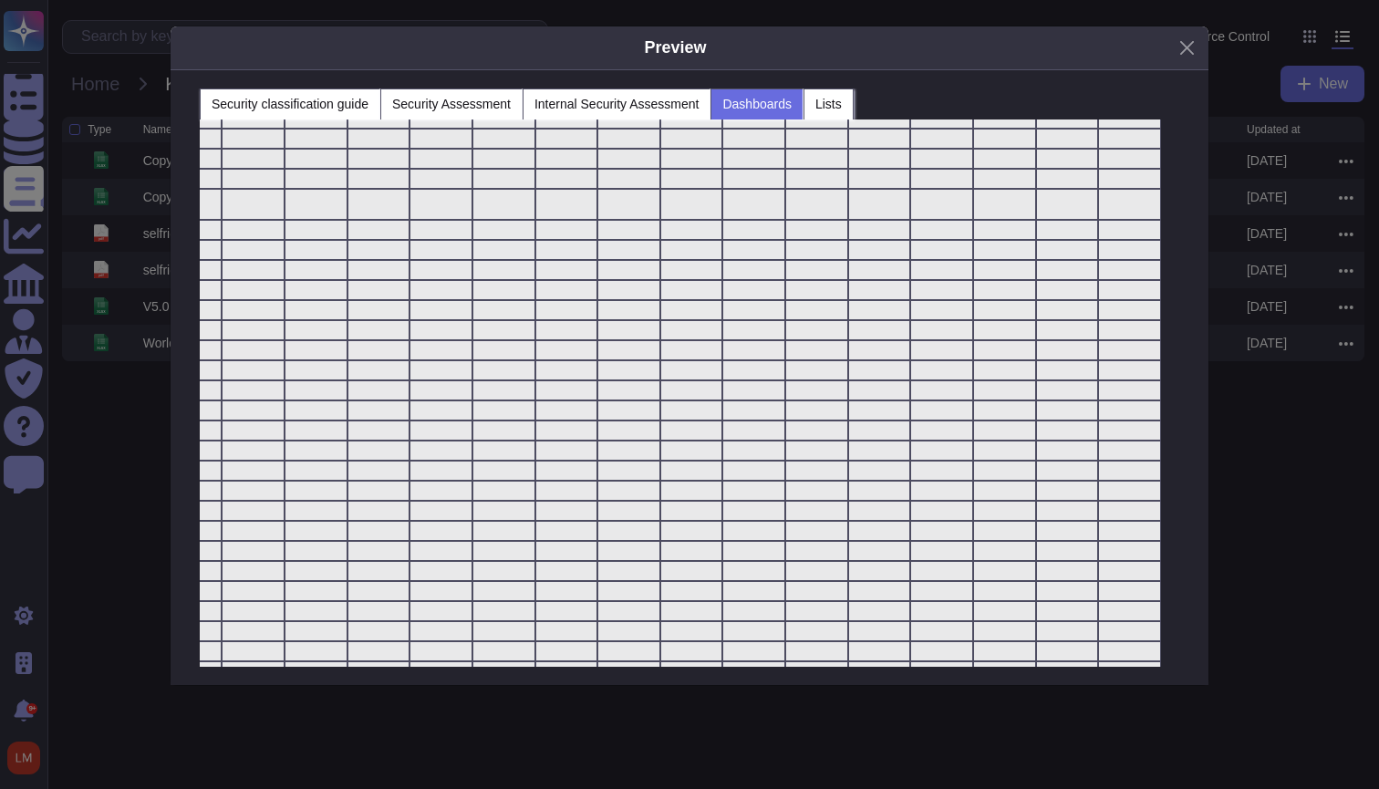
scroll to position [0, 0]
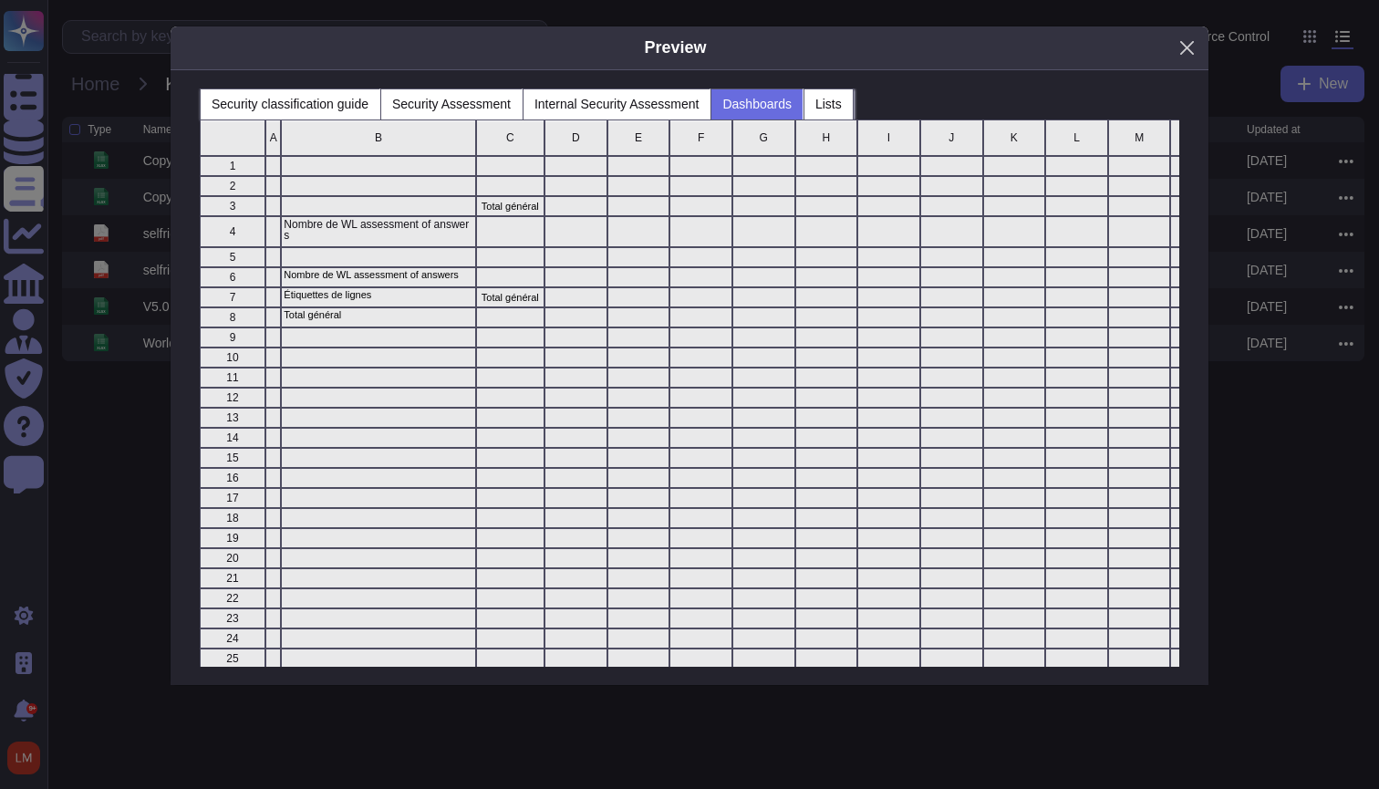
click at [1196, 50] on button "Close" at bounding box center [1187, 48] width 28 height 28
